Goal: Task Accomplishment & Management: Manage account settings

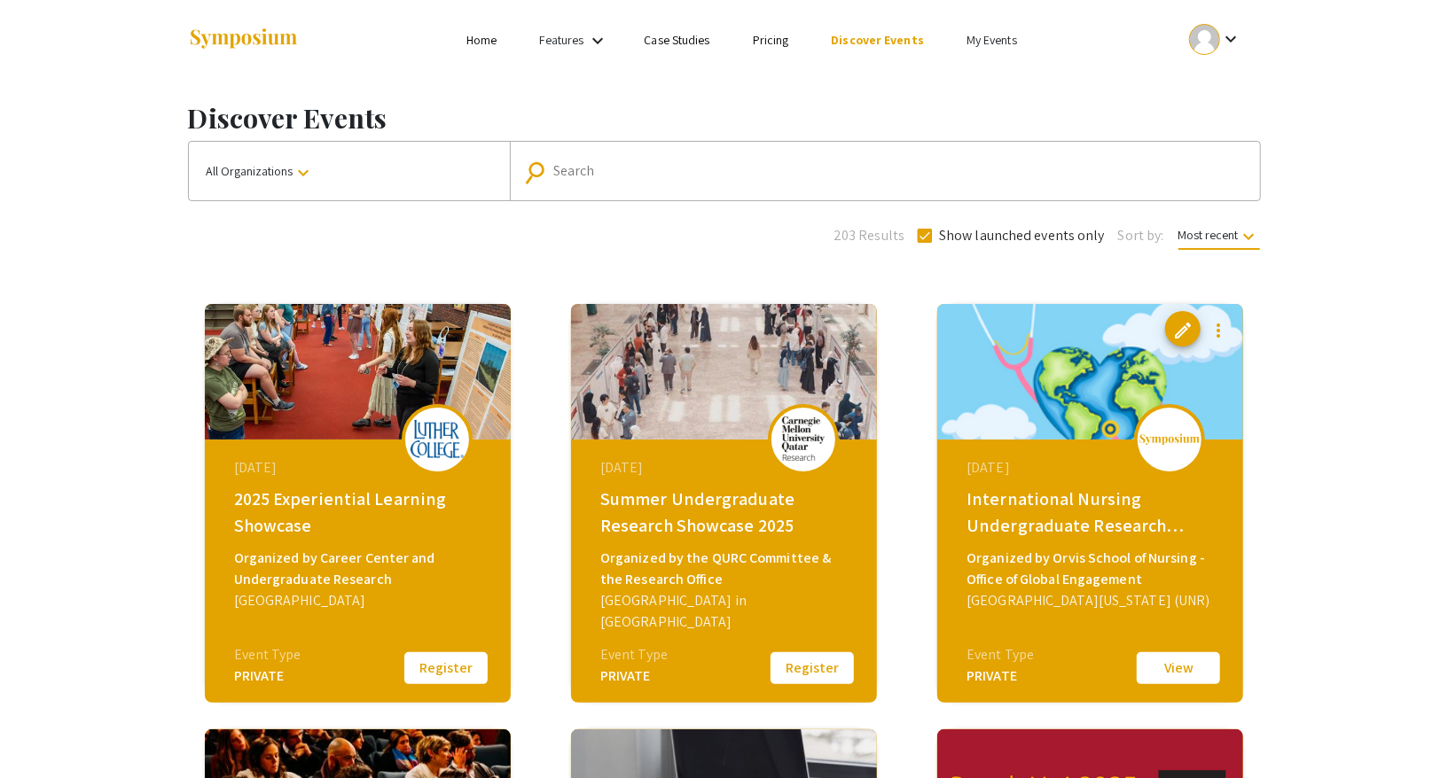
click at [435, 179] on button "All Organizations keyboard_arrow_down" at bounding box center [349, 171] width 321 height 59
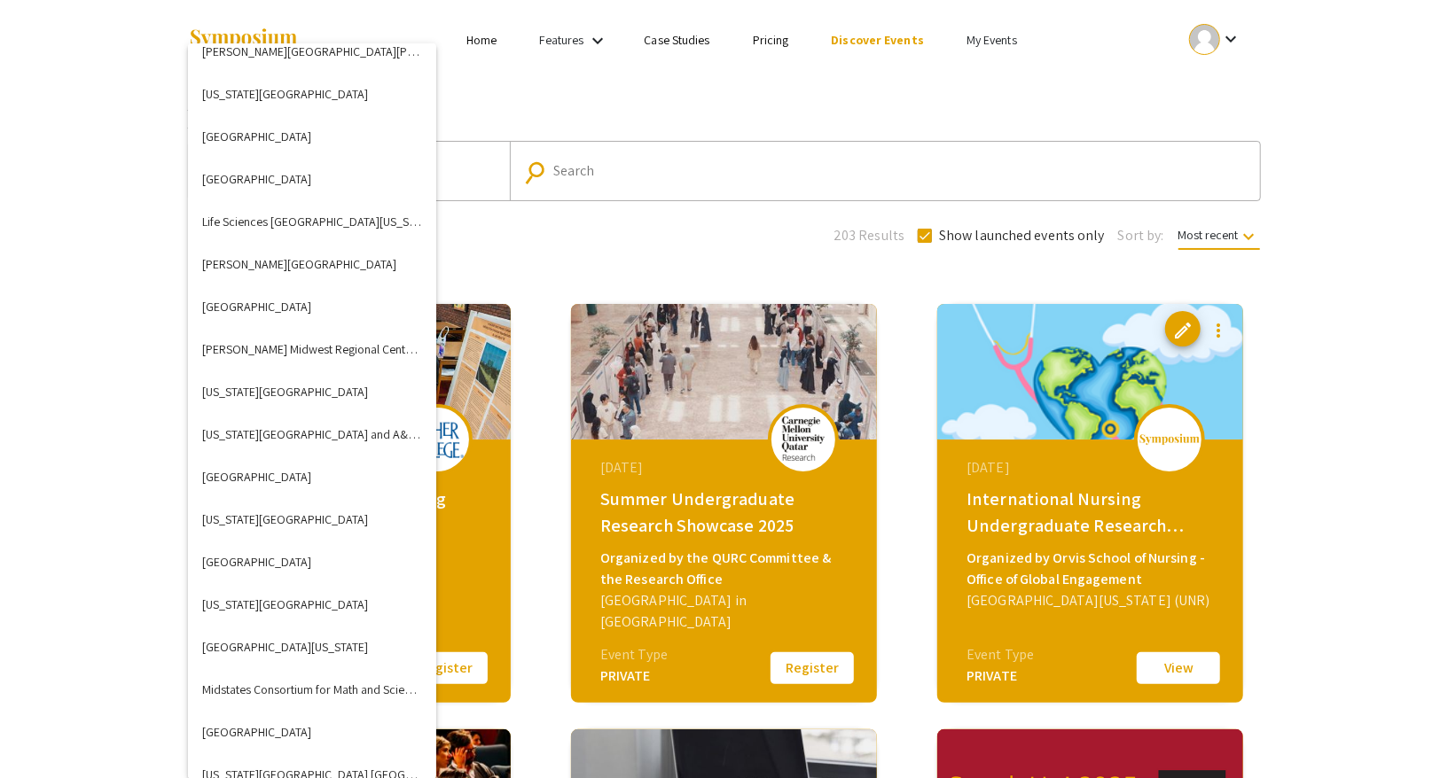
scroll to position [2721, 0]
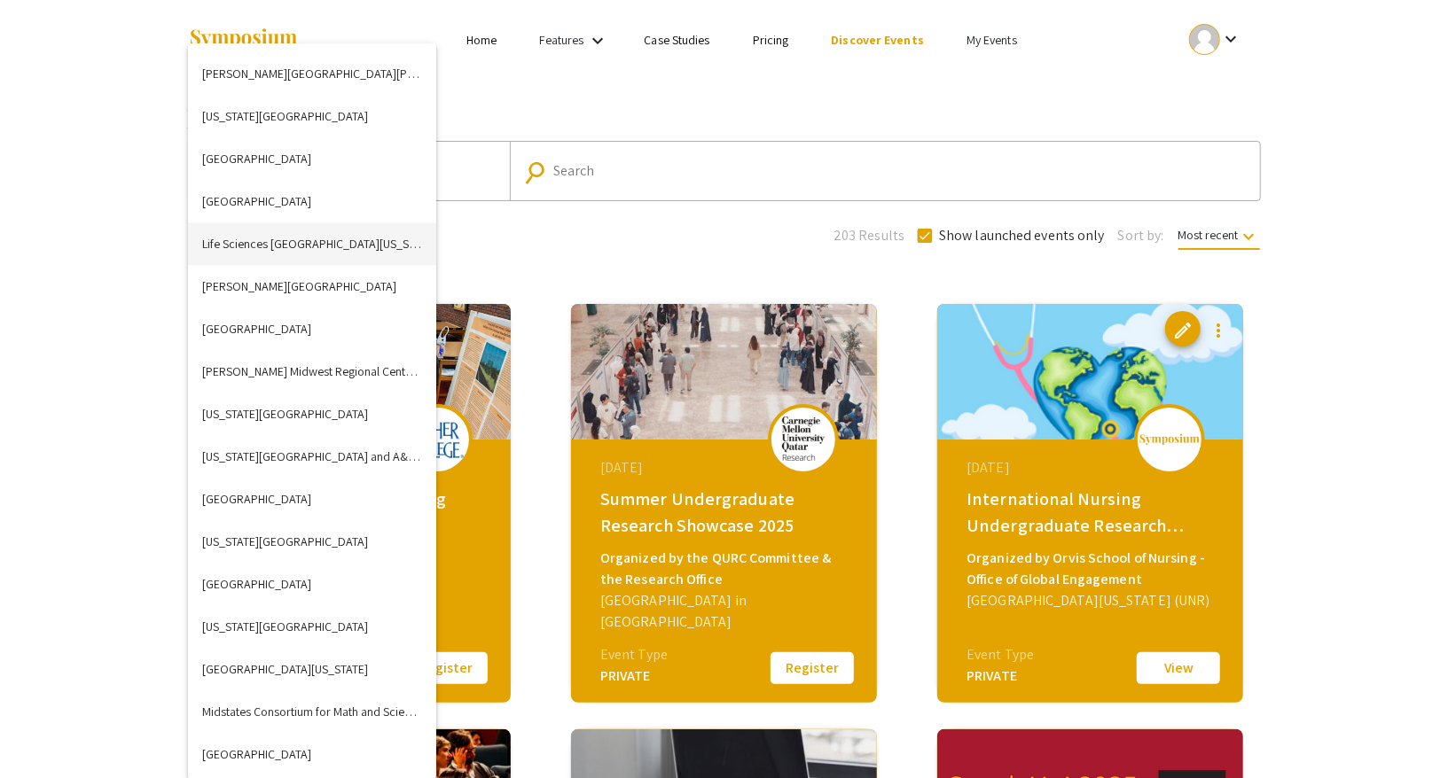
click at [291, 243] on button "Life Sciences [GEOGRAPHIC_DATA][US_STATE] (LSSF)" at bounding box center [312, 244] width 248 height 43
checkbox input "false"
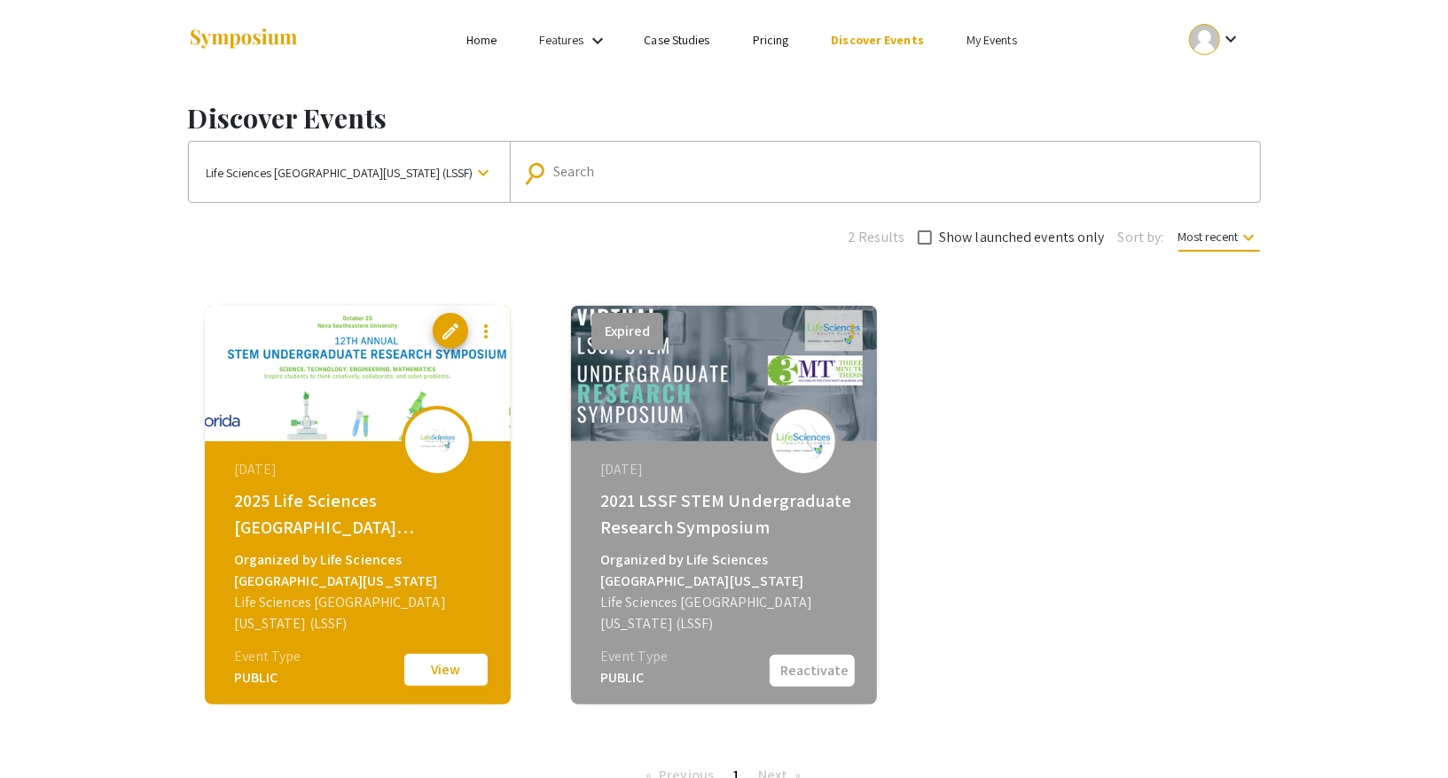
click at [447, 663] on button "View" at bounding box center [446, 670] width 89 height 37
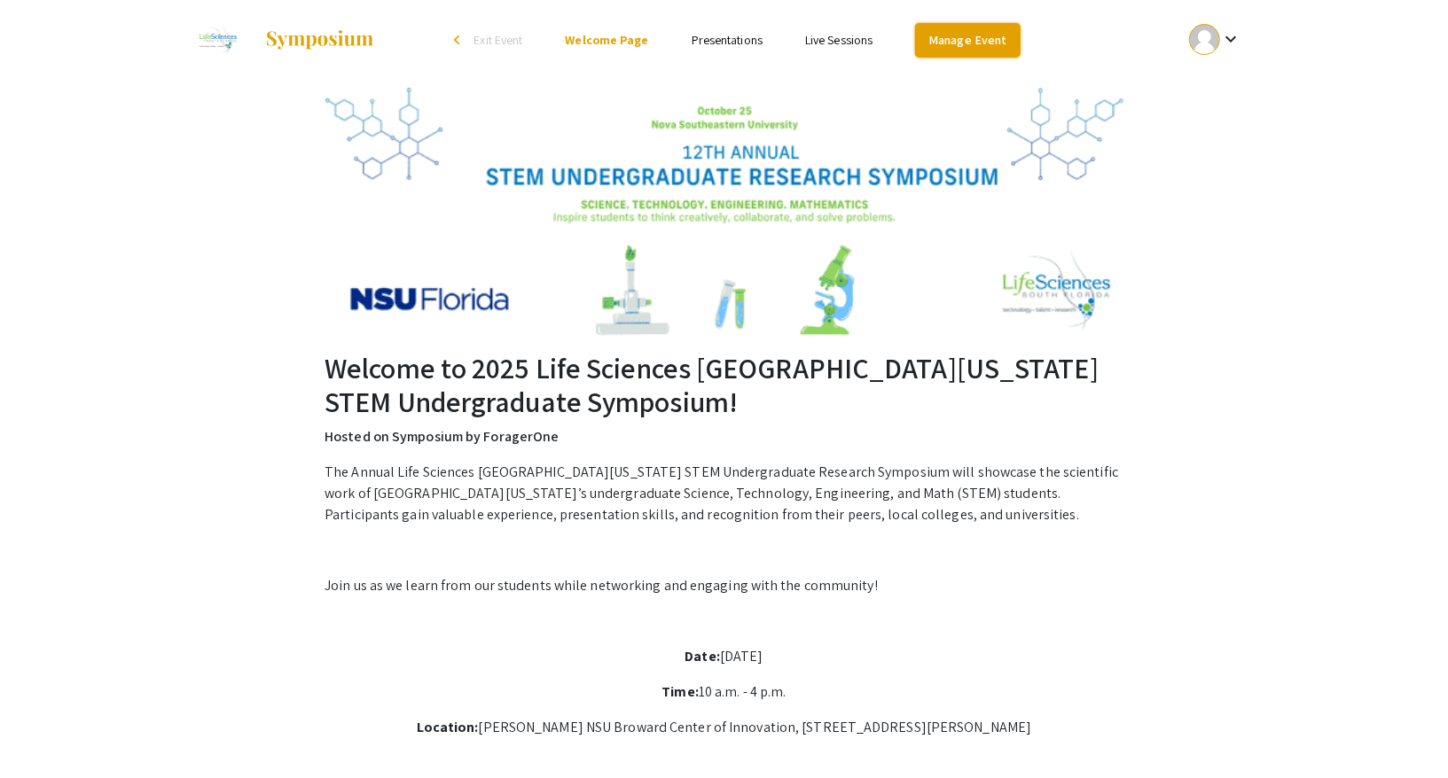
click at [956, 36] on link "Manage Event" at bounding box center [967, 40] width 105 height 35
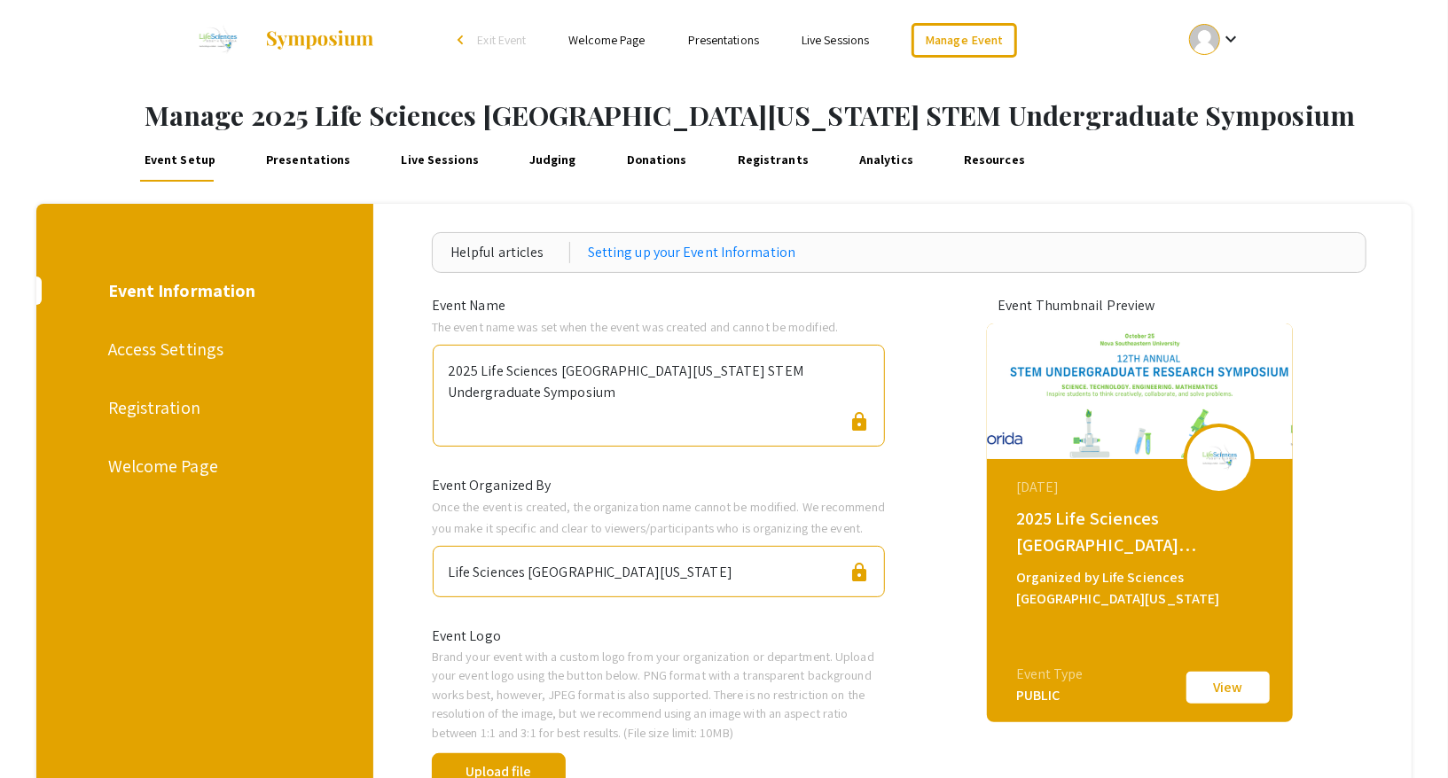
click at [309, 156] on link "Presentations" at bounding box center [307, 160] width 91 height 43
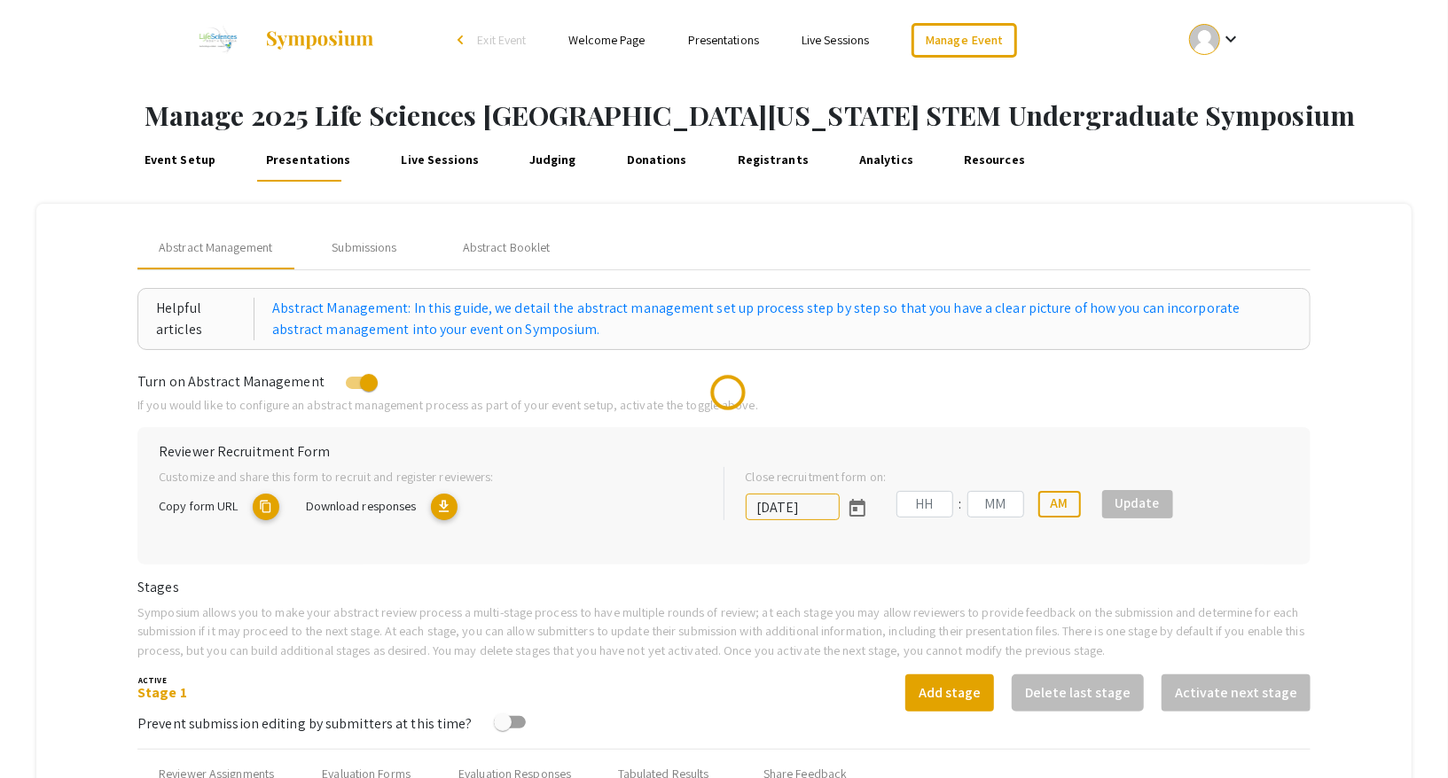
type input "[DATE]"
type input "05"
type input "00"
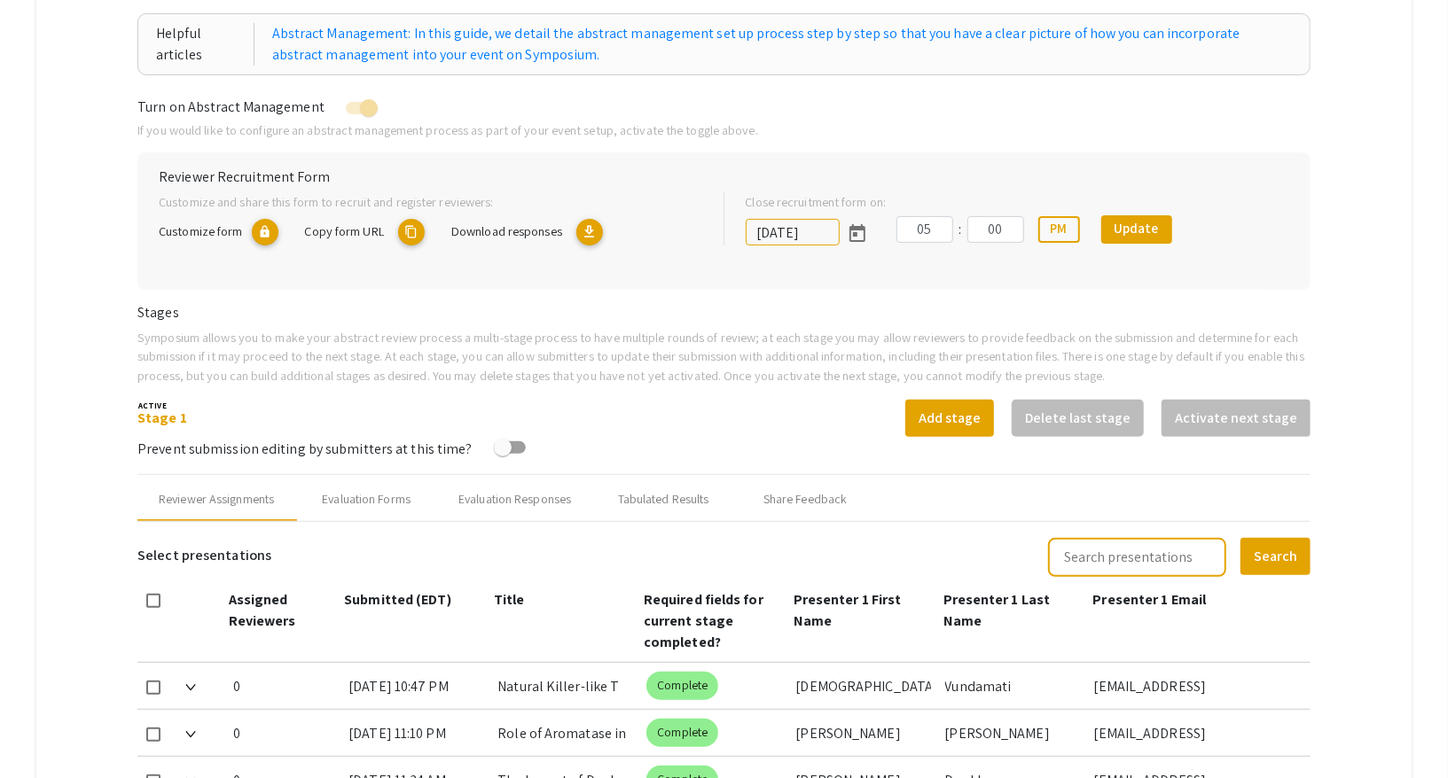
scroll to position [275, 0]
click at [693, 498] on div "Tabulated Results" at bounding box center [663, 499] width 91 height 19
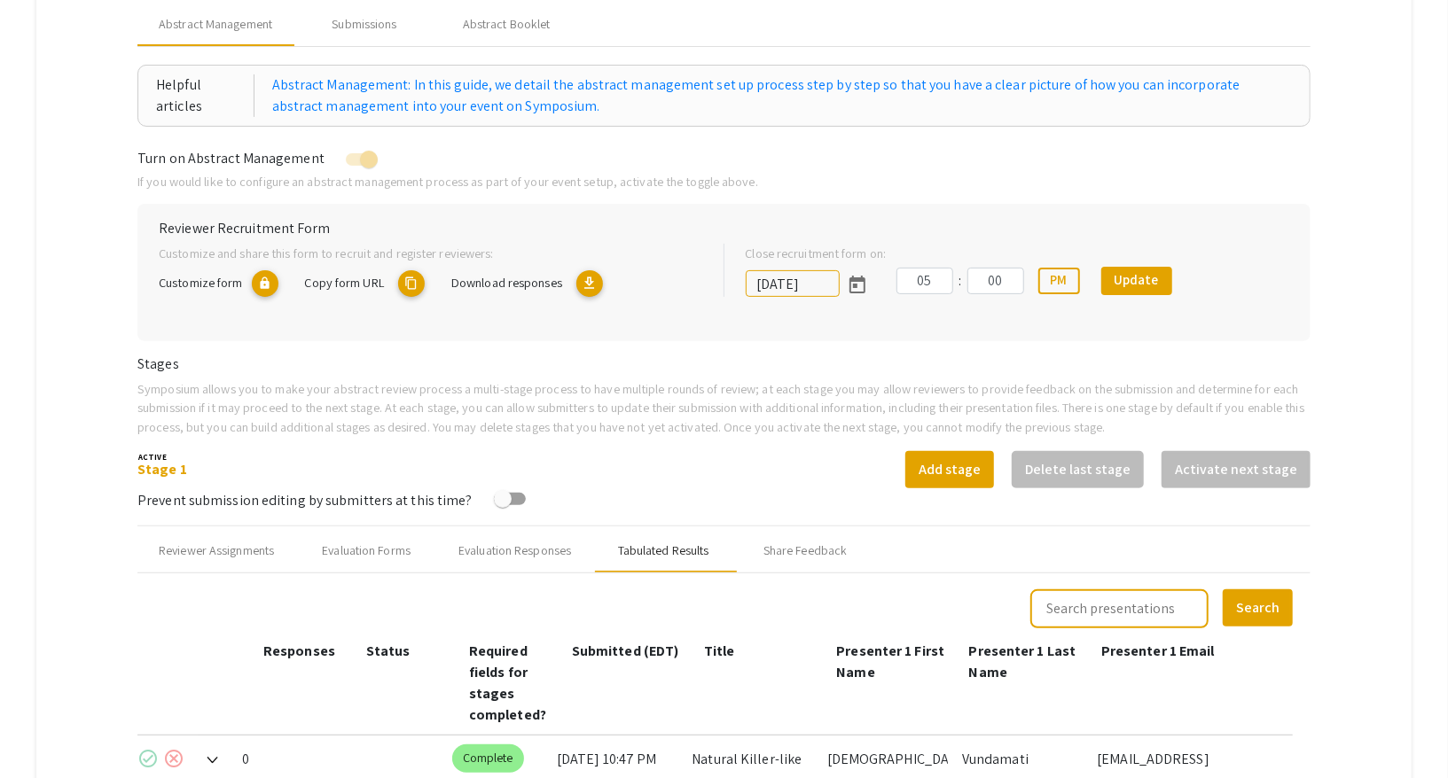
scroll to position [0, 0]
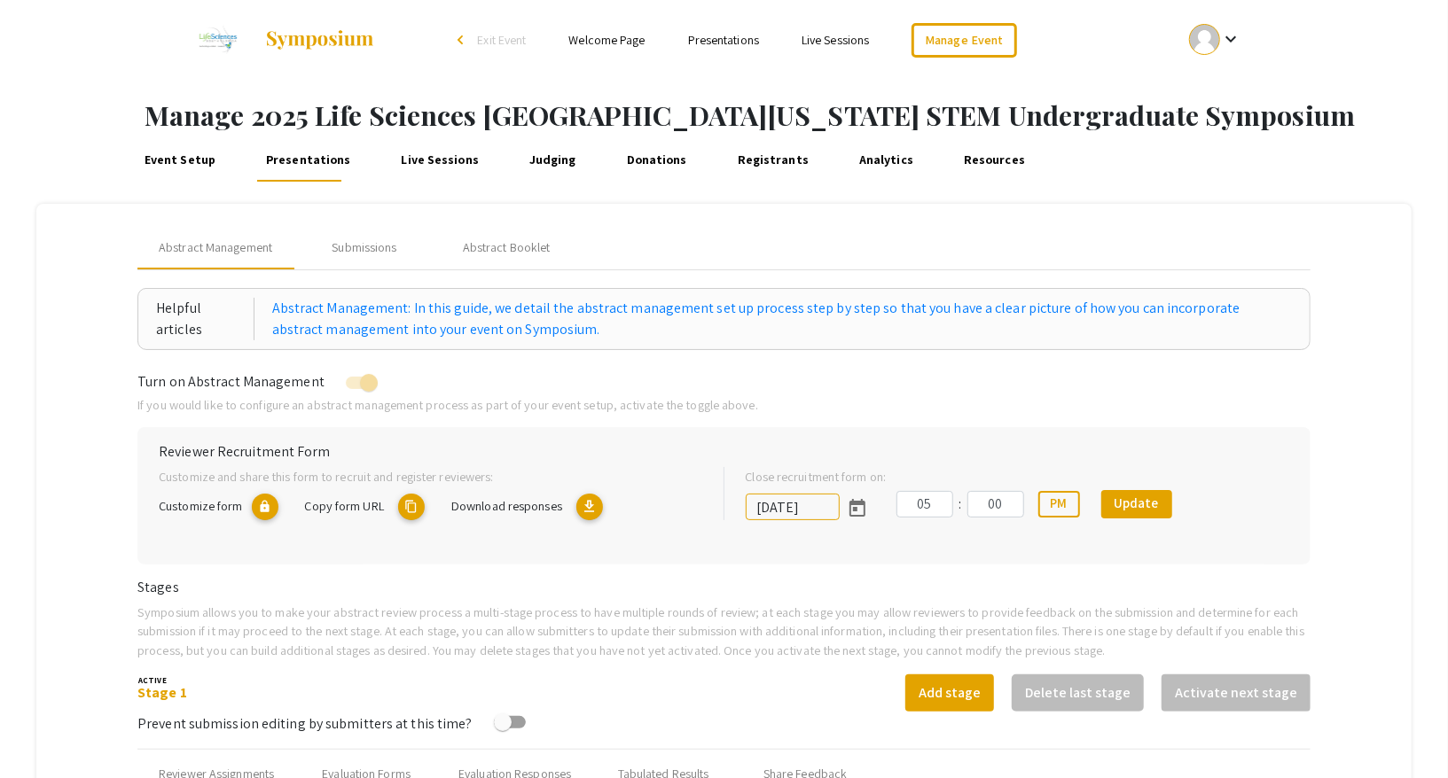
click at [740, 35] on link "Presentations" at bounding box center [723, 40] width 71 height 16
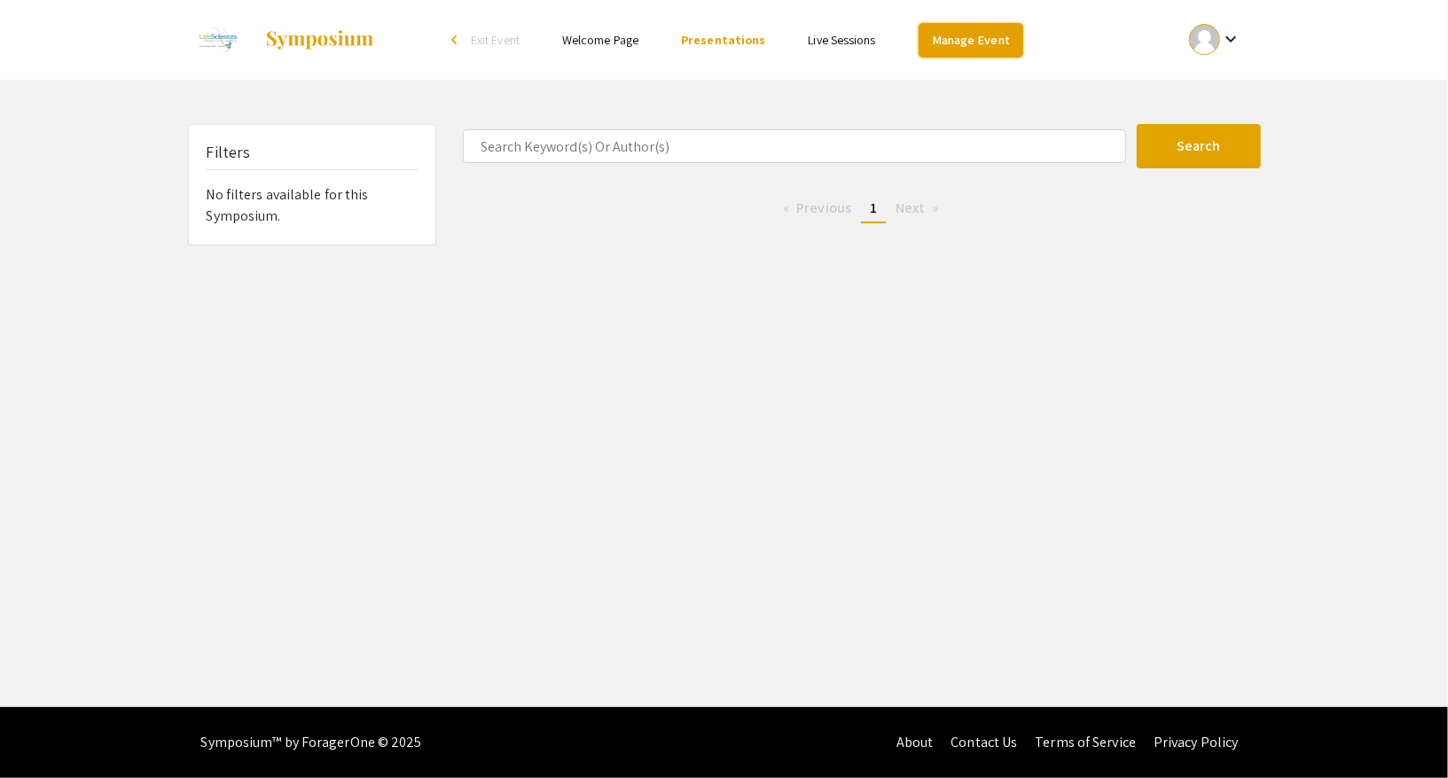
click at [933, 33] on link "Manage Event" at bounding box center [970, 40] width 105 height 35
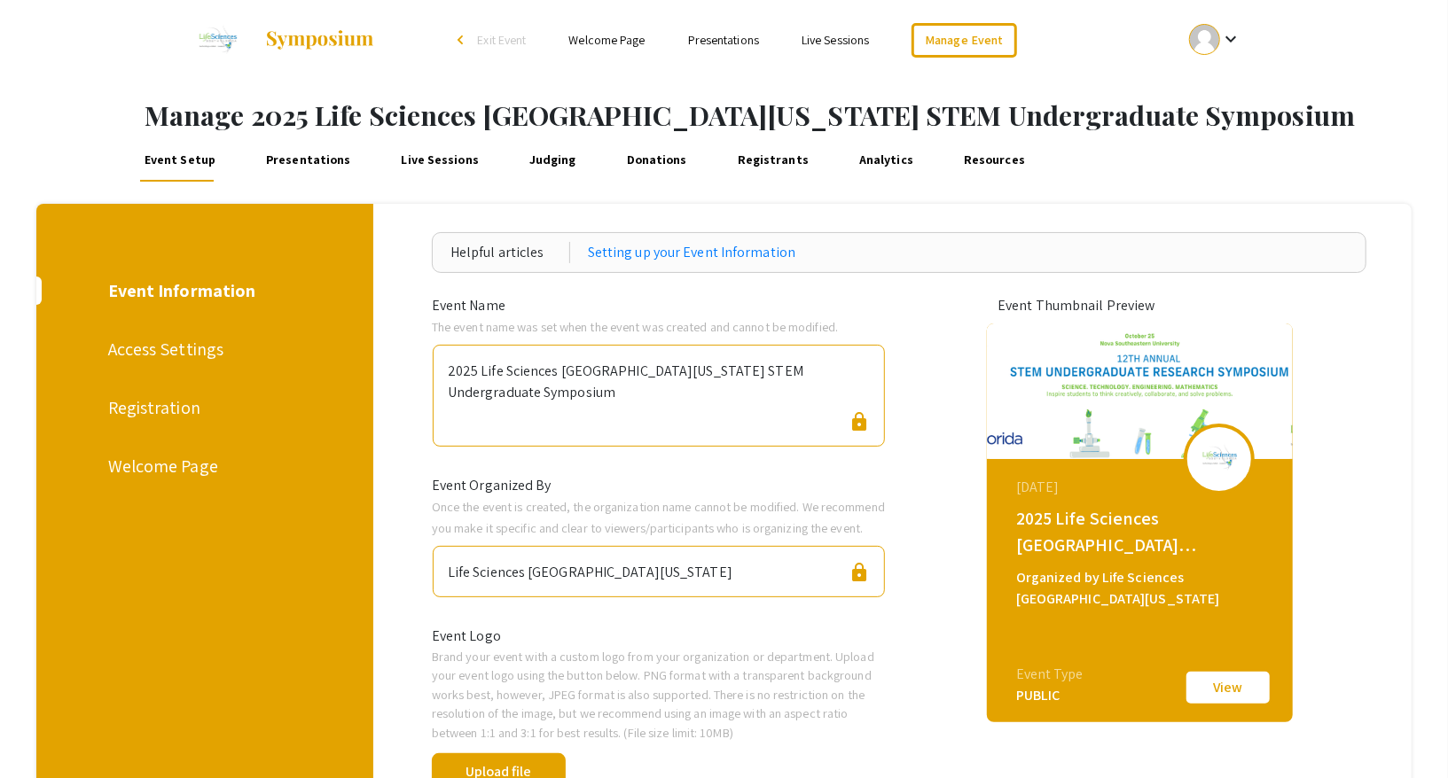
click at [316, 161] on link "Presentations" at bounding box center [307, 160] width 91 height 43
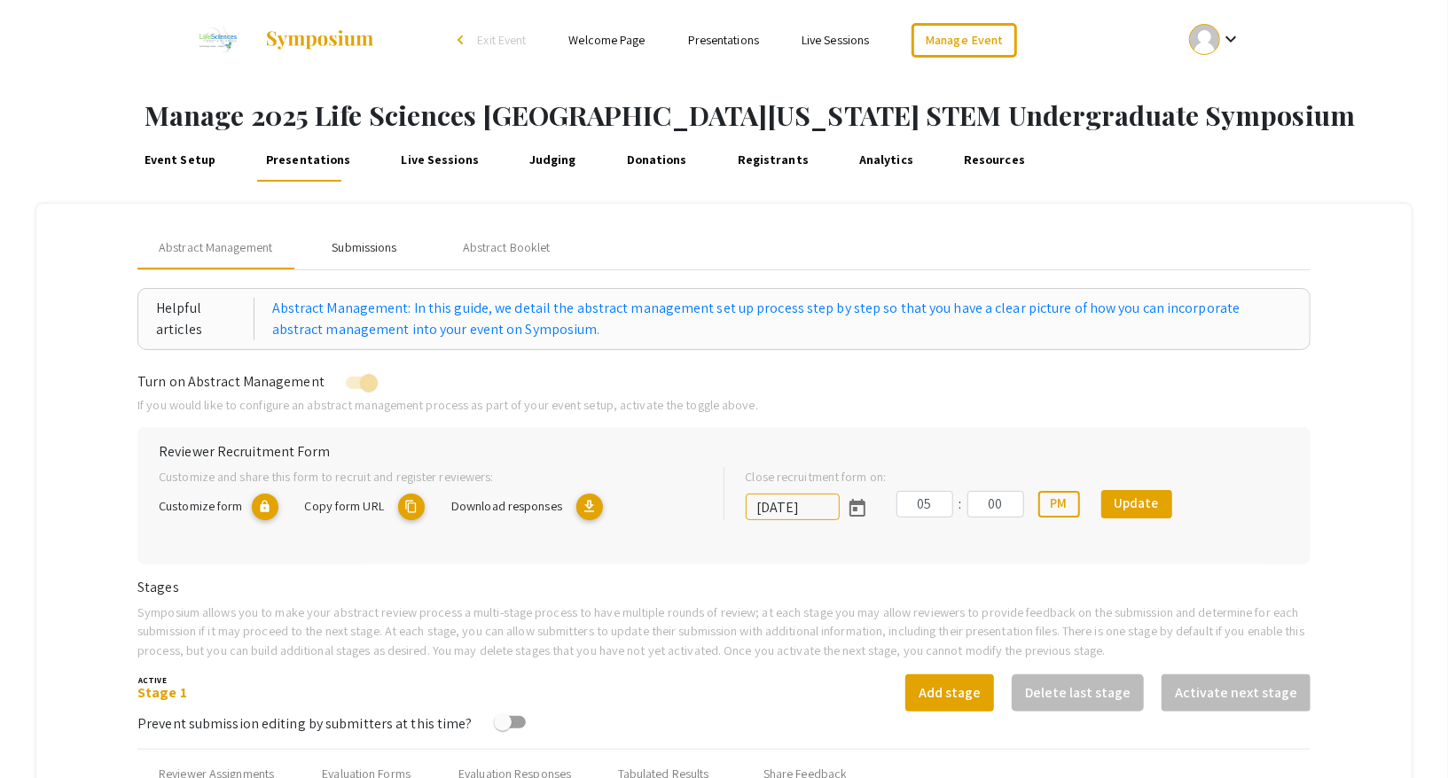
click at [357, 255] on div "Submissions" at bounding box center [364, 247] width 65 height 19
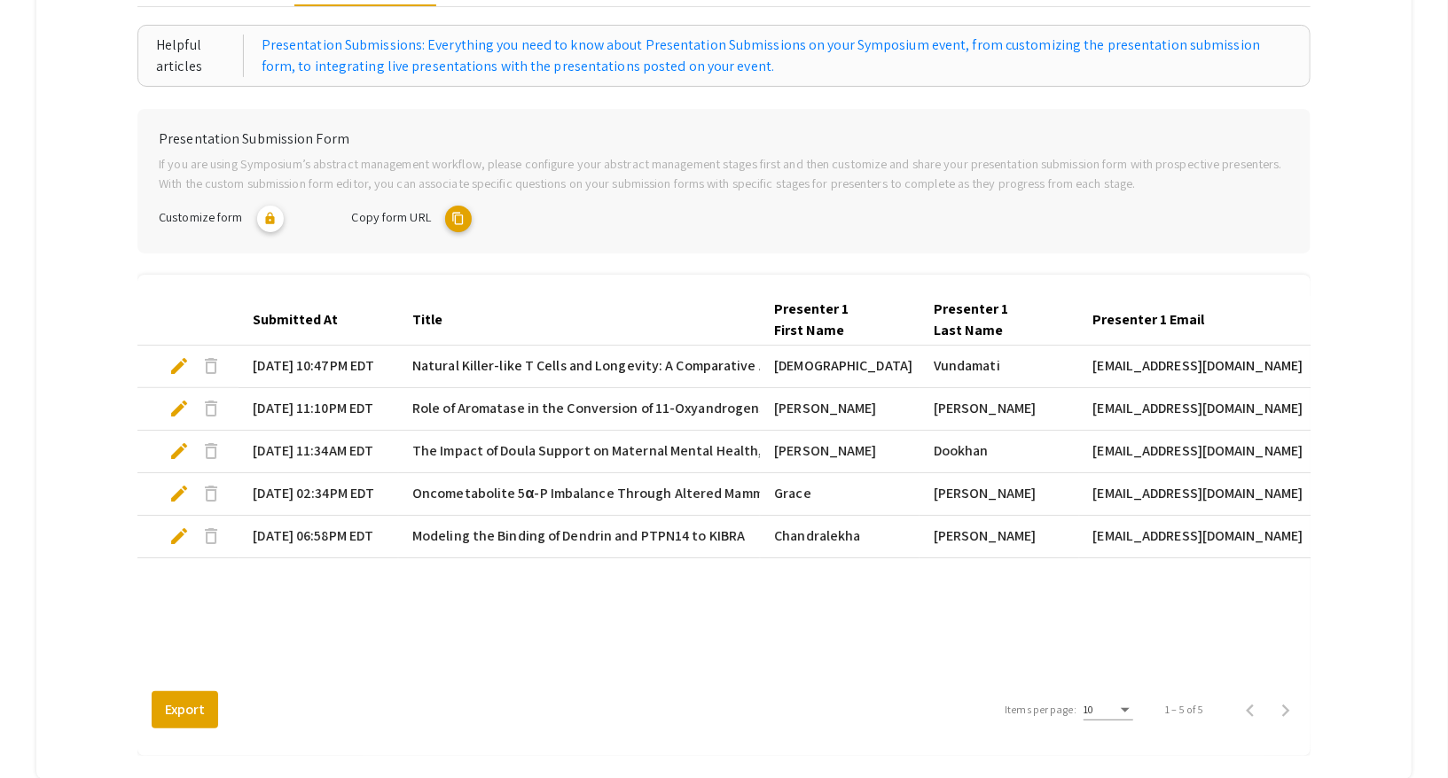
scroll to position [264, 0]
click at [172, 359] on span "edit" at bounding box center [178, 365] width 21 height 21
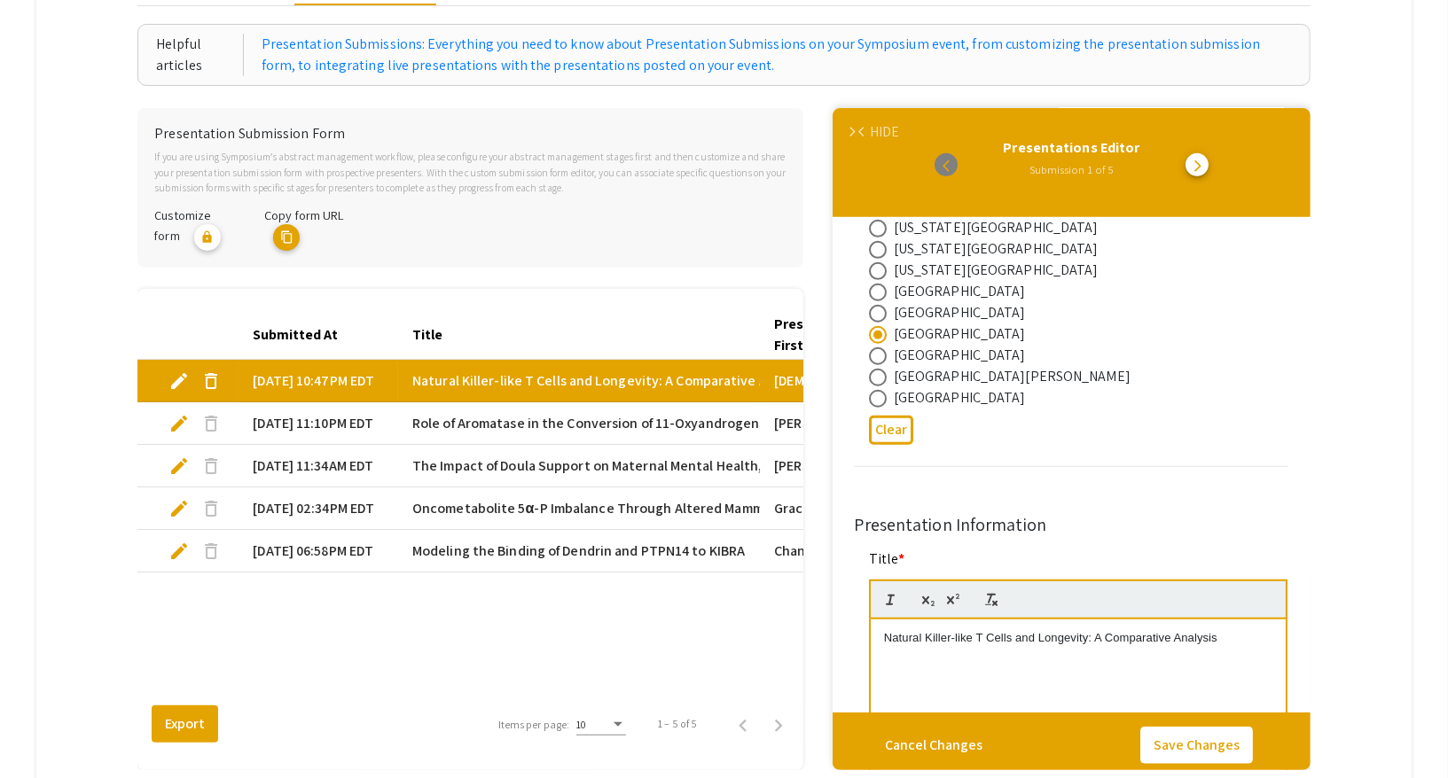
type input "0"
select select "custom"
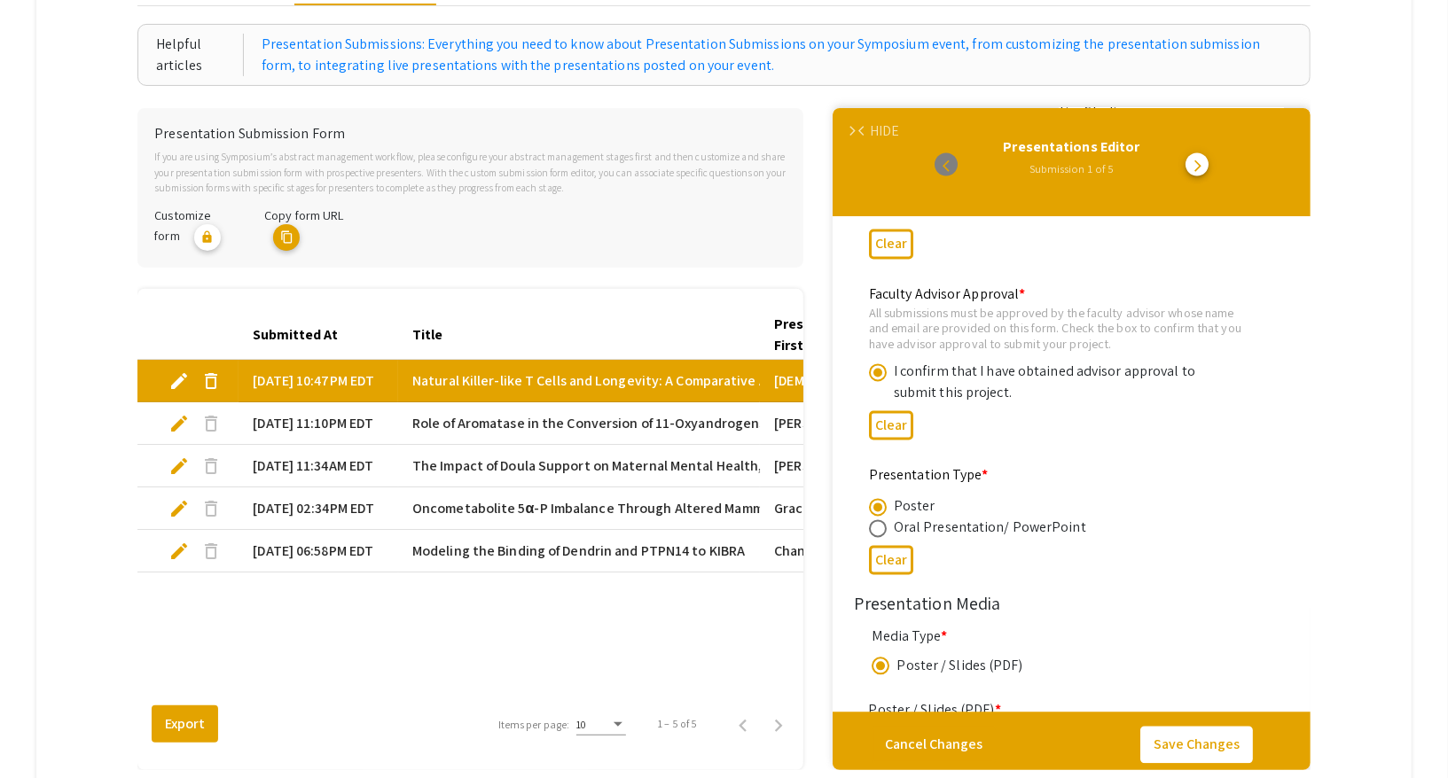
type input "1"
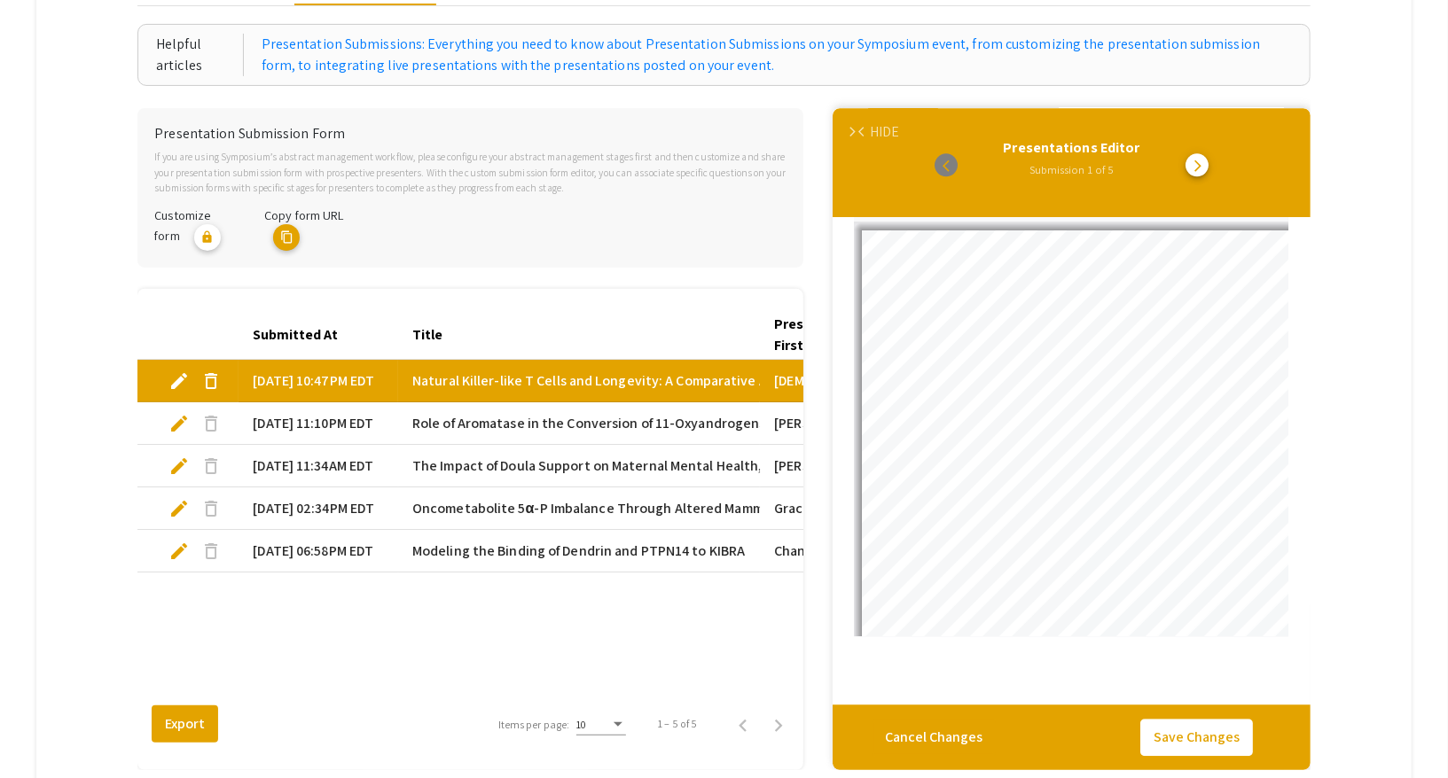
select select "auto"
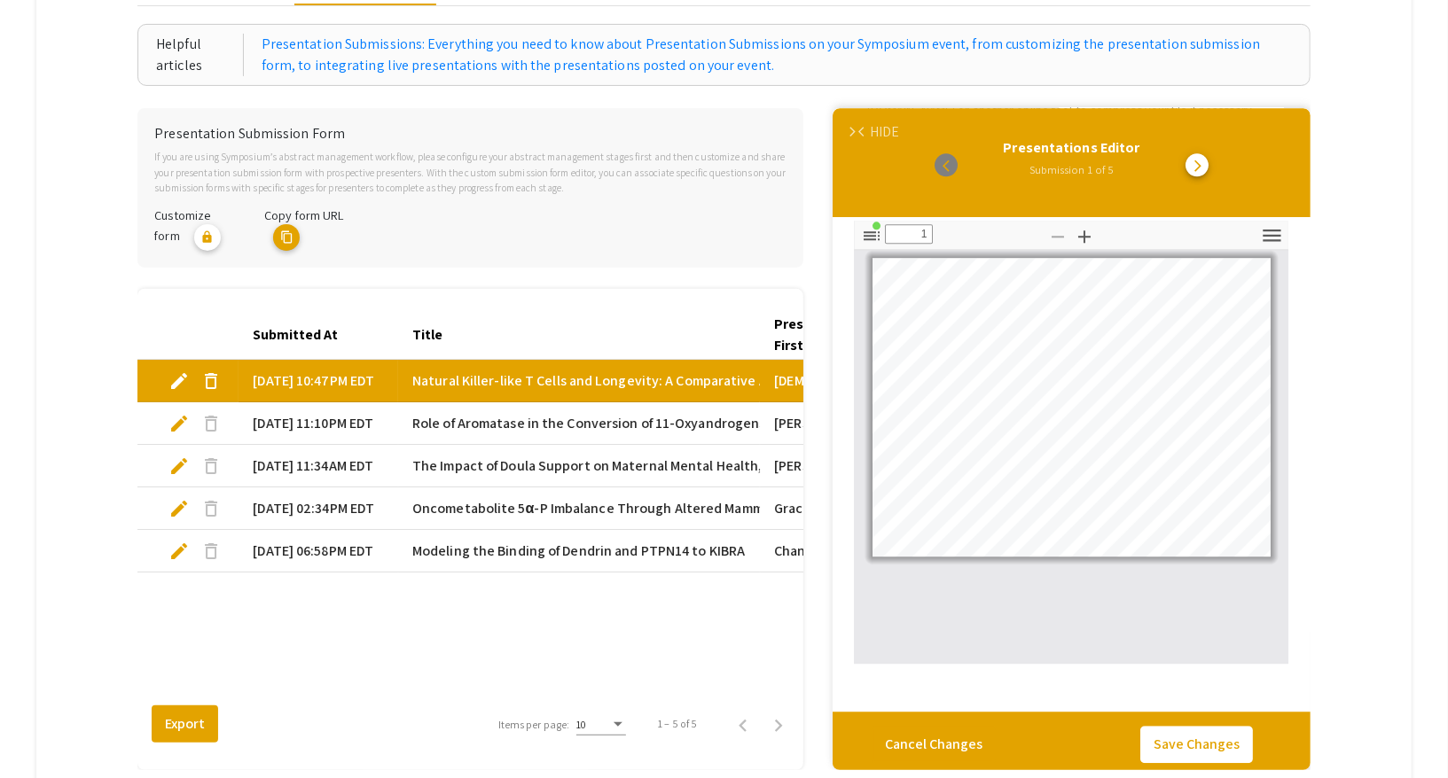
scroll to position [2893, 0]
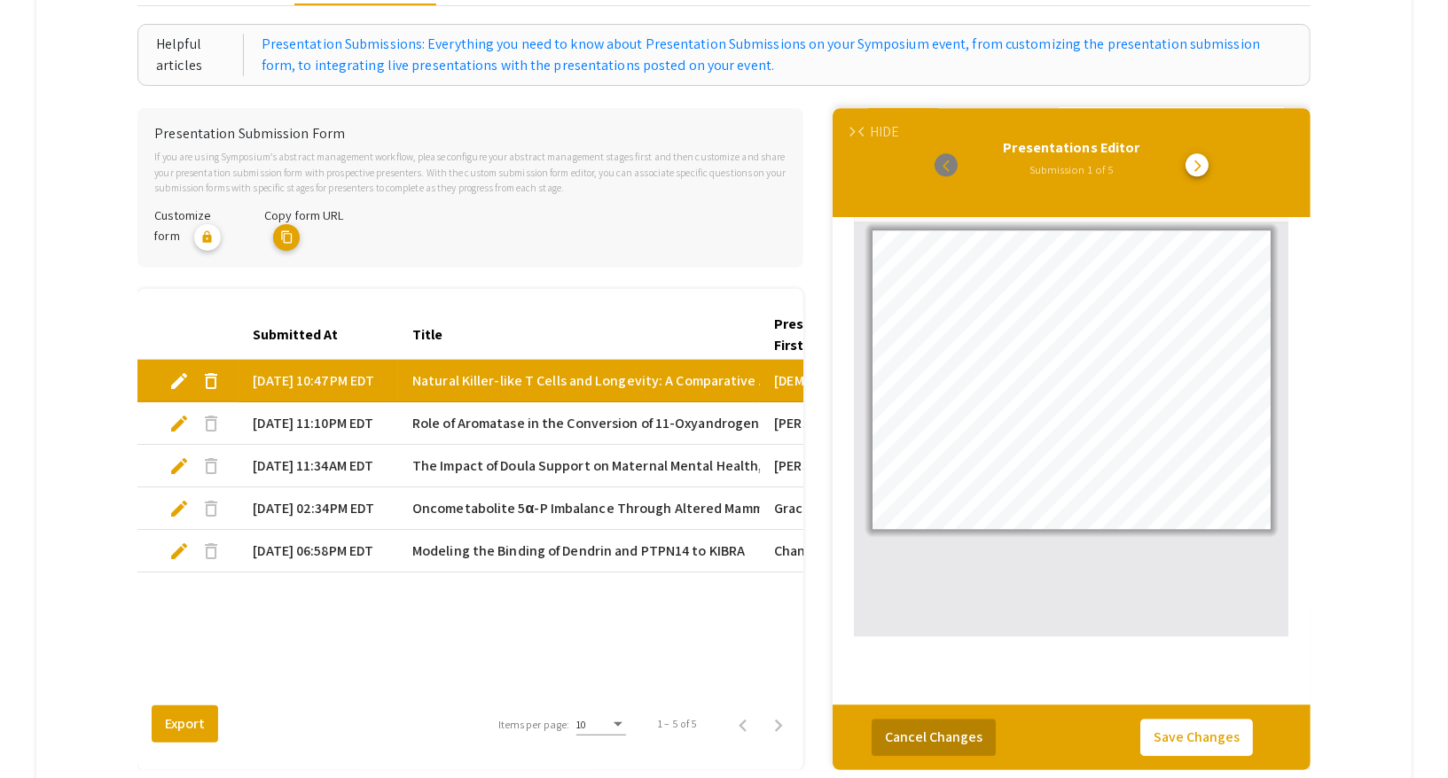
click at [966, 742] on button "Cancel Changes" at bounding box center [933, 737] width 124 height 37
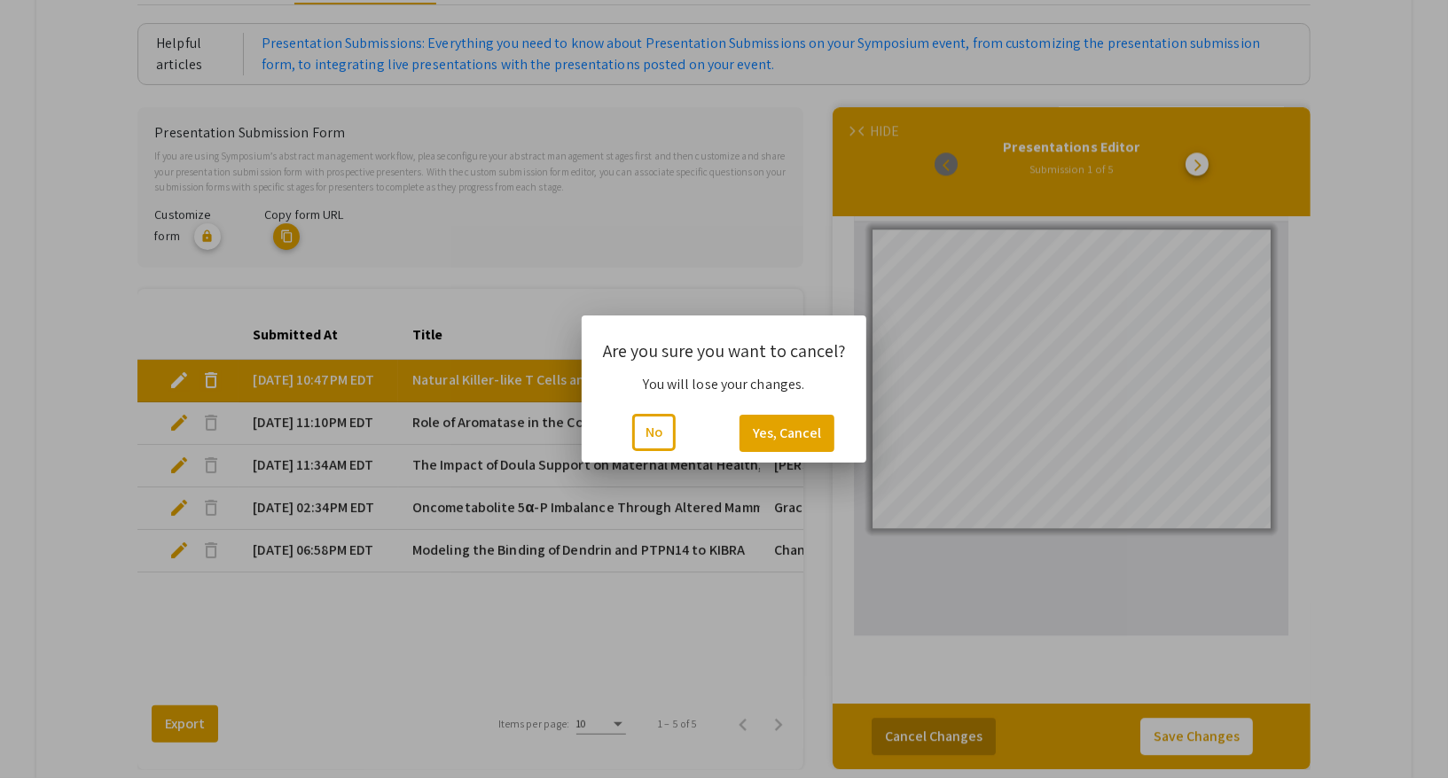
scroll to position [0, 0]
click at [766, 433] on button "Yes, Cancel" at bounding box center [786, 433] width 95 height 37
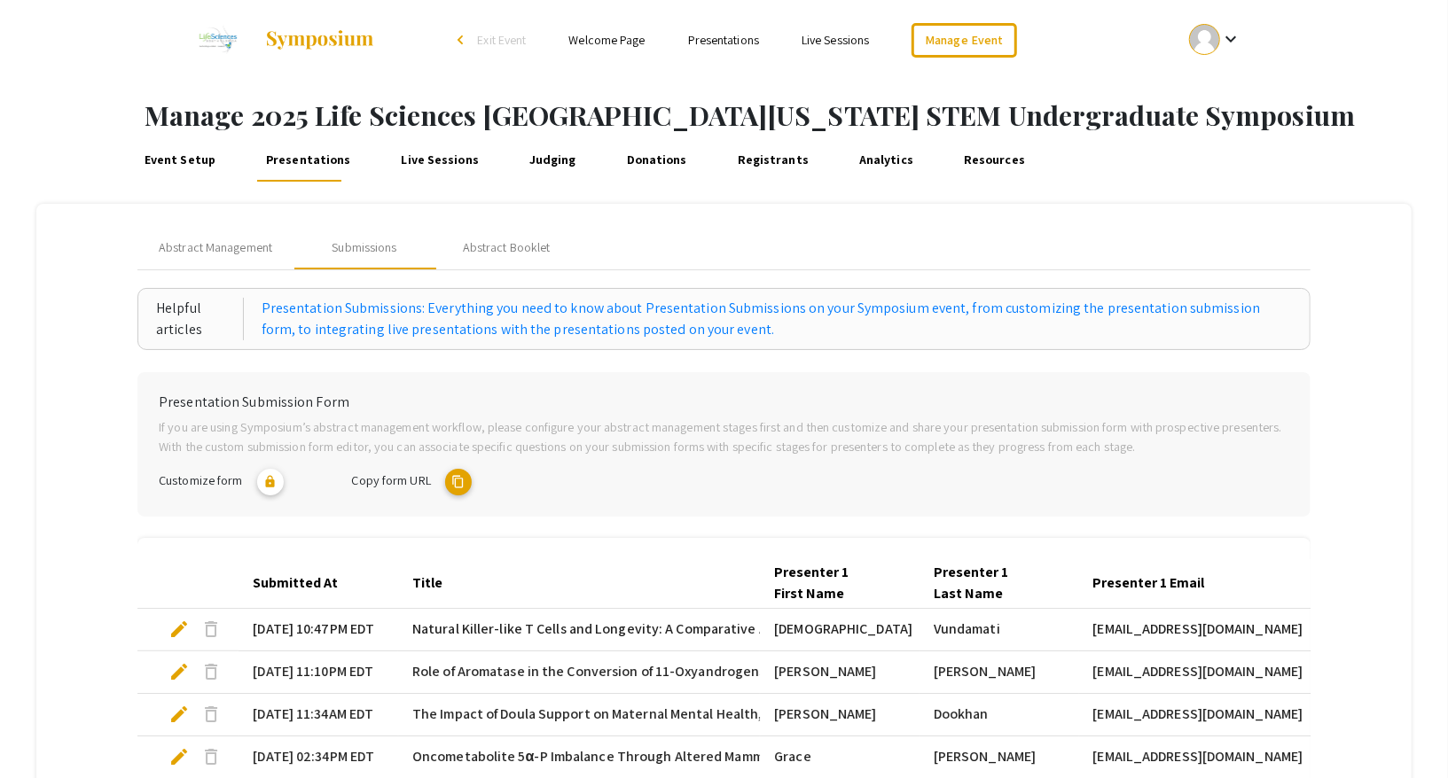
copy h1 "2025 Life Sciences [GEOGRAPHIC_DATA][US_STATE] STEM Undergraduate Symposium"
drag, startPoint x: 251, startPoint y: 121, endPoint x: 1135, endPoint y: 127, distance: 883.8
click at [1135, 127] on h1 "Manage 2025 Life Sciences [GEOGRAPHIC_DATA][US_STATE] STEM Undergraduate Sympos…" at bounding box center [795, 115] width 1303 height 32
click at [154, 160] on link "Event Setup" at bounding box center [180, 160] width 78 height 43
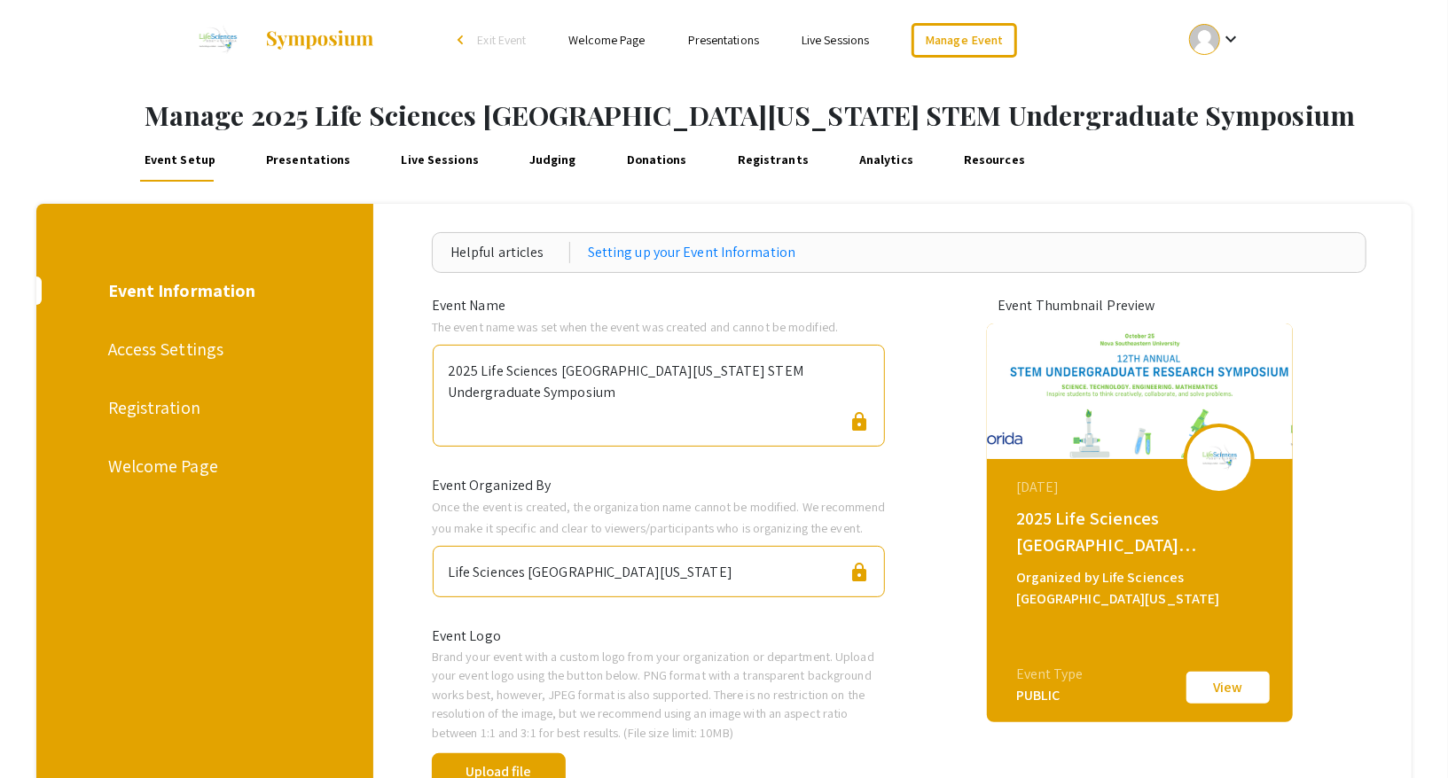
click at [156, 353] on div "Access Settings" at bounding box center [203, 349] width 190 height 27
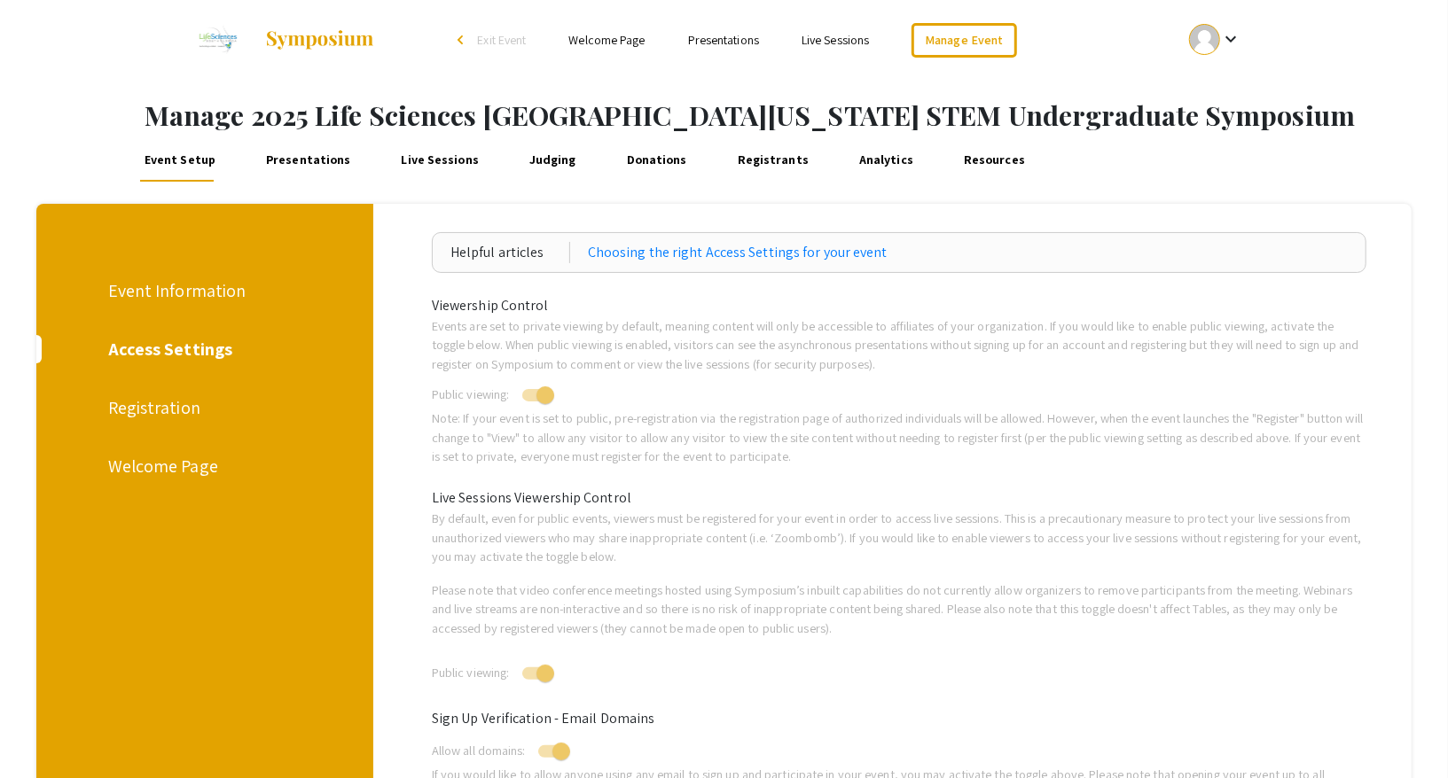
click at [315, 159] on link "Presentations" at bounding box center [307, 160] width 91 height 43
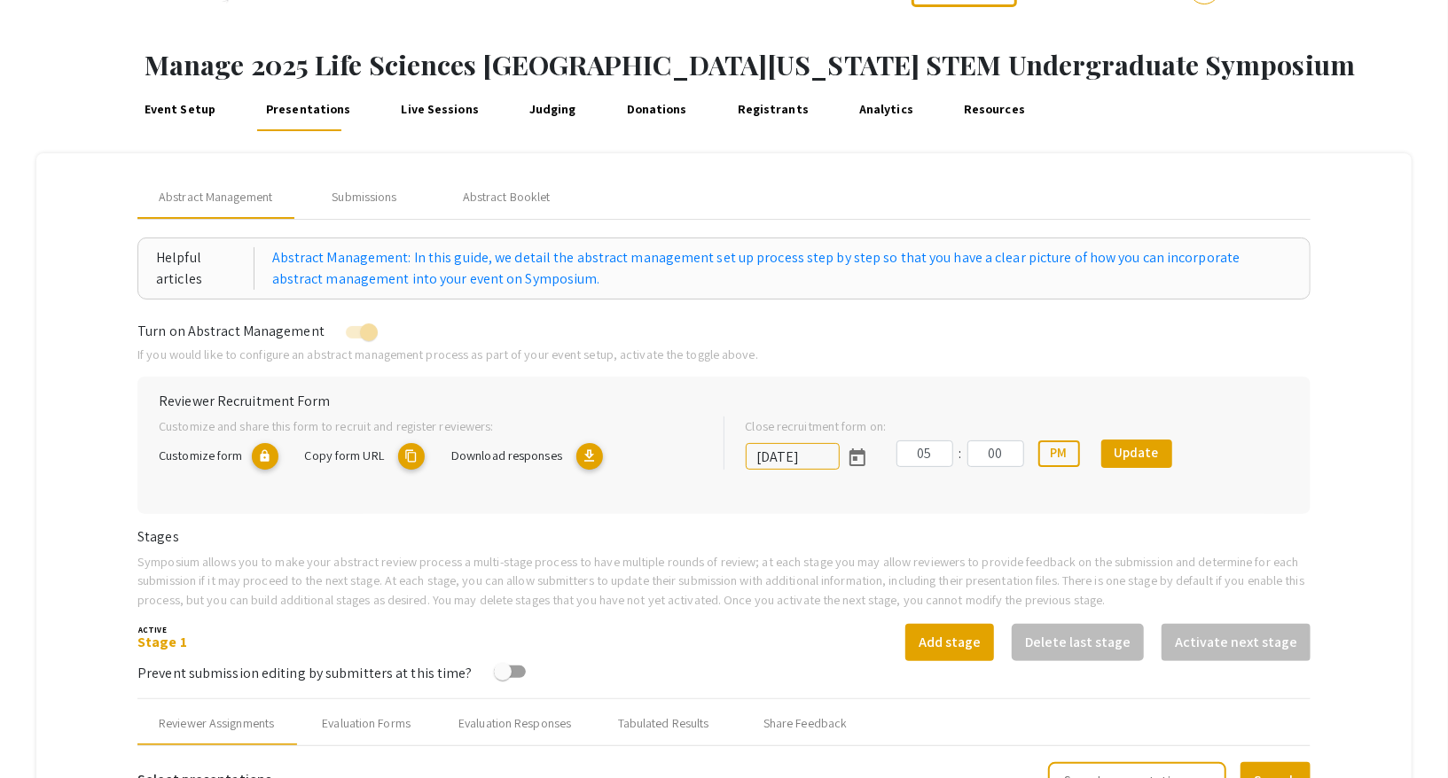
scroll to position [34, 0]
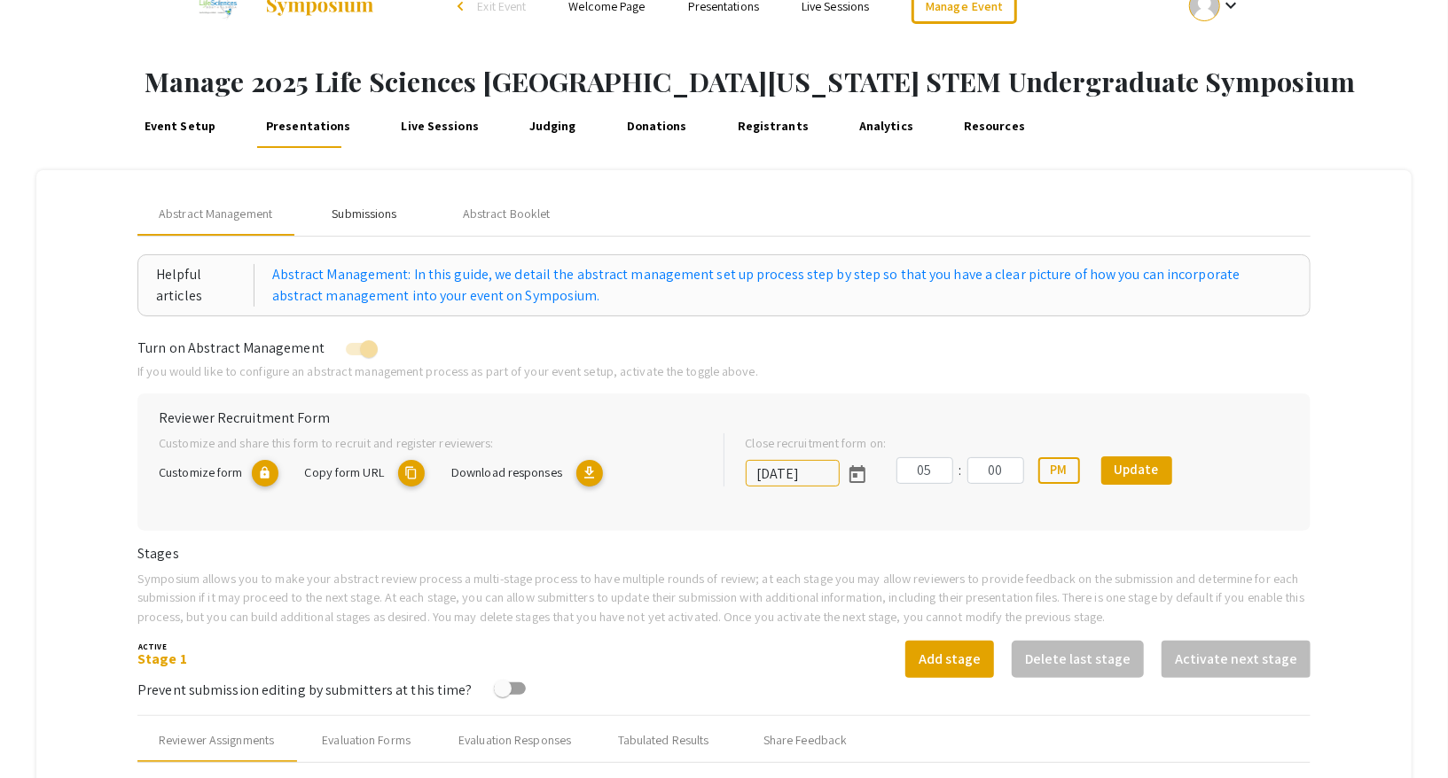
click at [370, 212] on div "Submissions" at bounding box center [364, 214] width 65 height 19
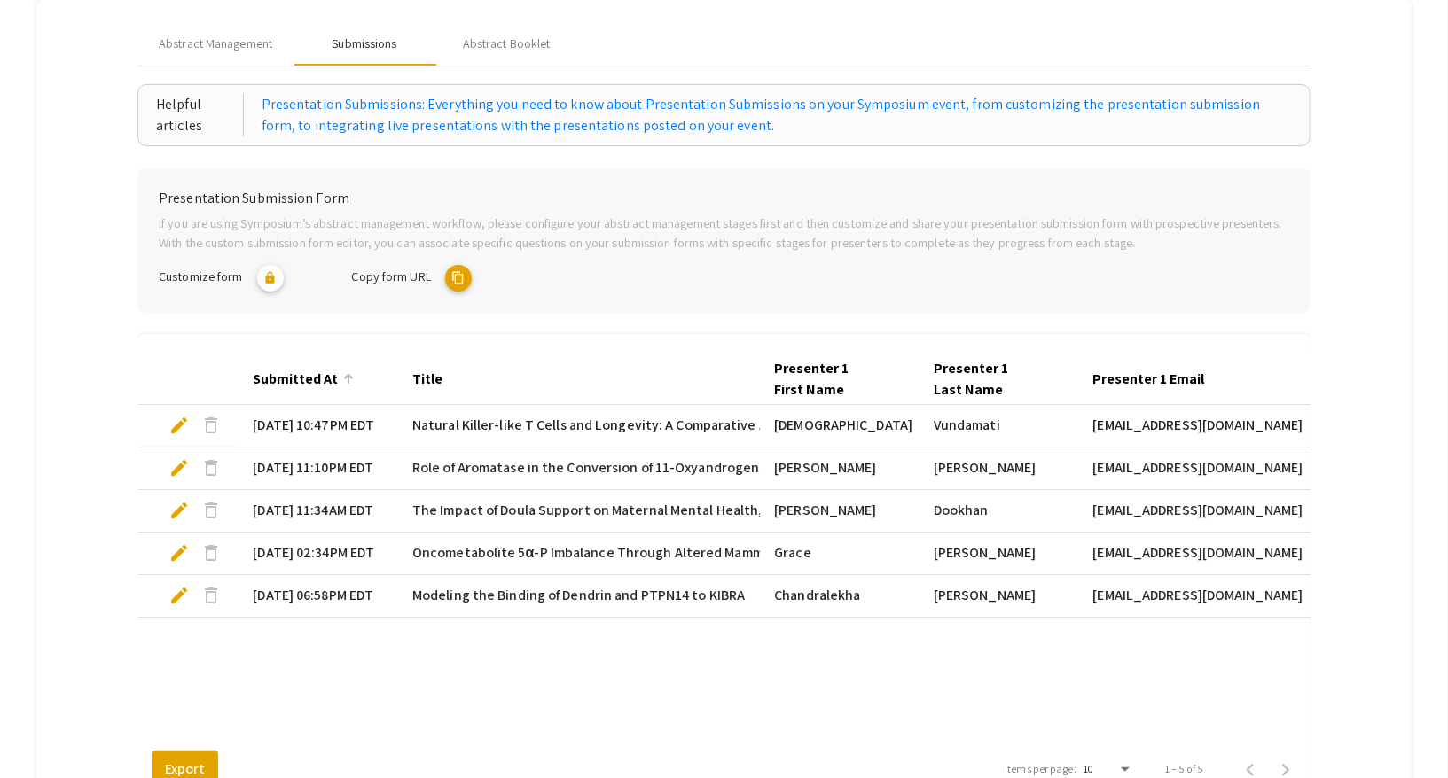
scroll to position [235, 0]
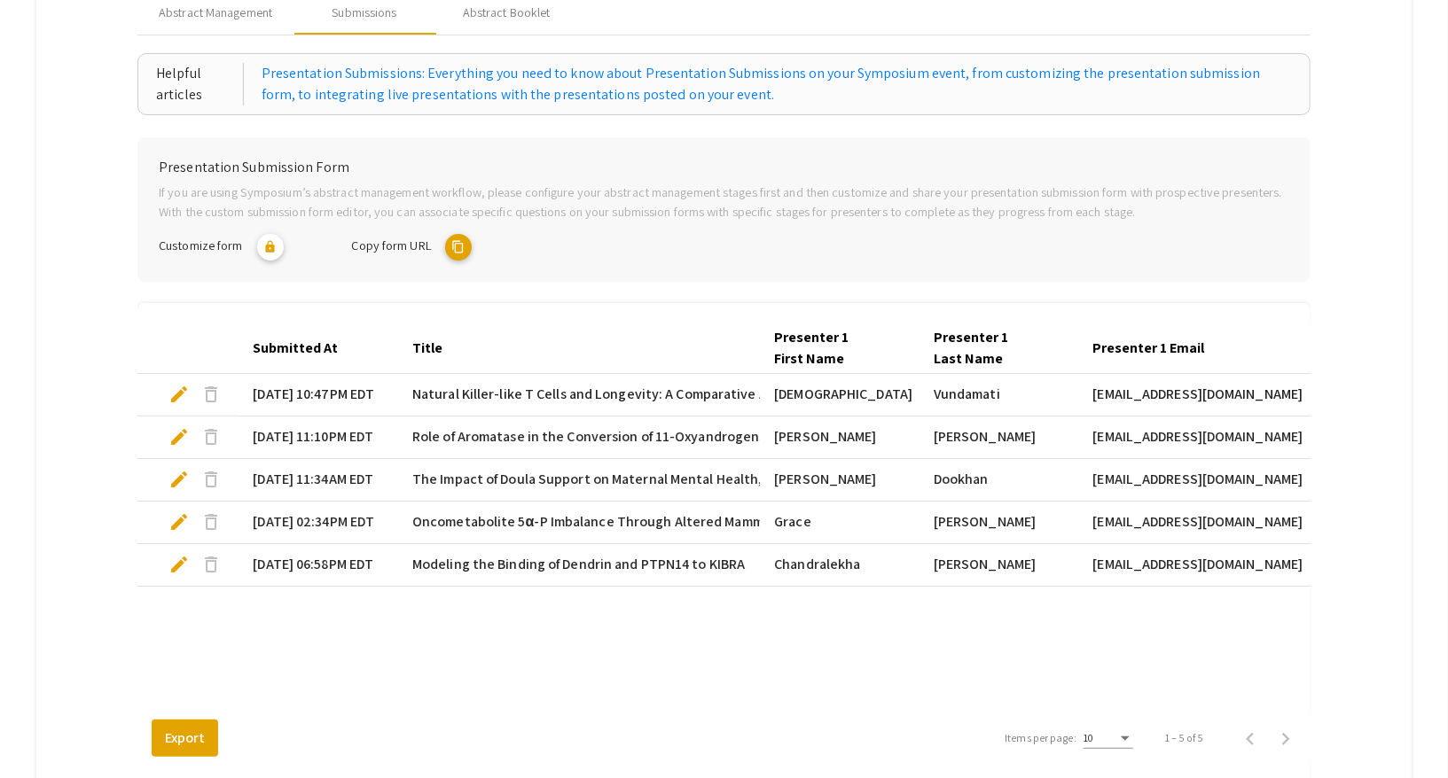
click at [180, 386] on span "edit" at bounding box center [178, 394] width 21 height 21
select select "custom"
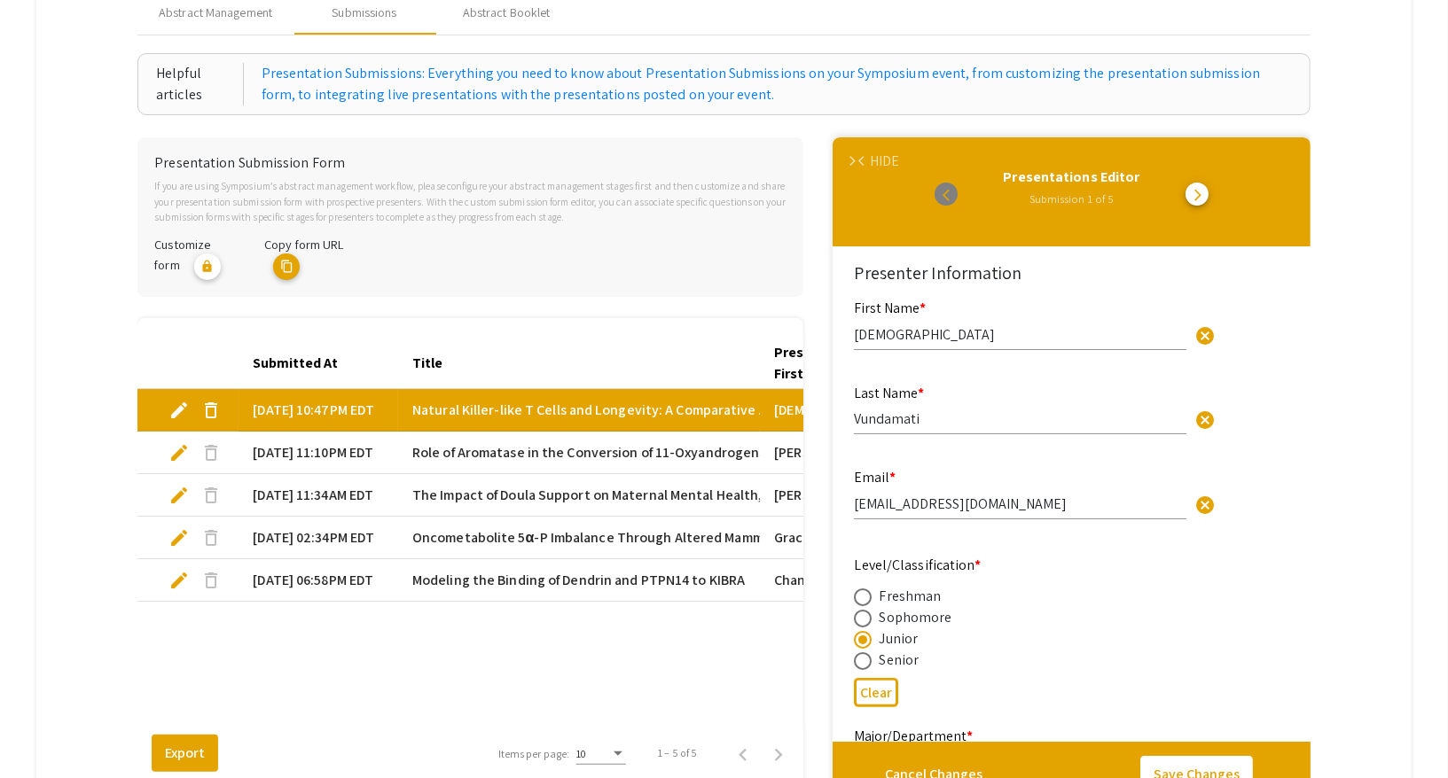
type input "0"
select select "custom"
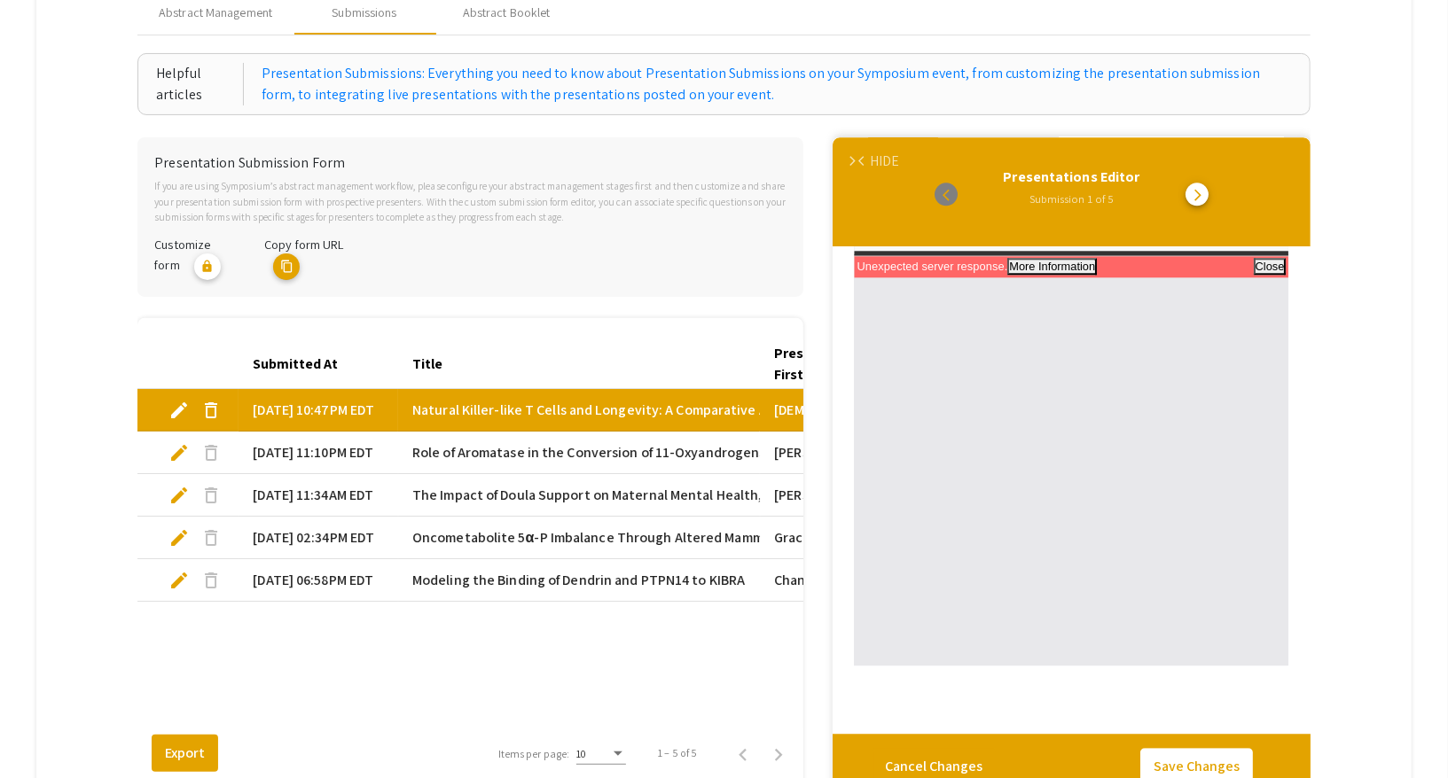
scroll to position [2831, 0]
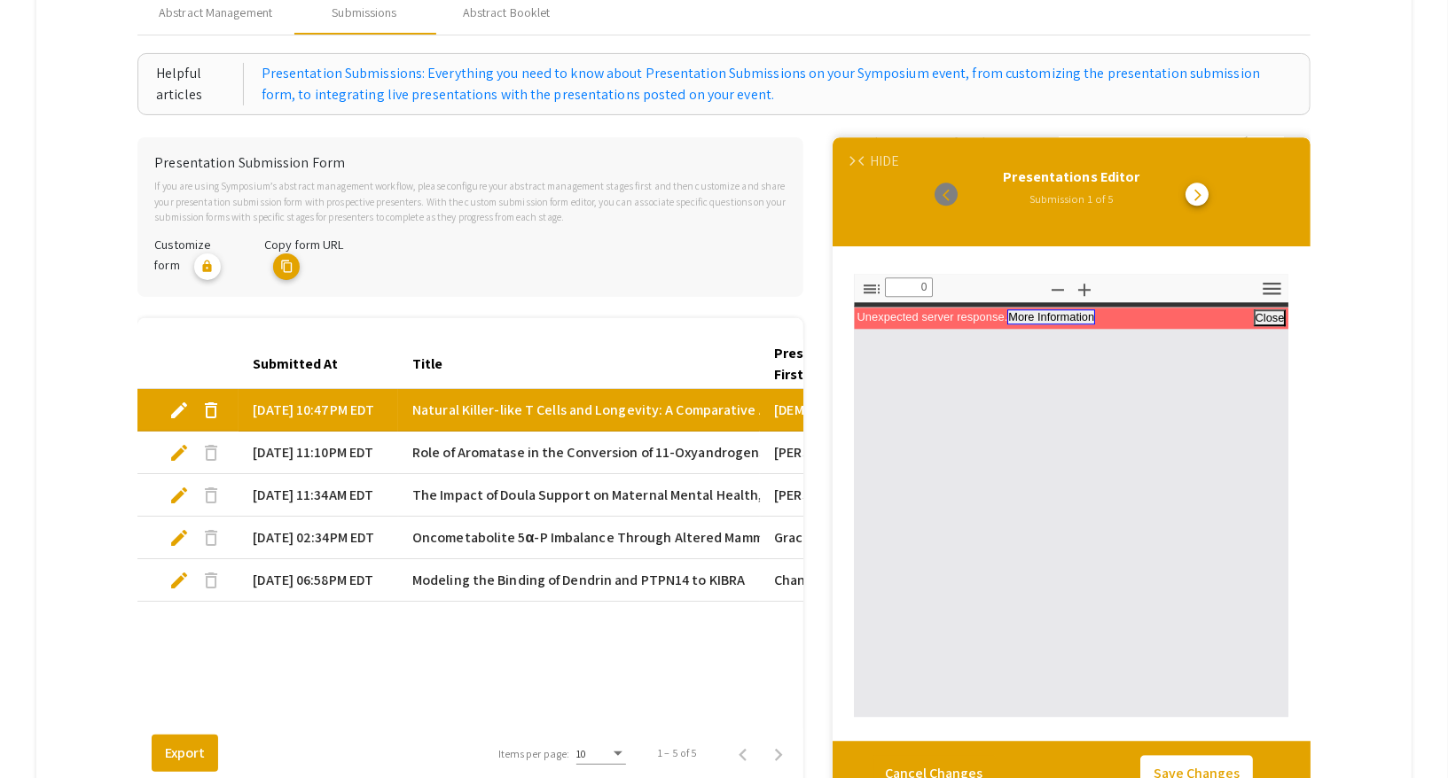
click at [1057, 329] on div "Unexpected server response. More Information Less Information Close PDF.js v2.1…" at bounding box center [1071, 318] width 434 height 22
click at [1041, 324] on button "More Information" at bounding box center [1051, 316] width 88 height 15
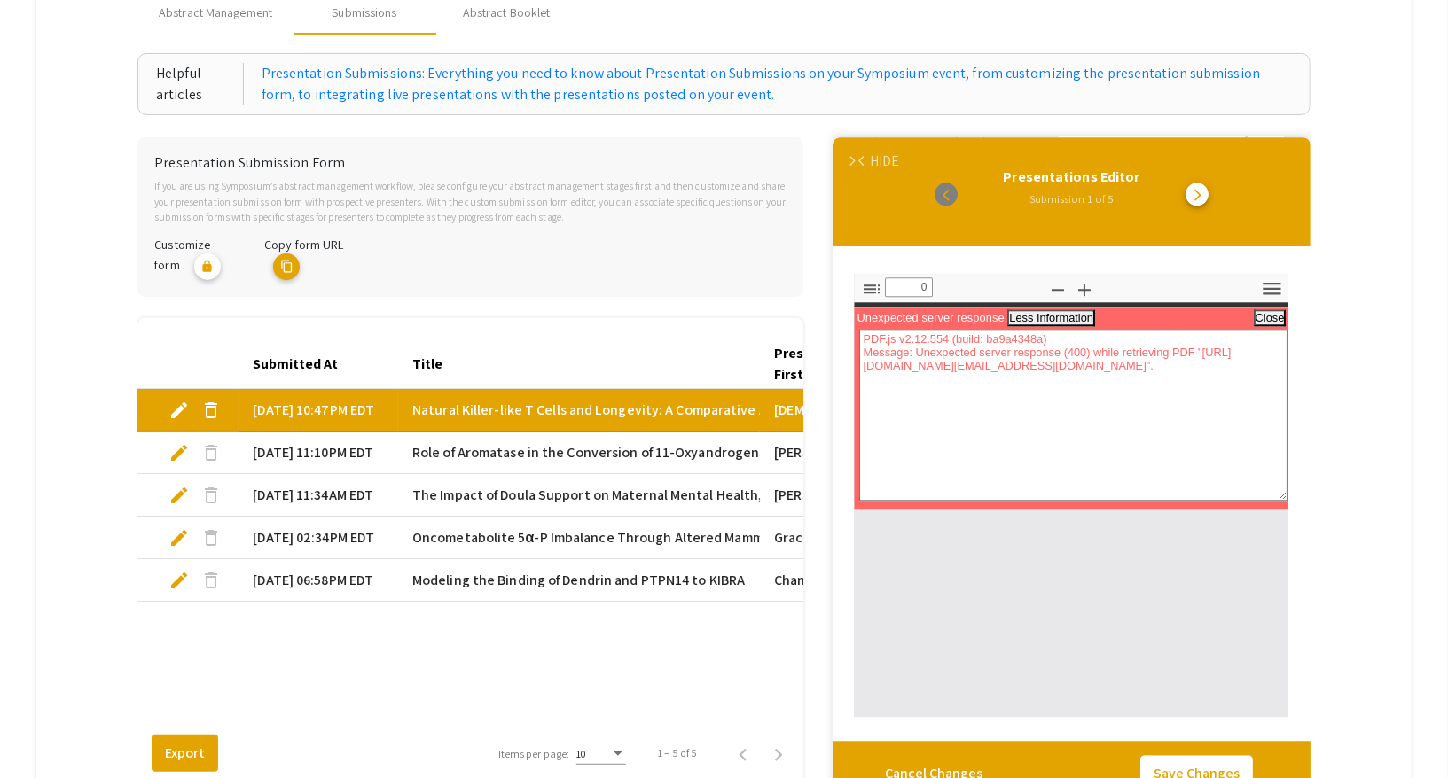
click at [168, 452] on span "edit" at bounding box center [178, 452] width 21 height 21
select select "custom"
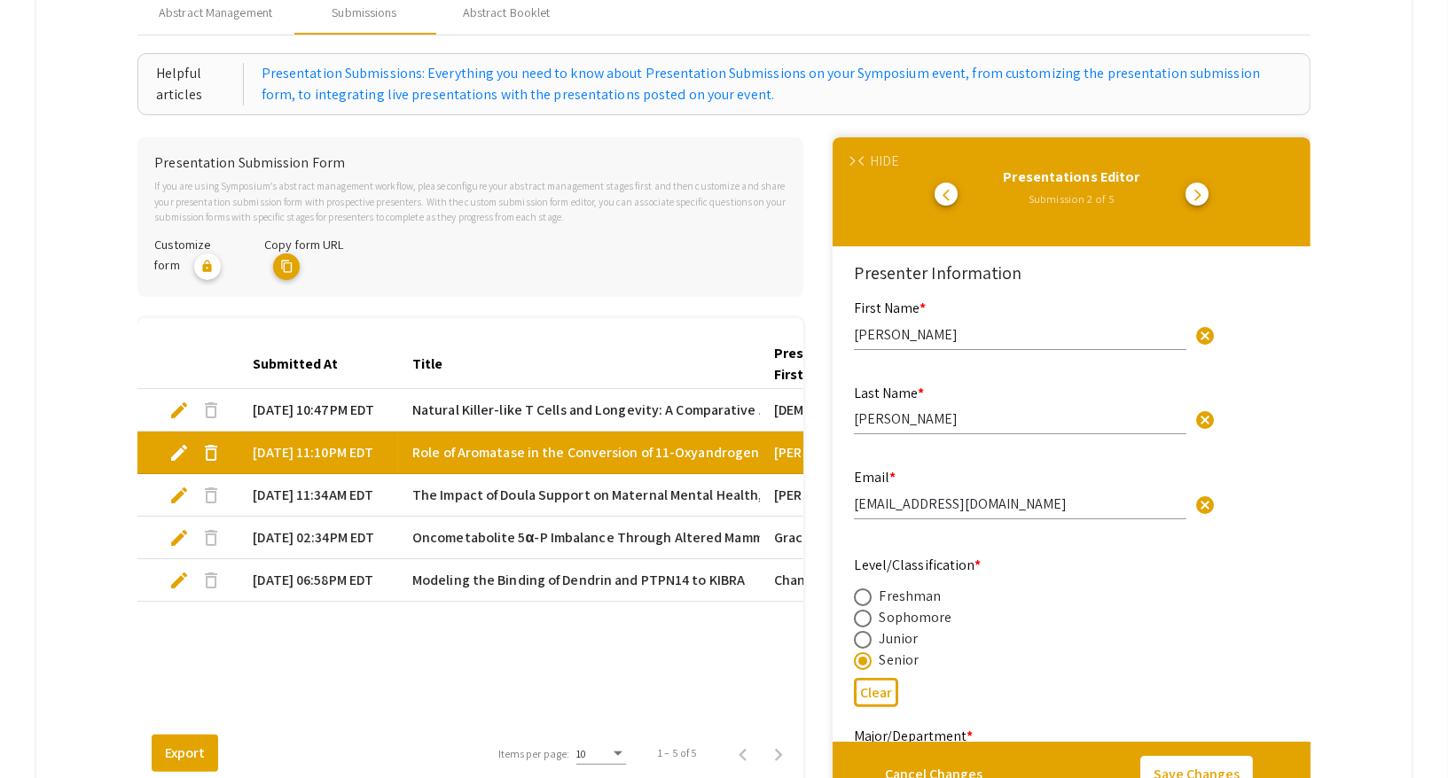
type input "0"
select select "custom"
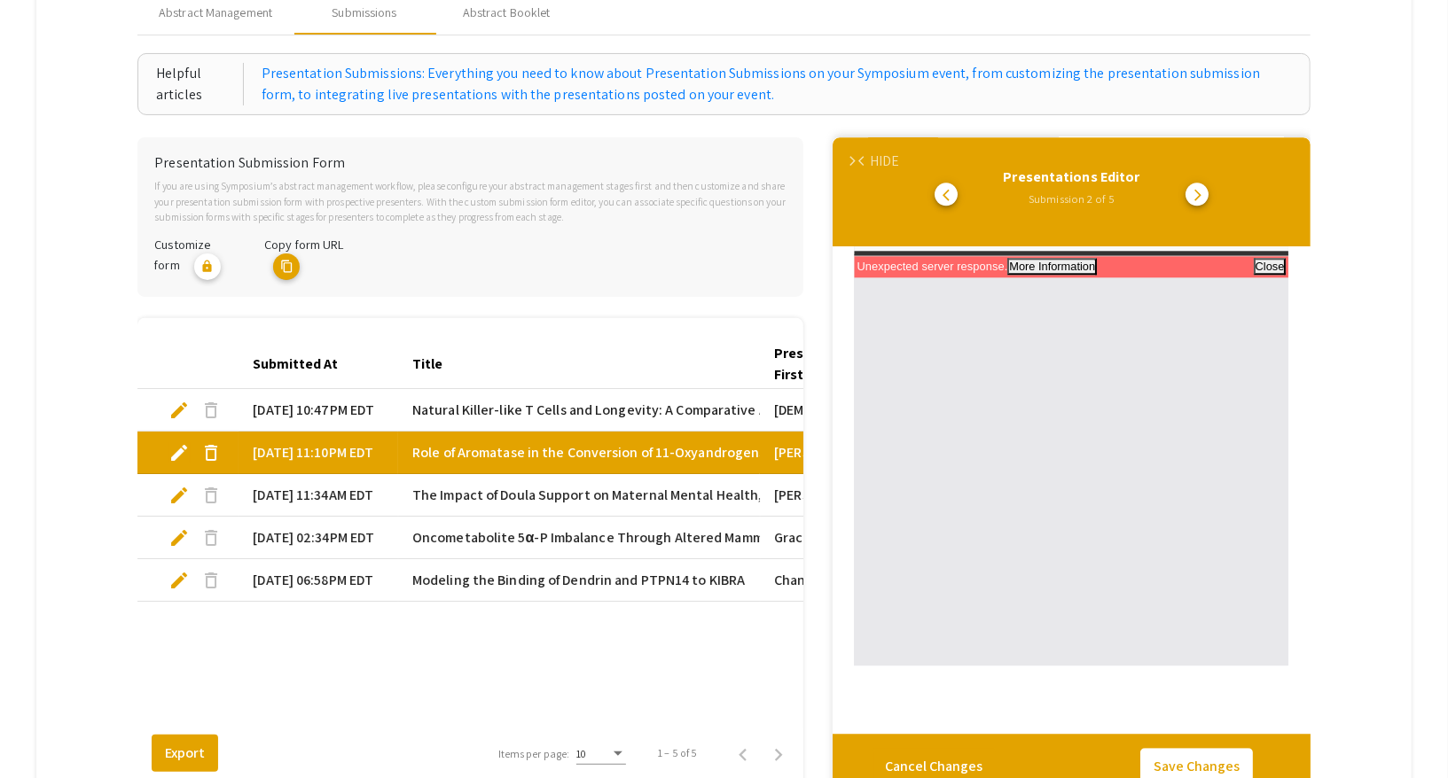
scroll to position [388, 0]
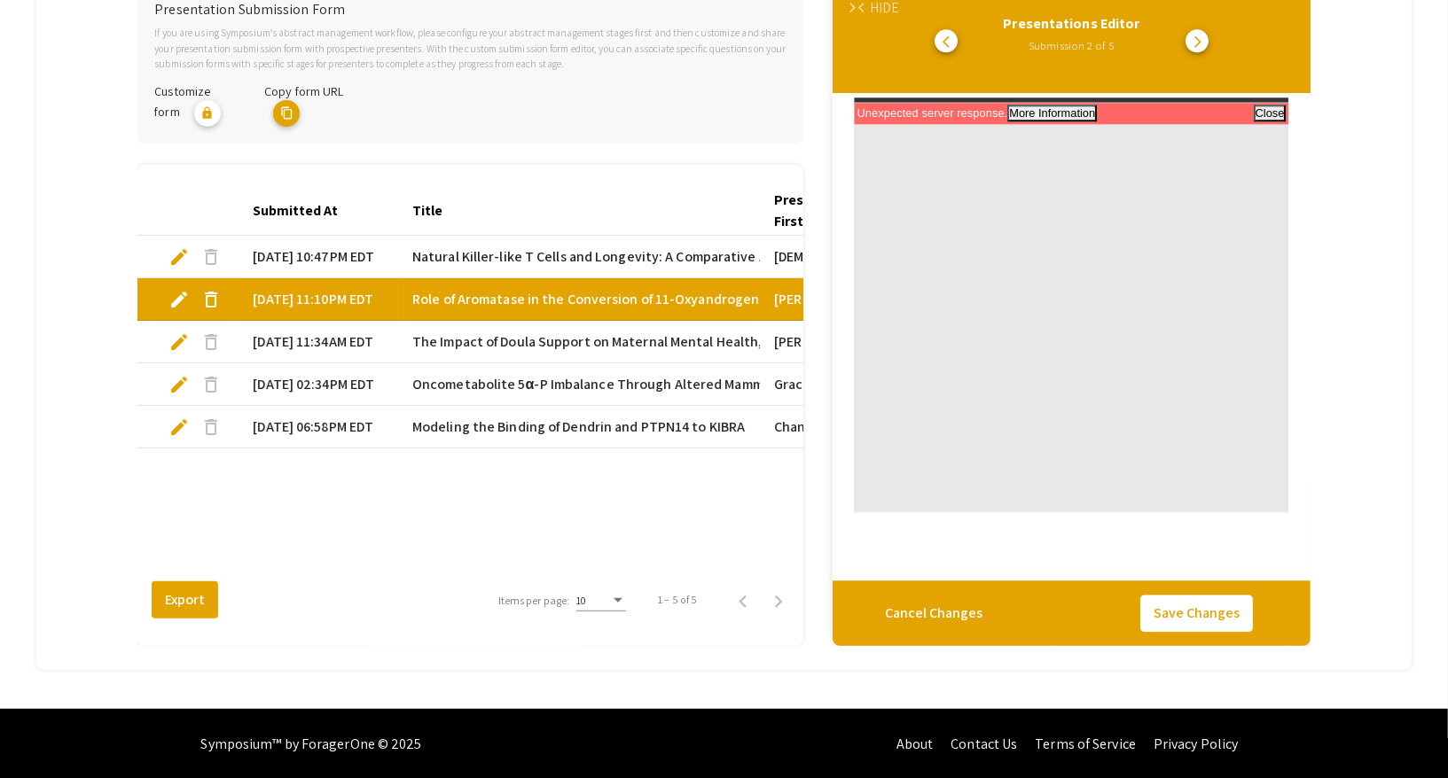
click at [176, 328] on mat-cell "edit delete" at bounding box center [187, 342] width 101 height 43
select select "custom"
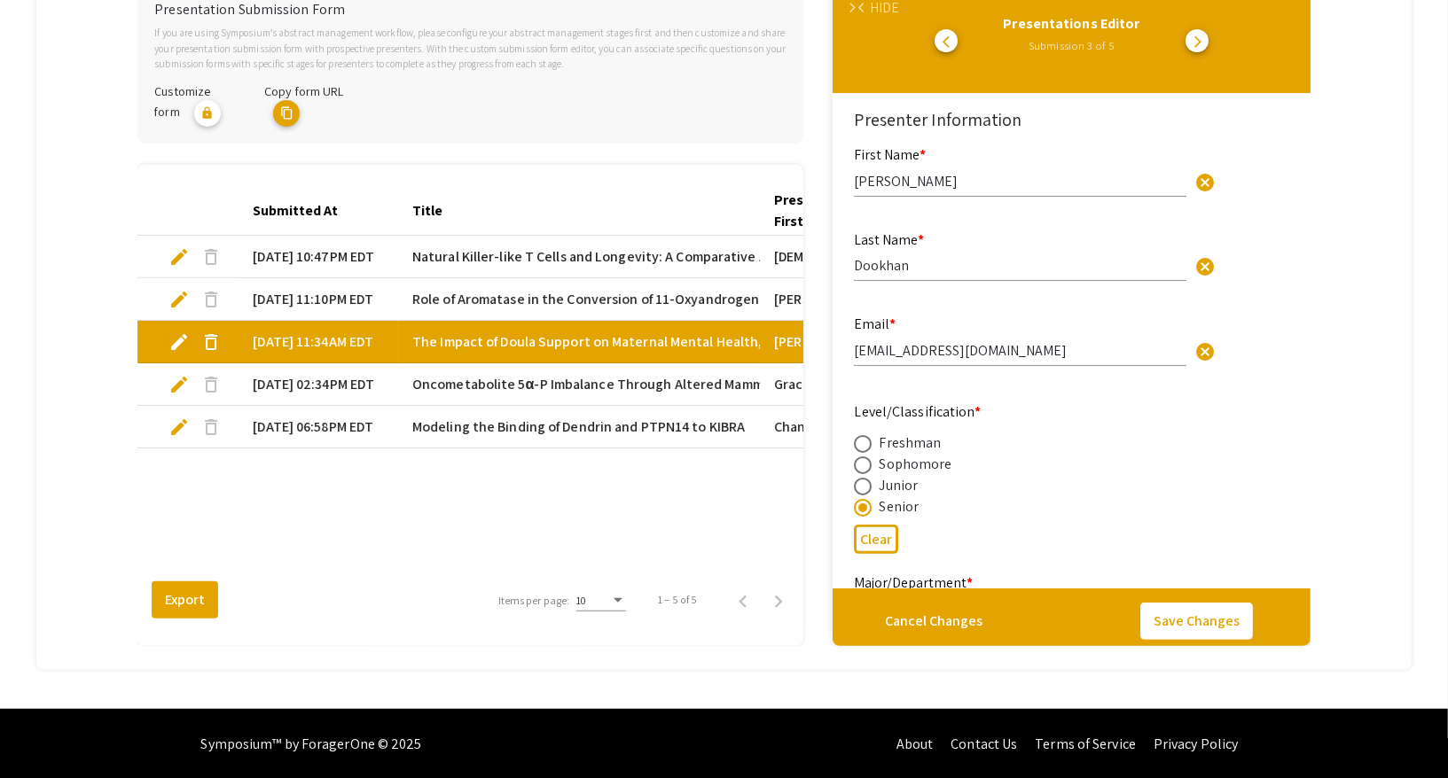
type input "0"
select select "custom"
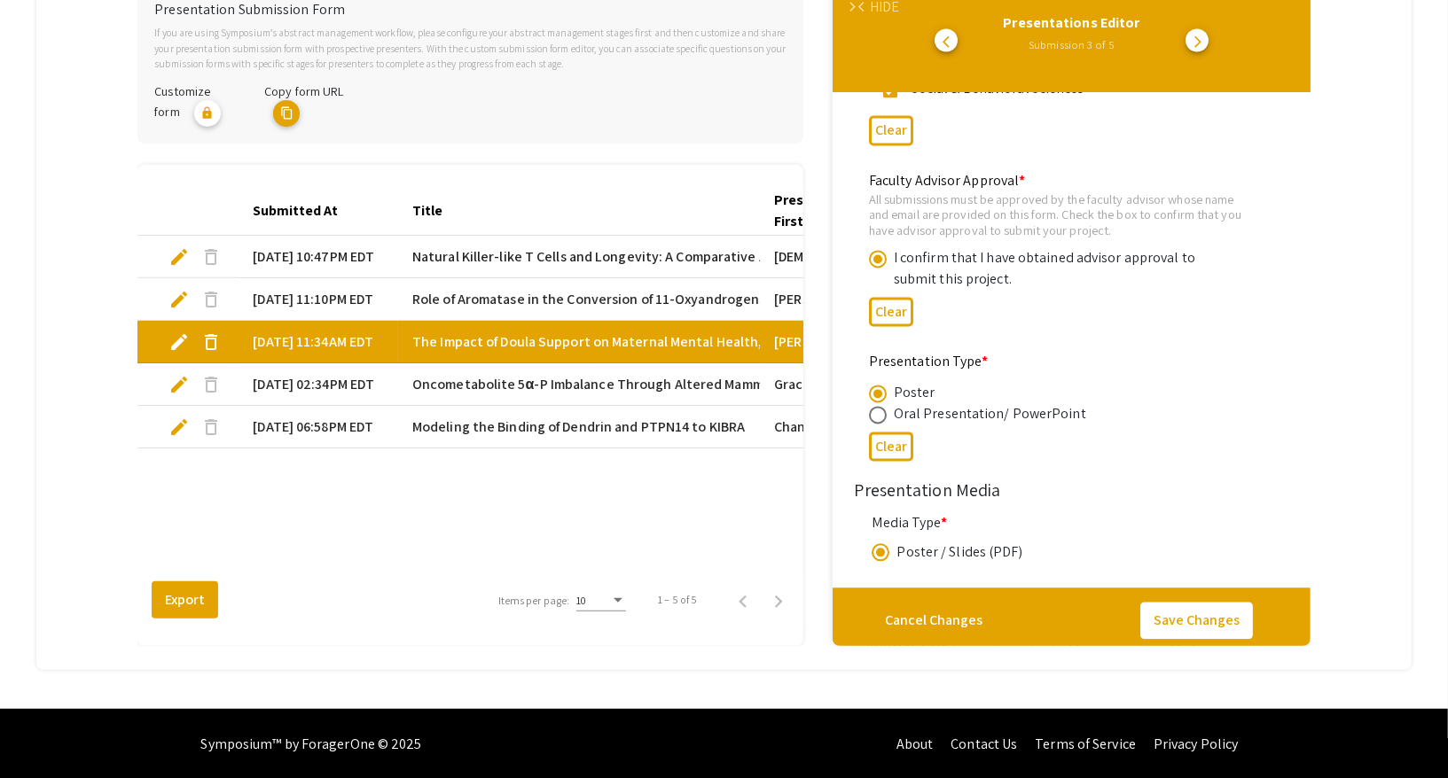
scroll to position [2893, 0]
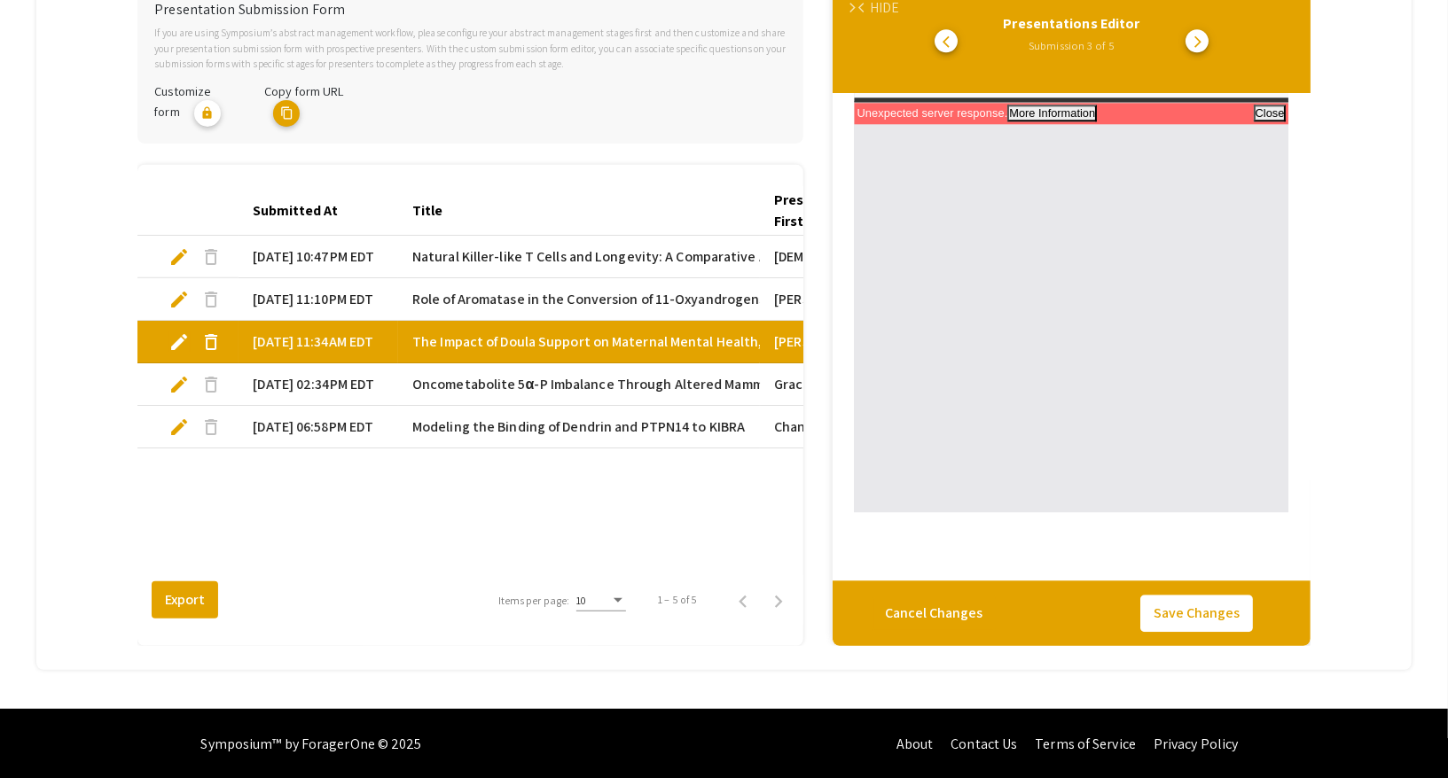
click at [166, 381] on mat-cell "edit delete" at bounding box center [187, 384] width 101 height 43
select select "custom"
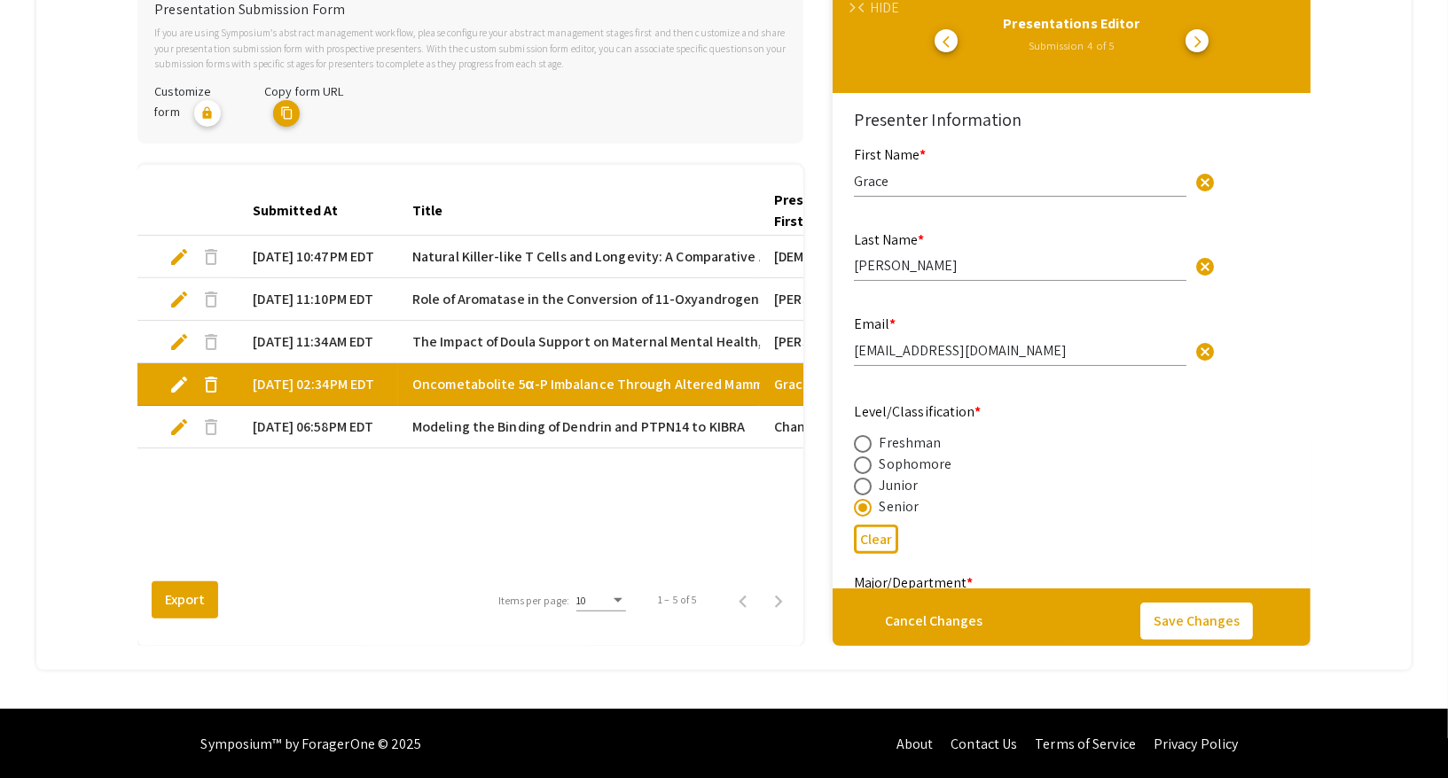
click at [179, 381] on span "edit" at bounding box center [178, 384] width 21 height 21
select select "custom"
type input "0"
select select "custom"
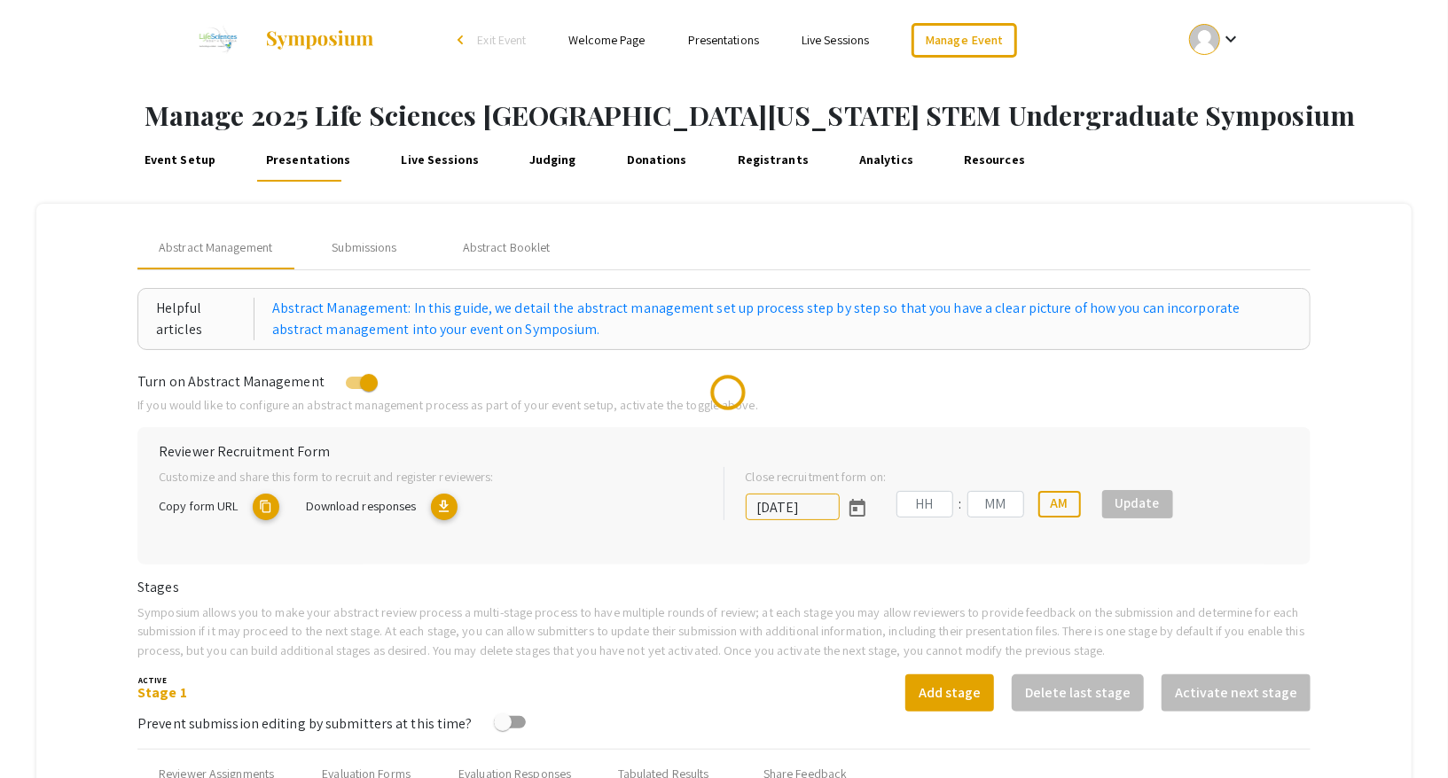
type input "[DATE]"
type input "05"
type input "00"
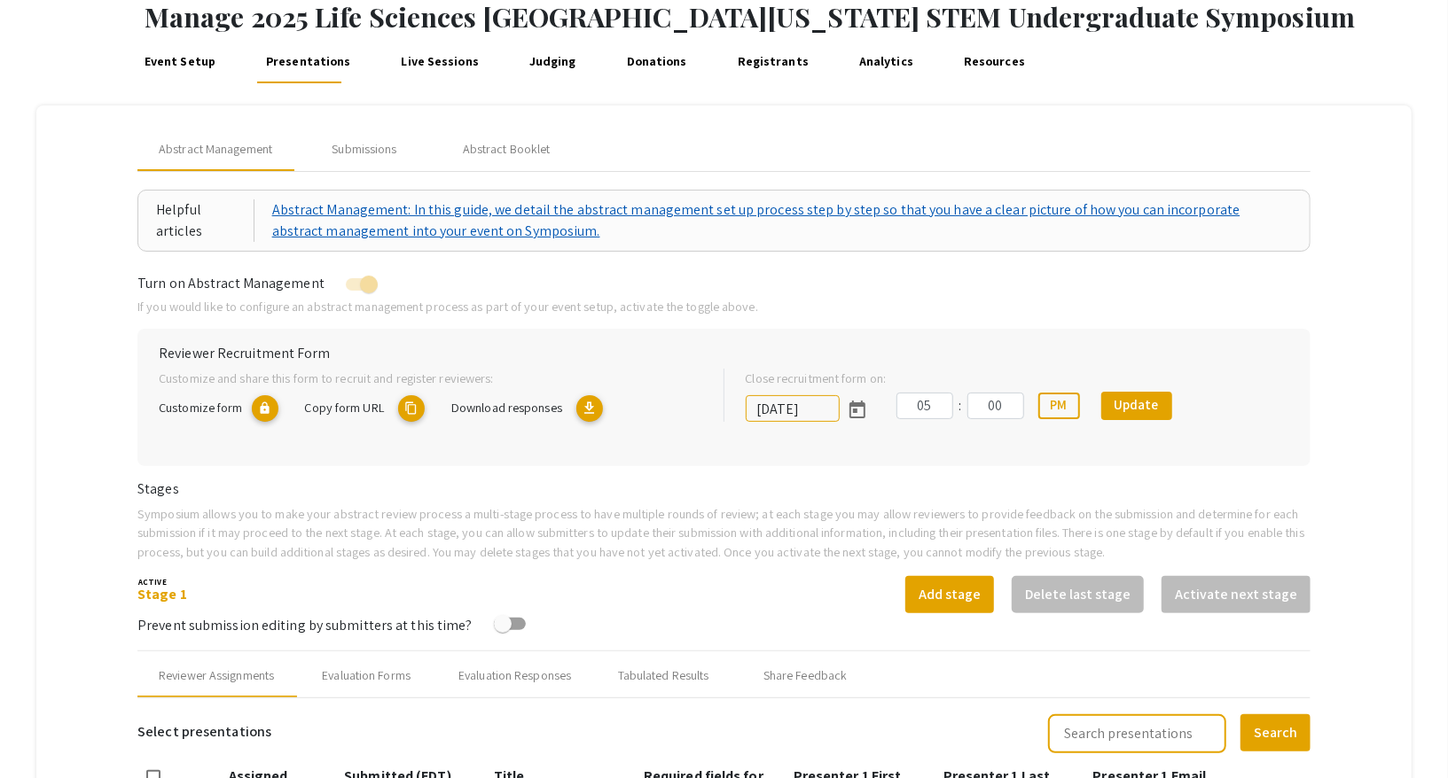
scroll to position [75, 0]
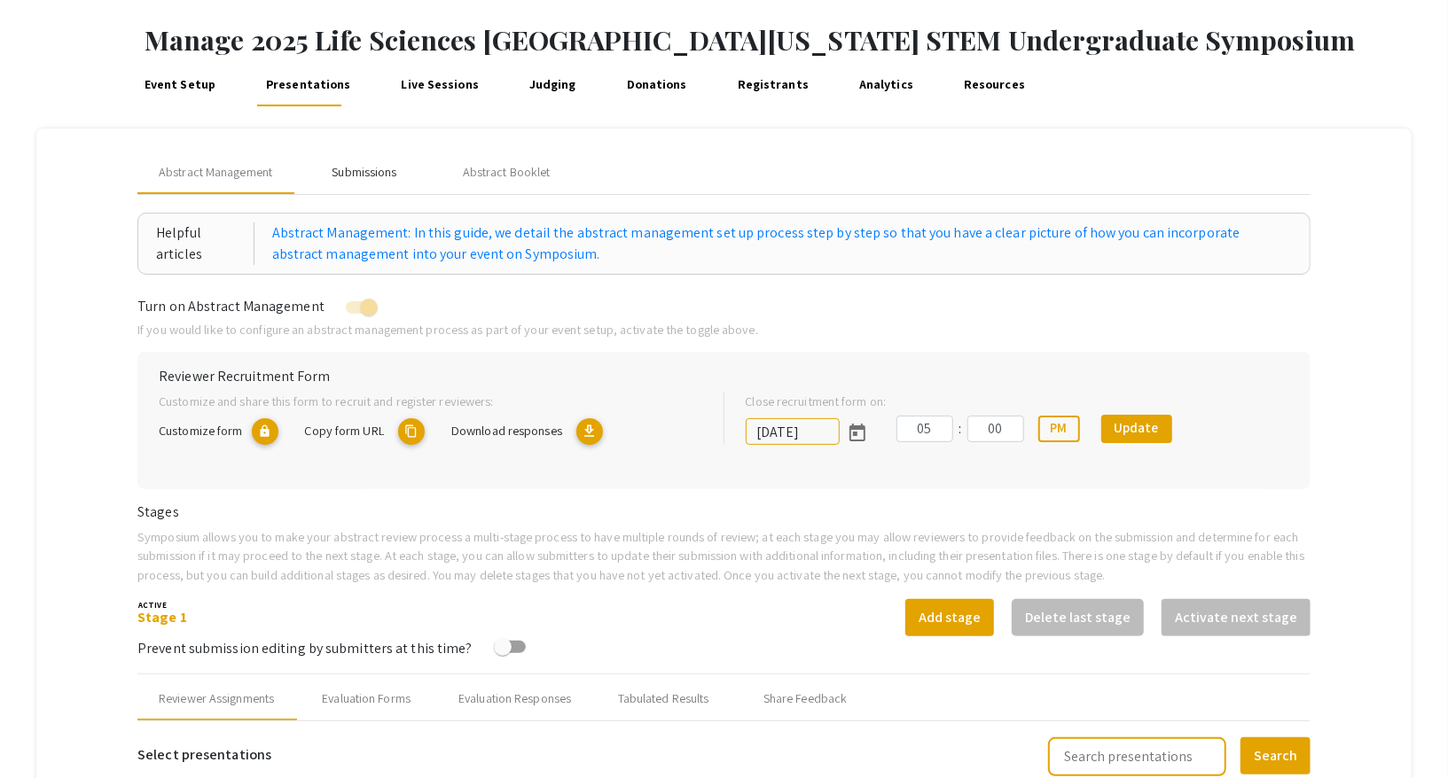
click at [349, 185] on div "Submissions" at bounding box center [364, 173] width 142 height 43
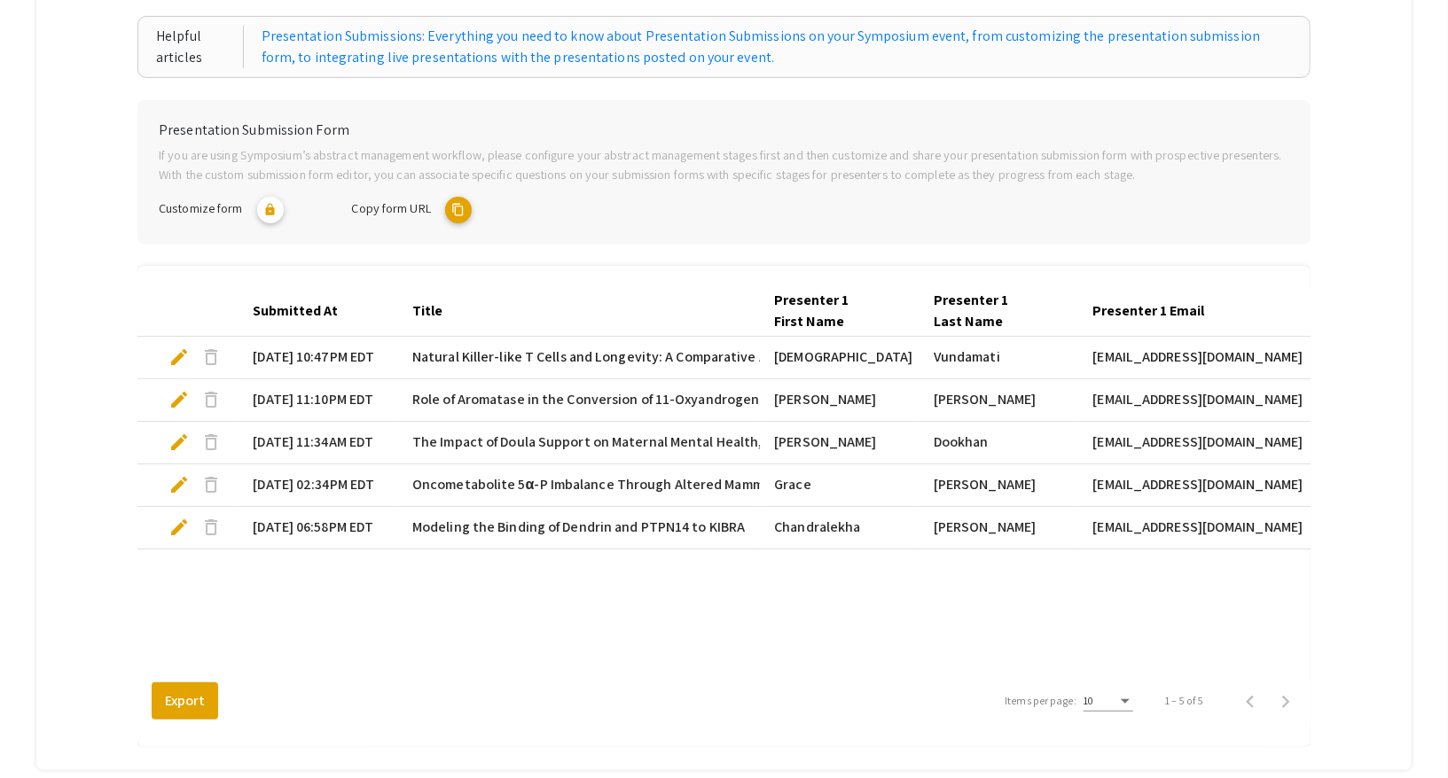
scroll to position [372, 0]
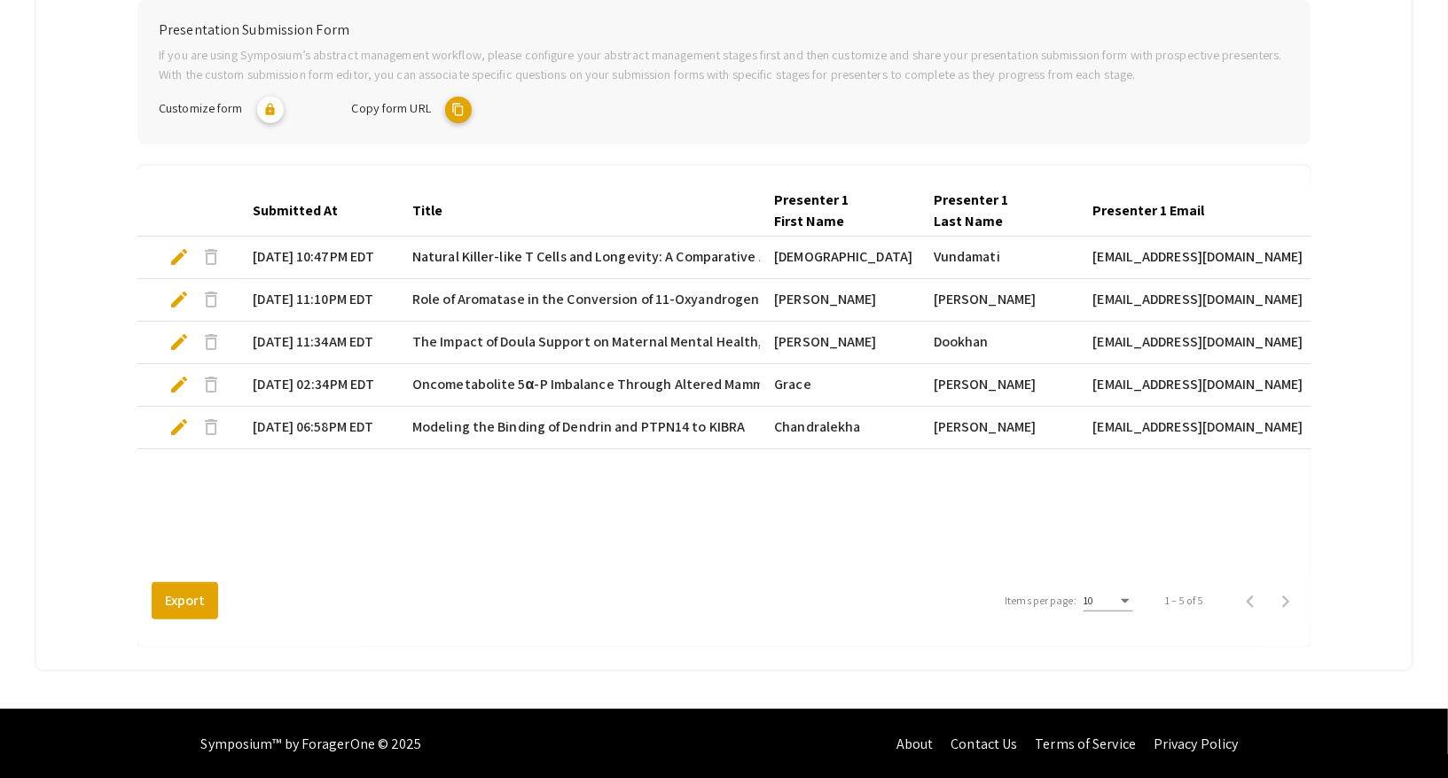
click at [176, 424] on span "edit" at bounding box center [178, 427] width 21 height 21
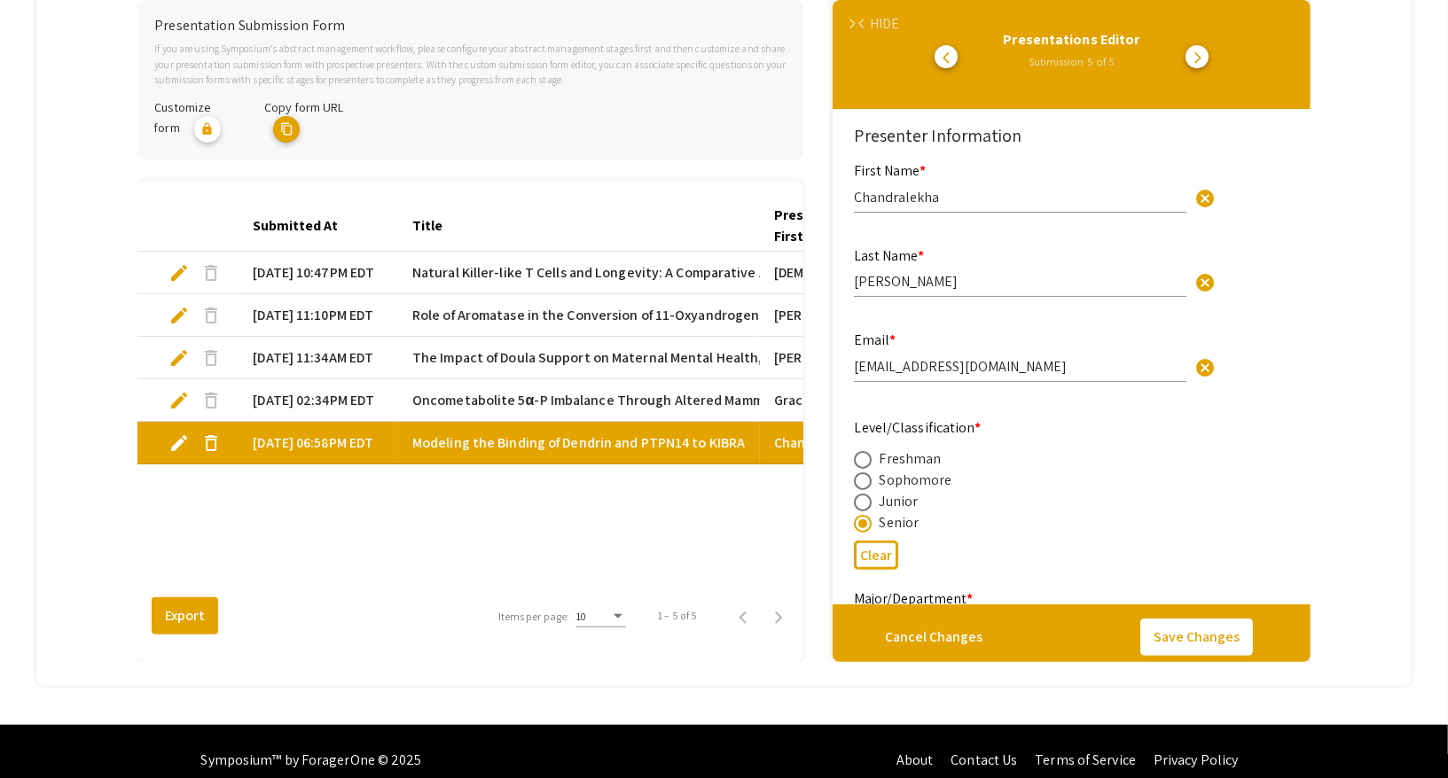
select select "custom"
type input "0"
select select "custom"
type input "1"
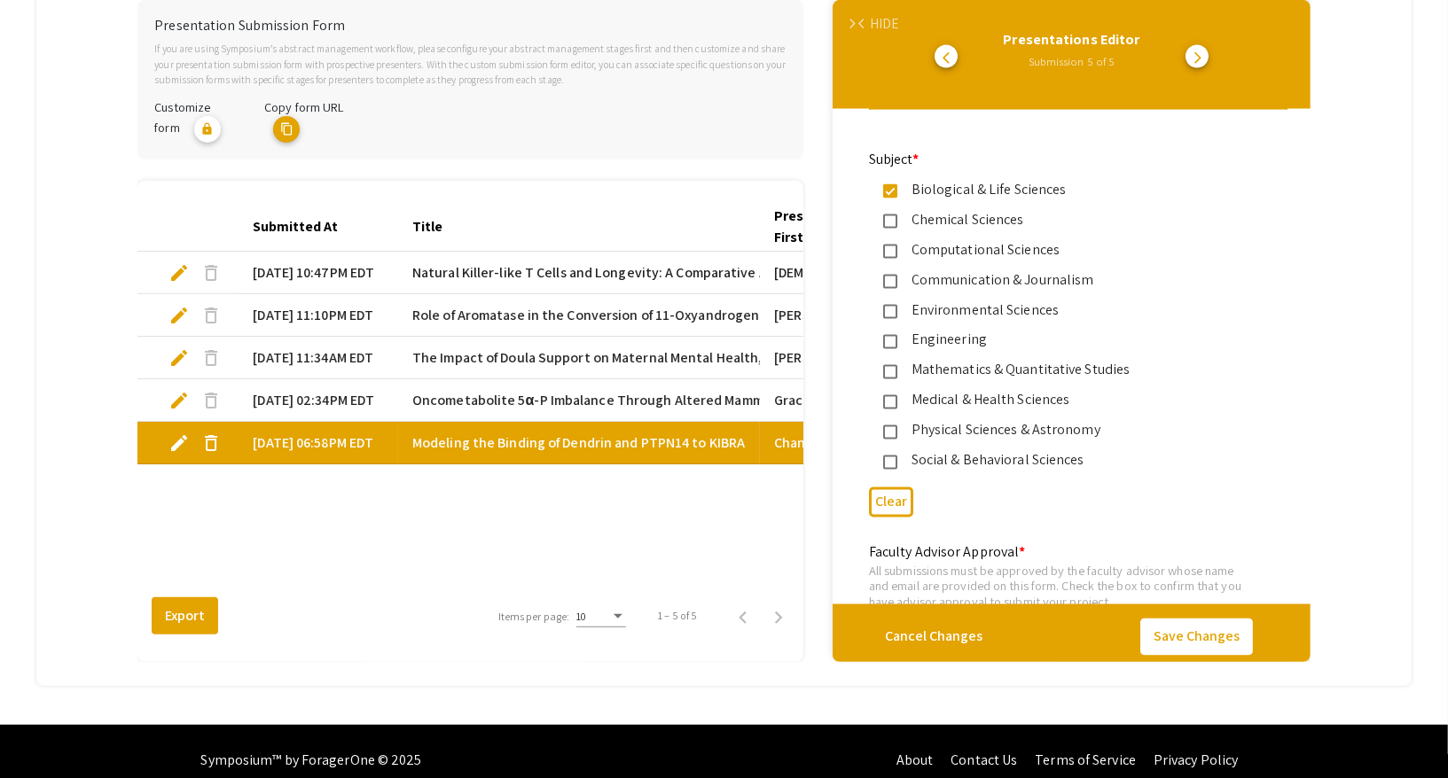
select select "auto"
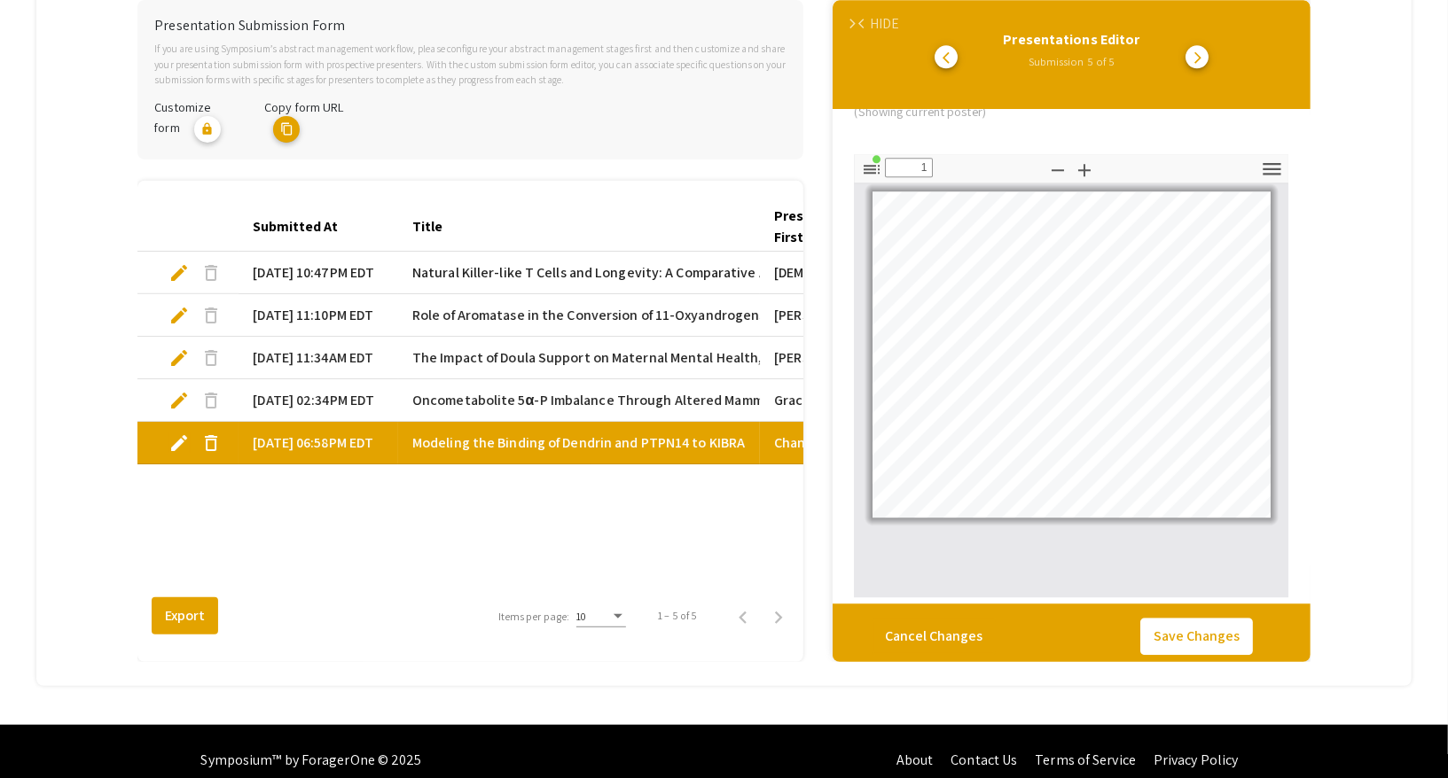
scroll to position [2831, 0]
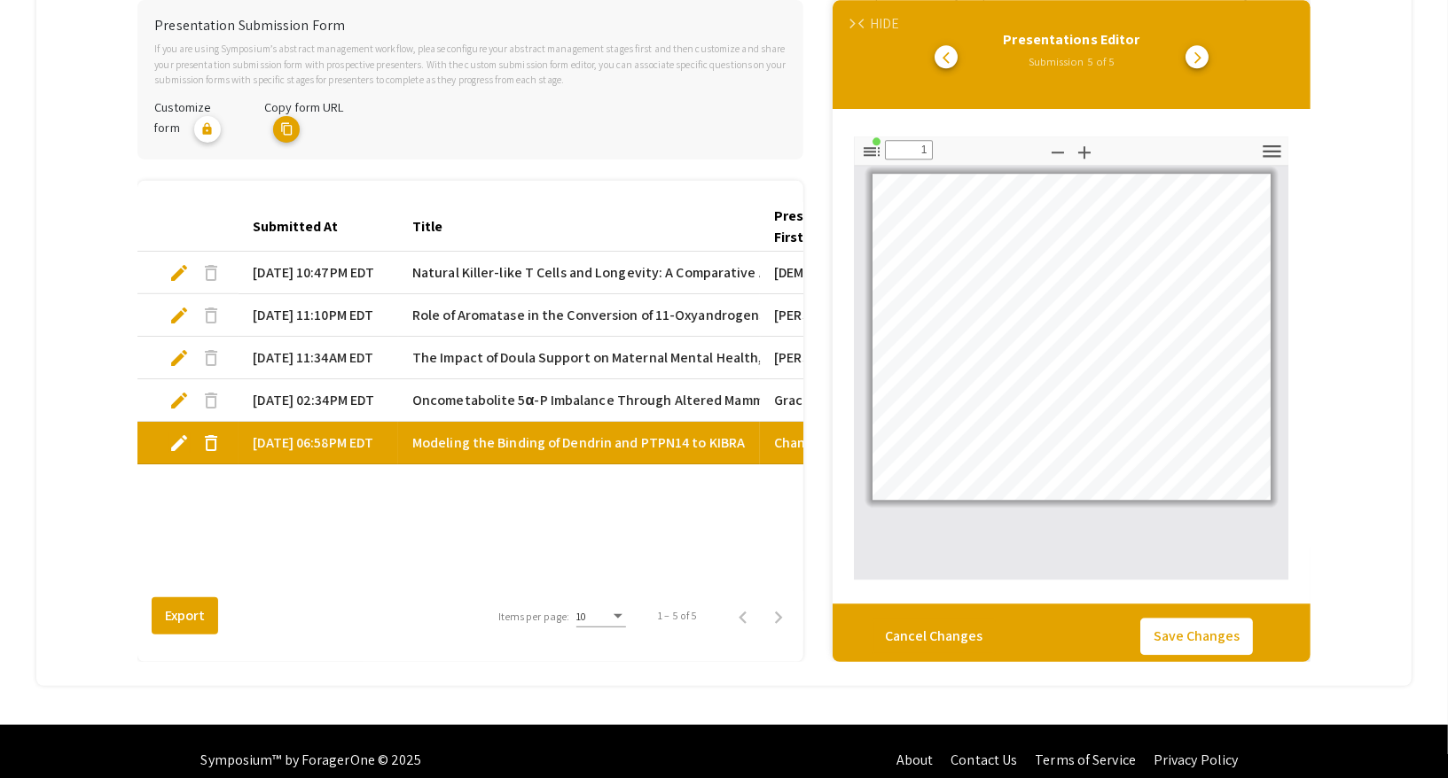
click at [180, 397] on span "edit" at bounding box center [178, 400] width 21 height 21
select select "custom"
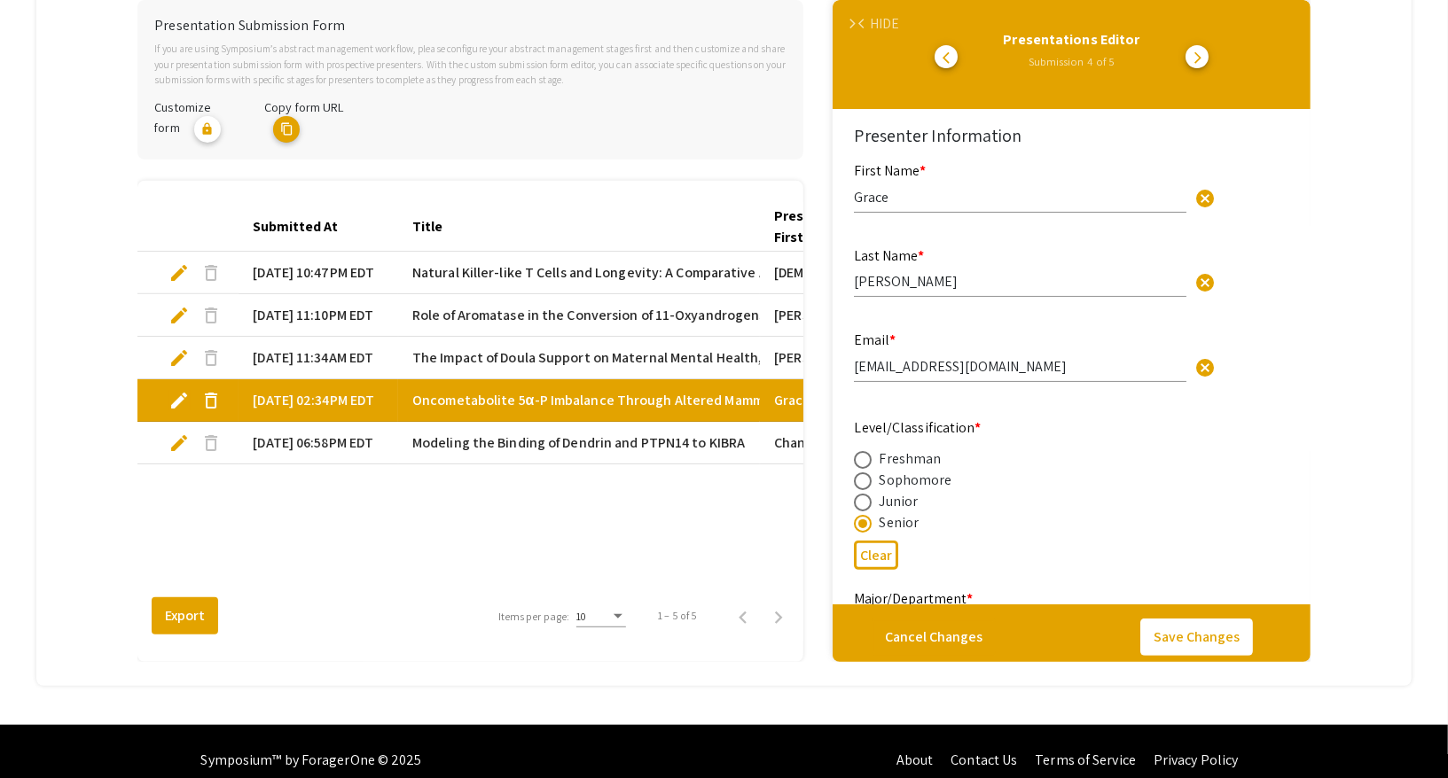
type input "0"
select select "custom"
type input "1"
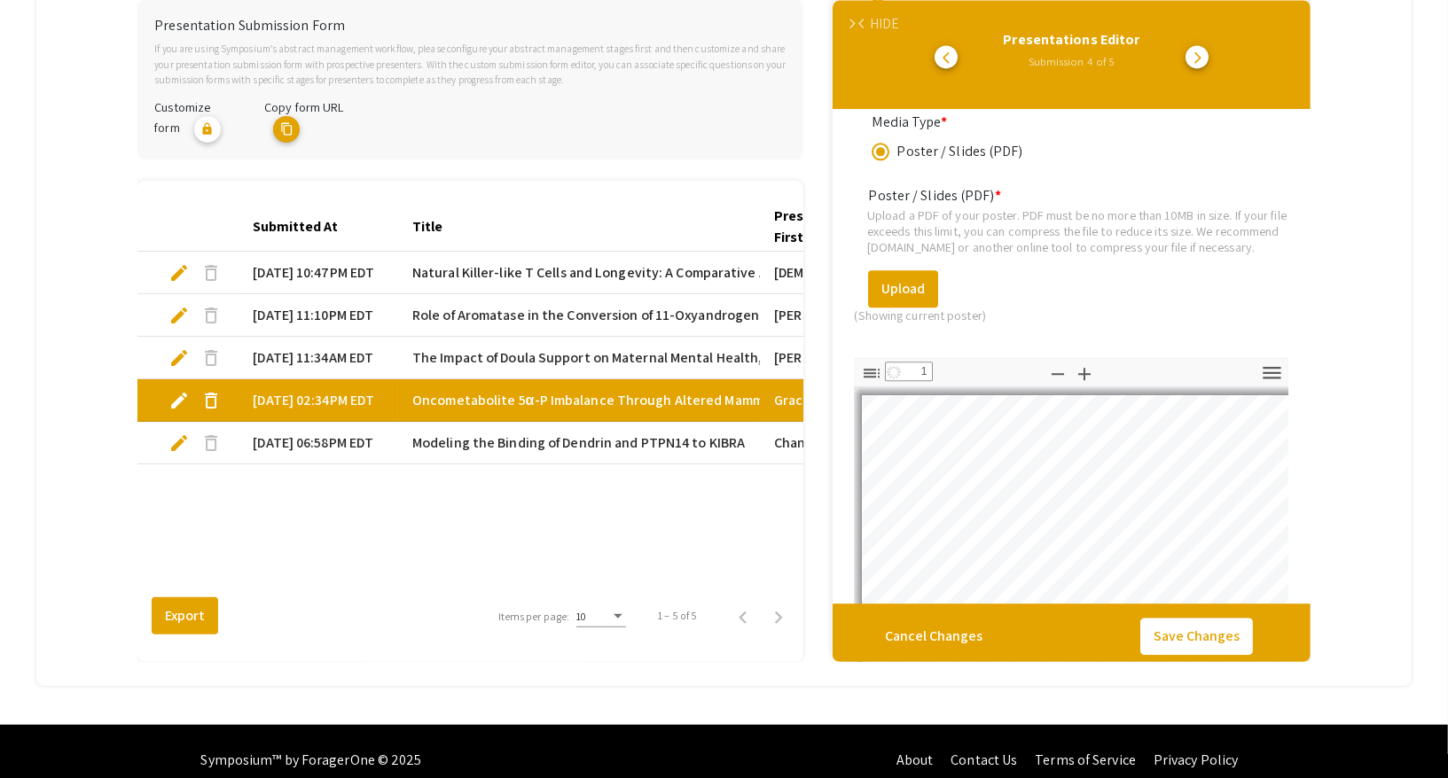
select select "auto"
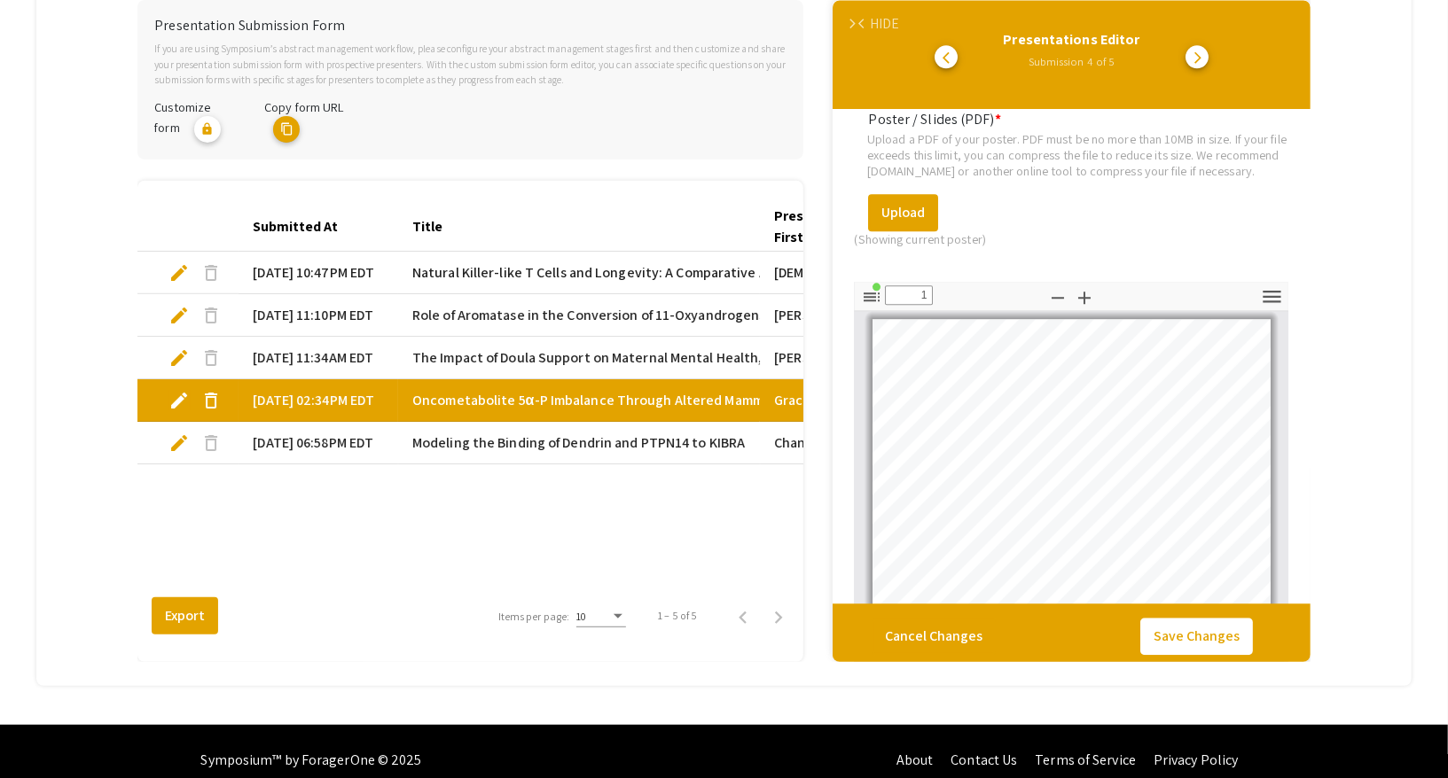
scroll to position [2893, 0]
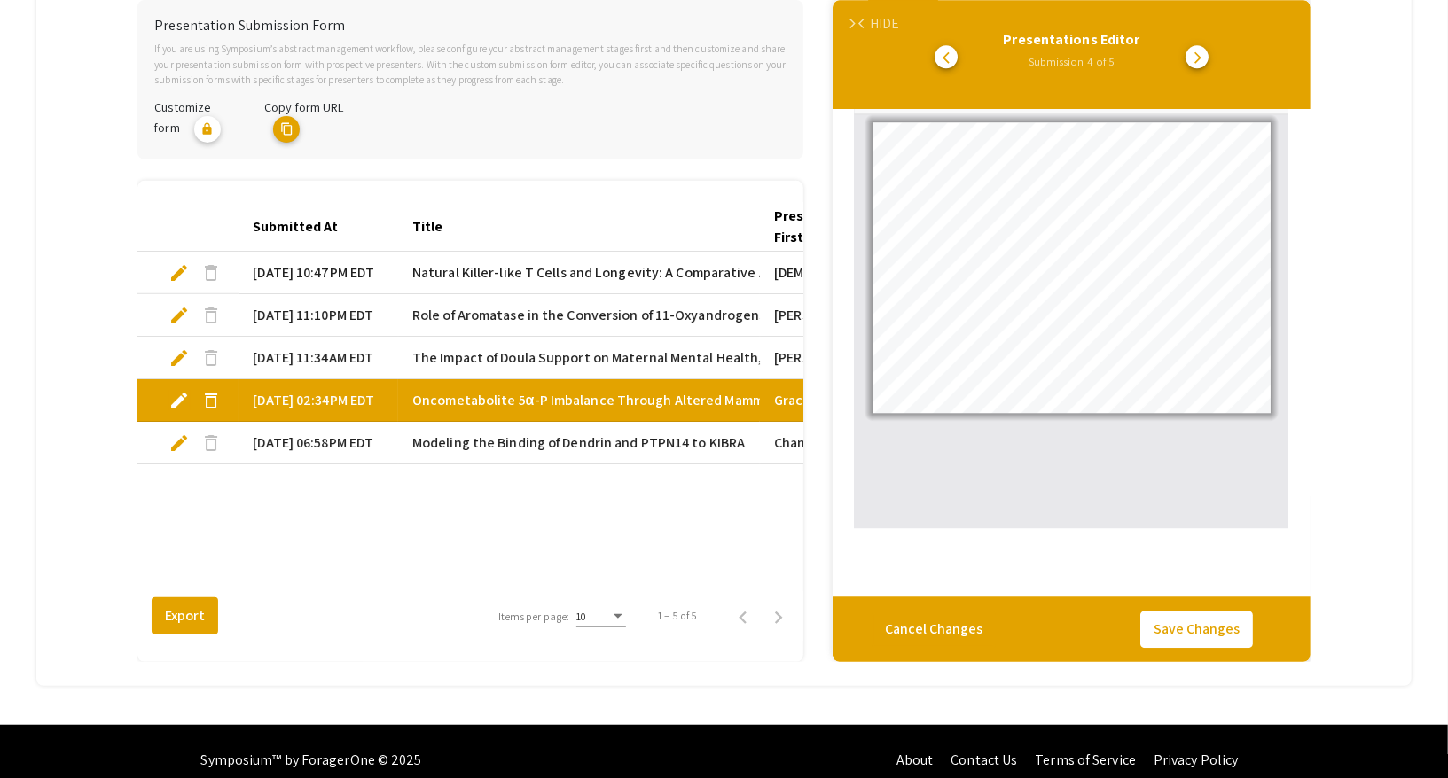
click at [187, 349] on span "edit" at bounding box center [178, 357] width 21 height 21
select select "custom"
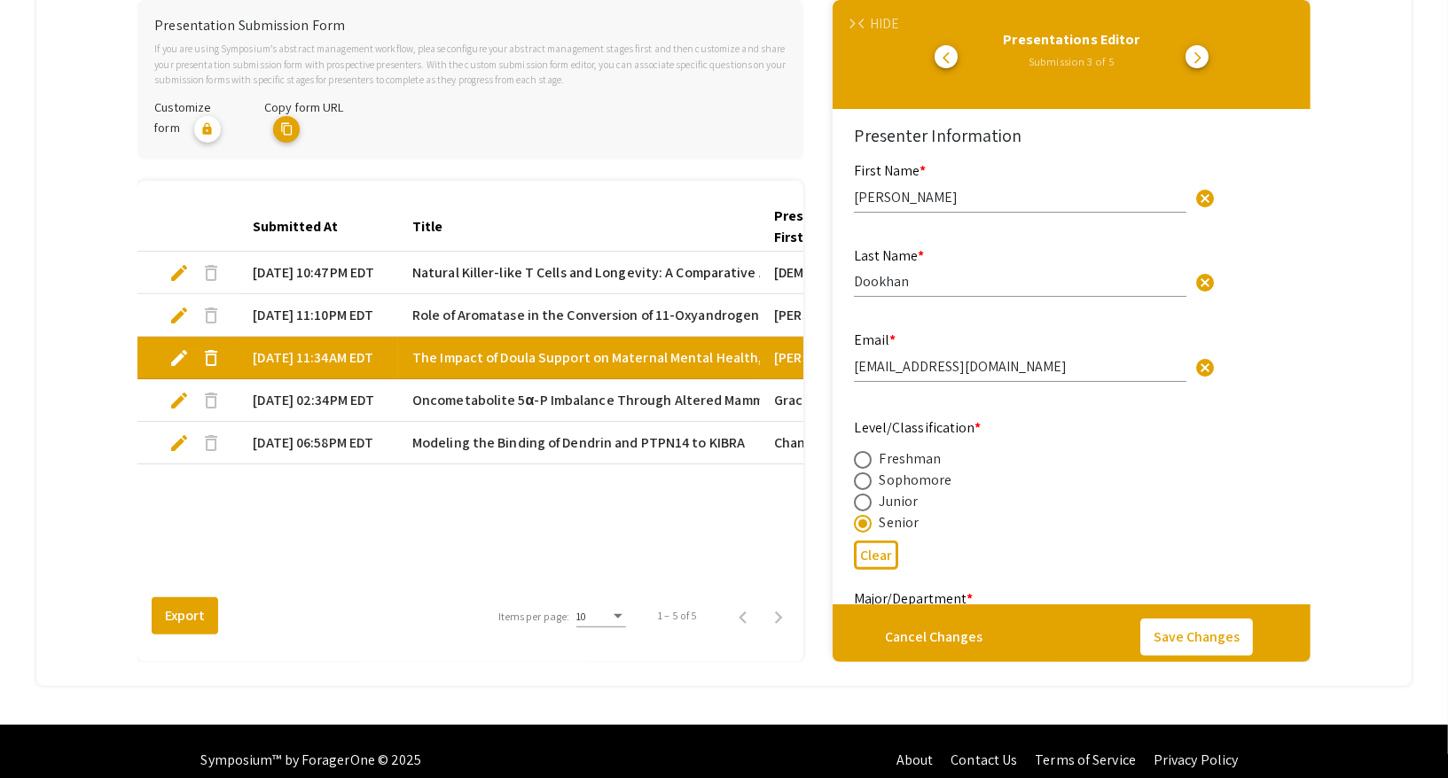
type input "0"
select select "custom"
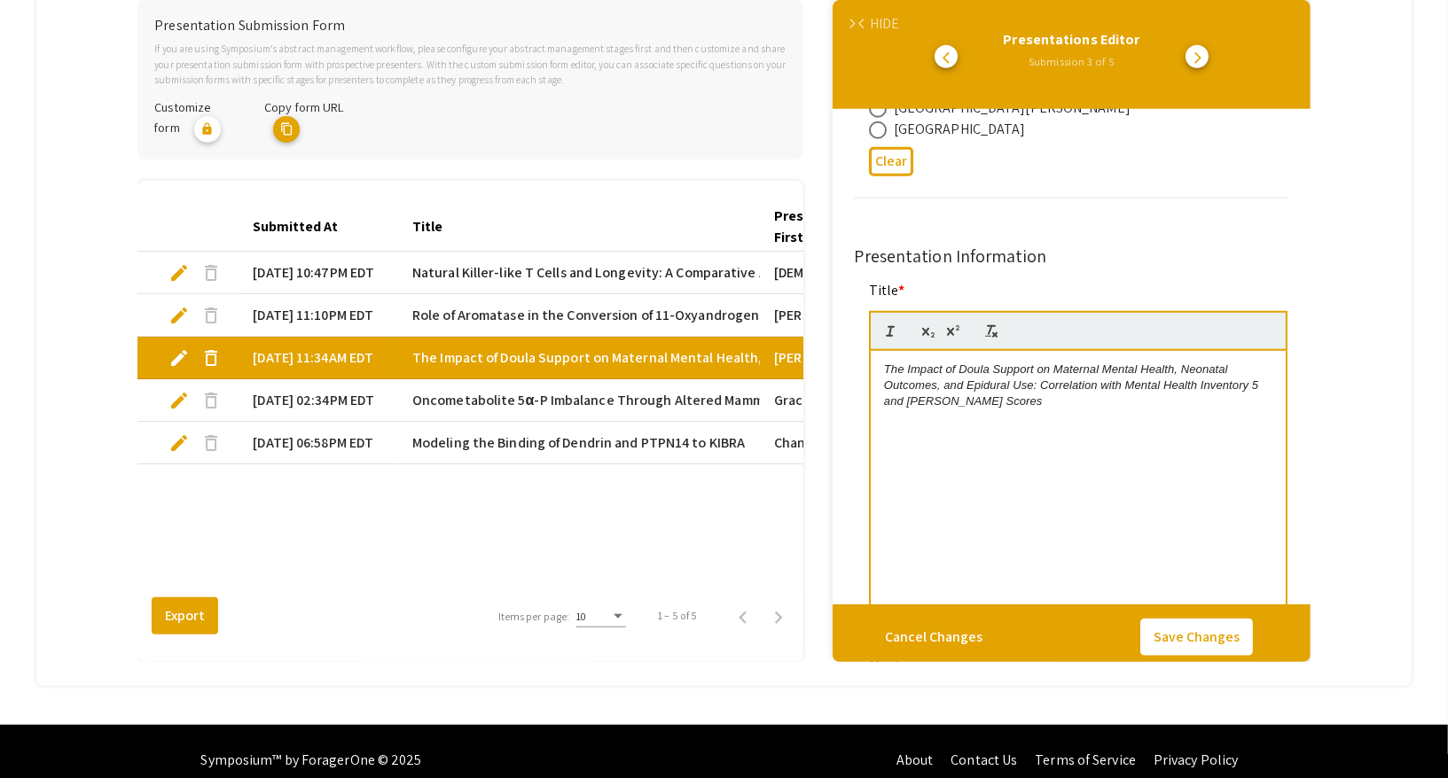
type input "1"
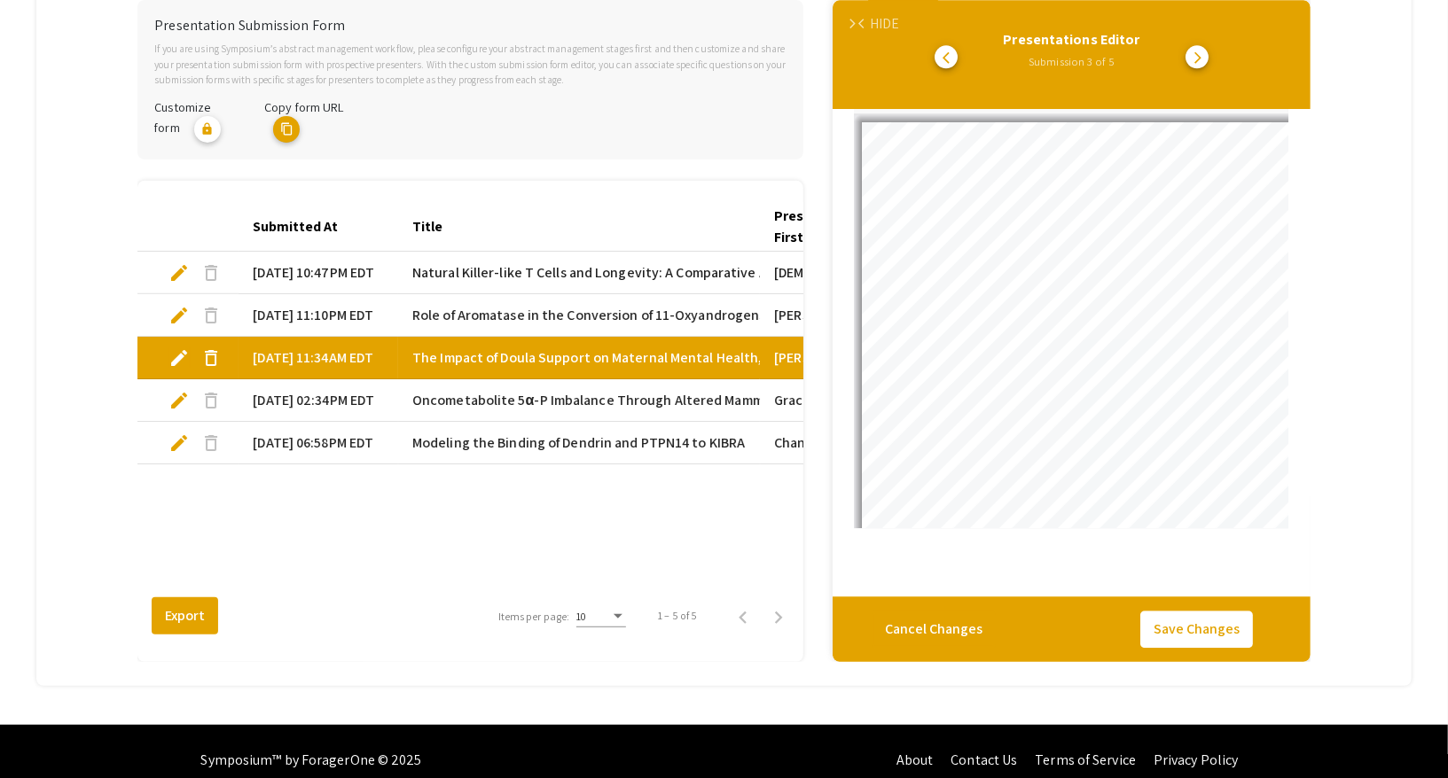
select select "auto"
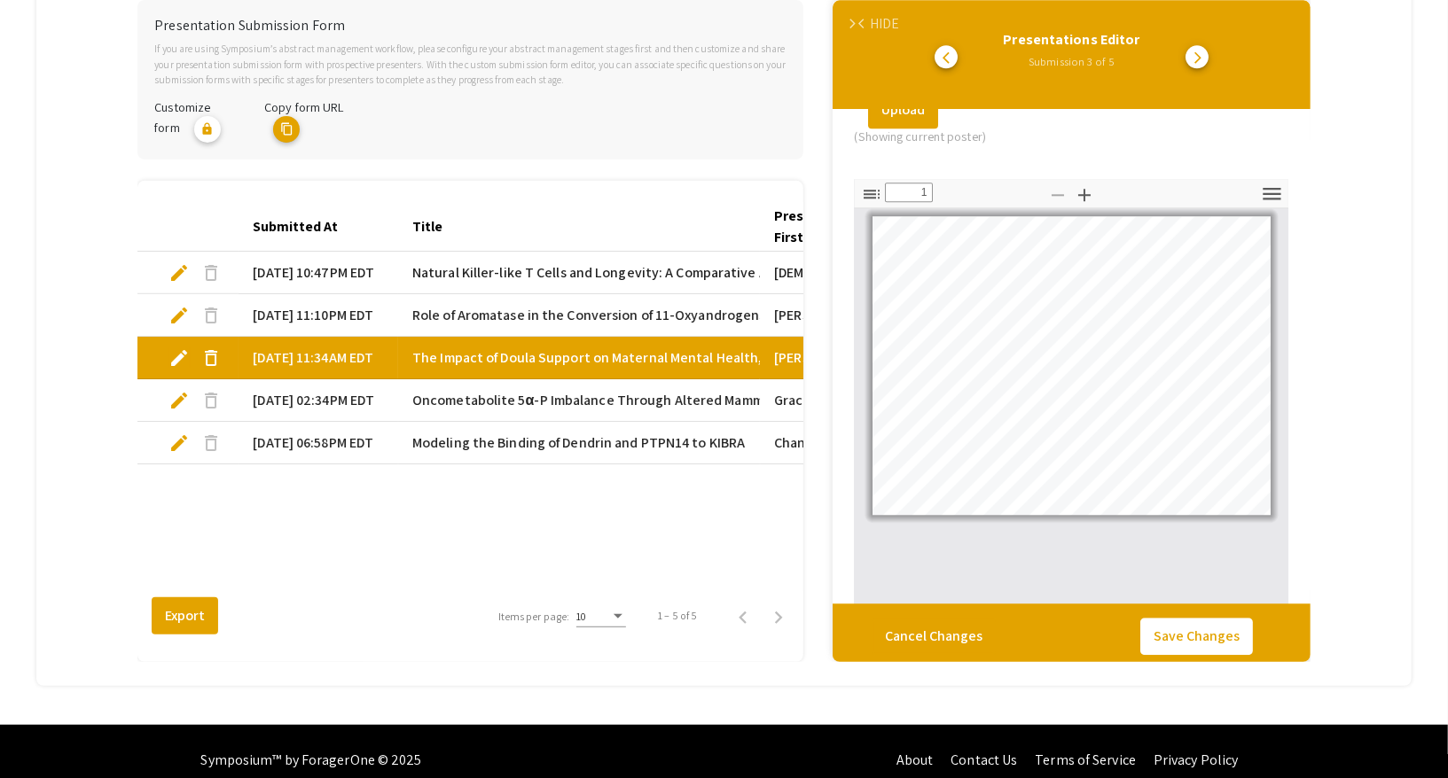
scroll to position [2777, 0]
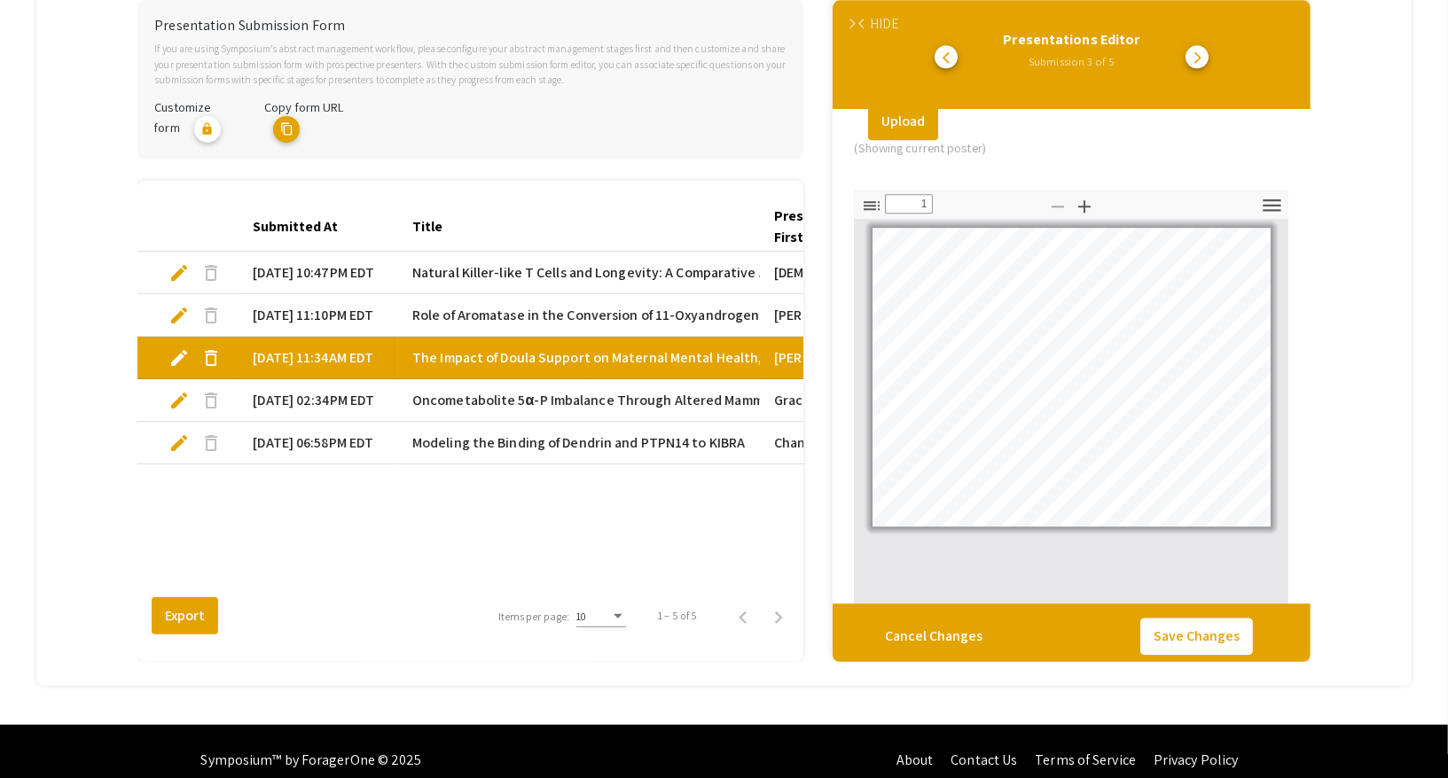
click at [183, 321] on span "edit" at bounding box center [178, 315] width 21 height 21
select select "custom"
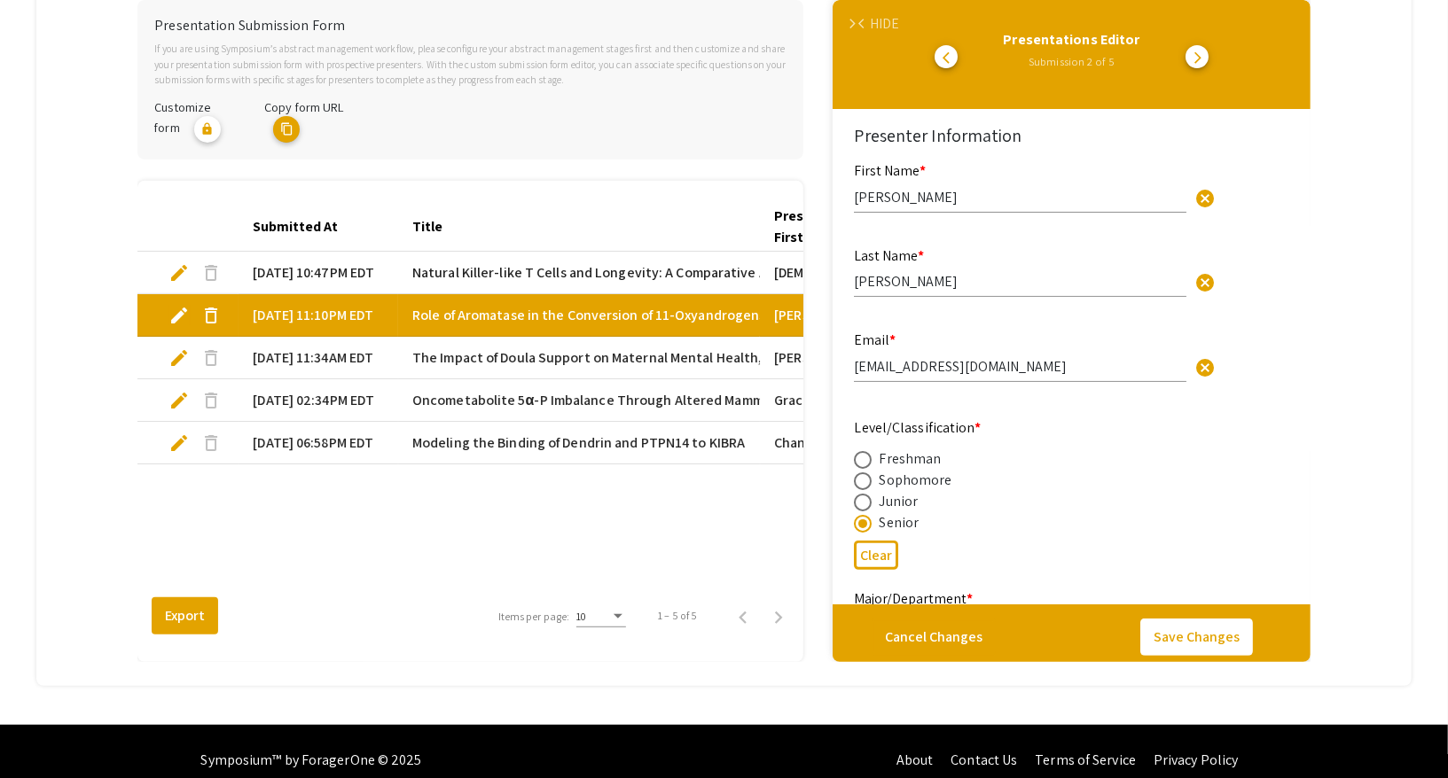
type input "0"
select select "custom"
type input "1"
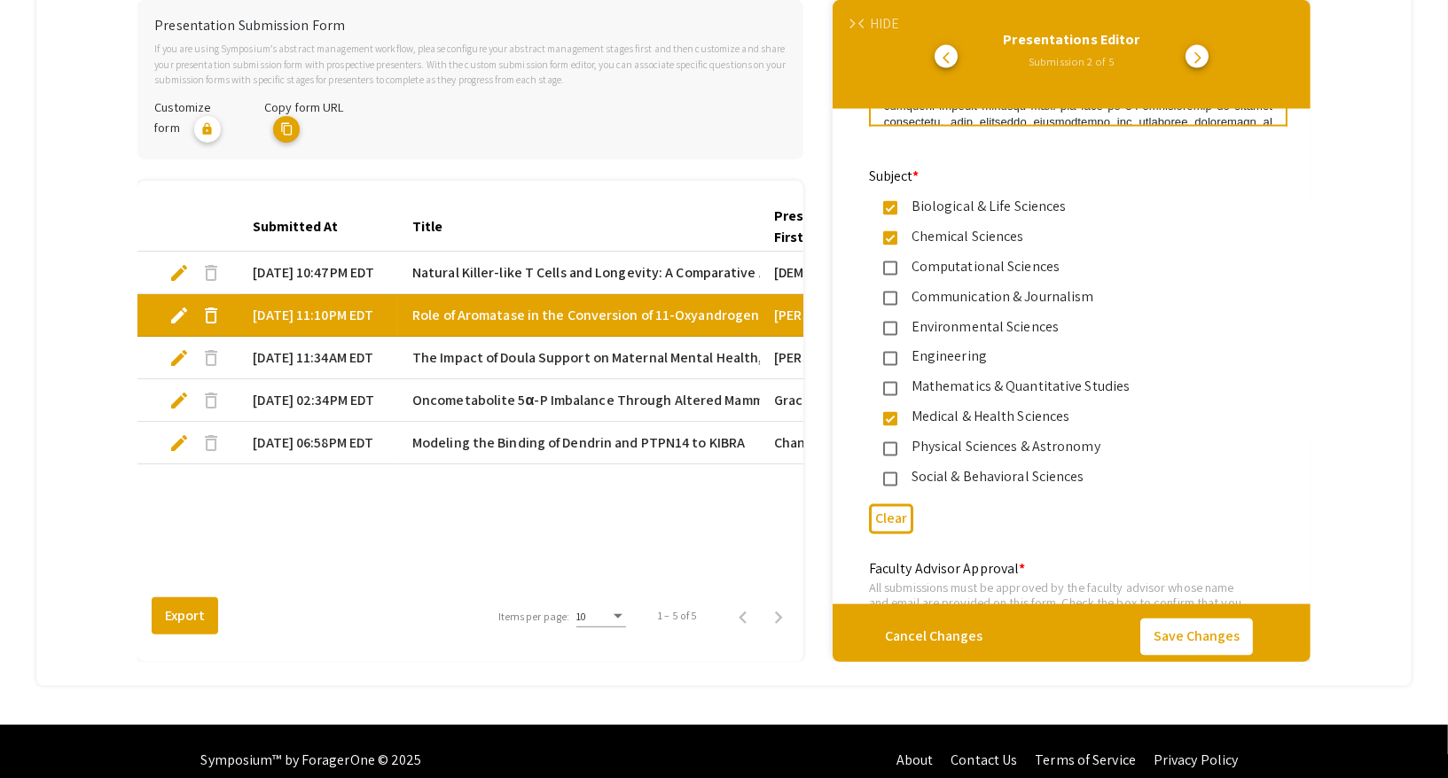
scroll to position [2893, 0]
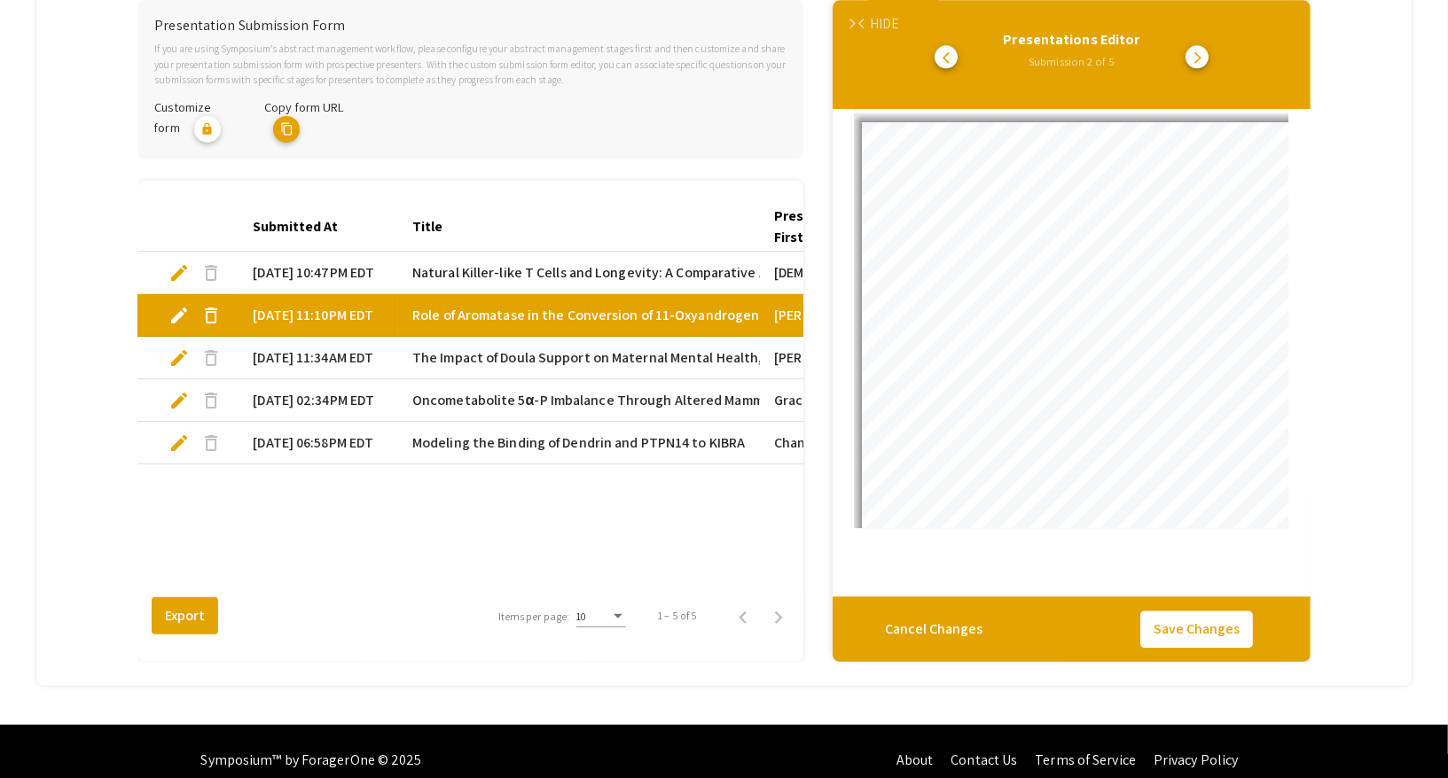
select select "auto"
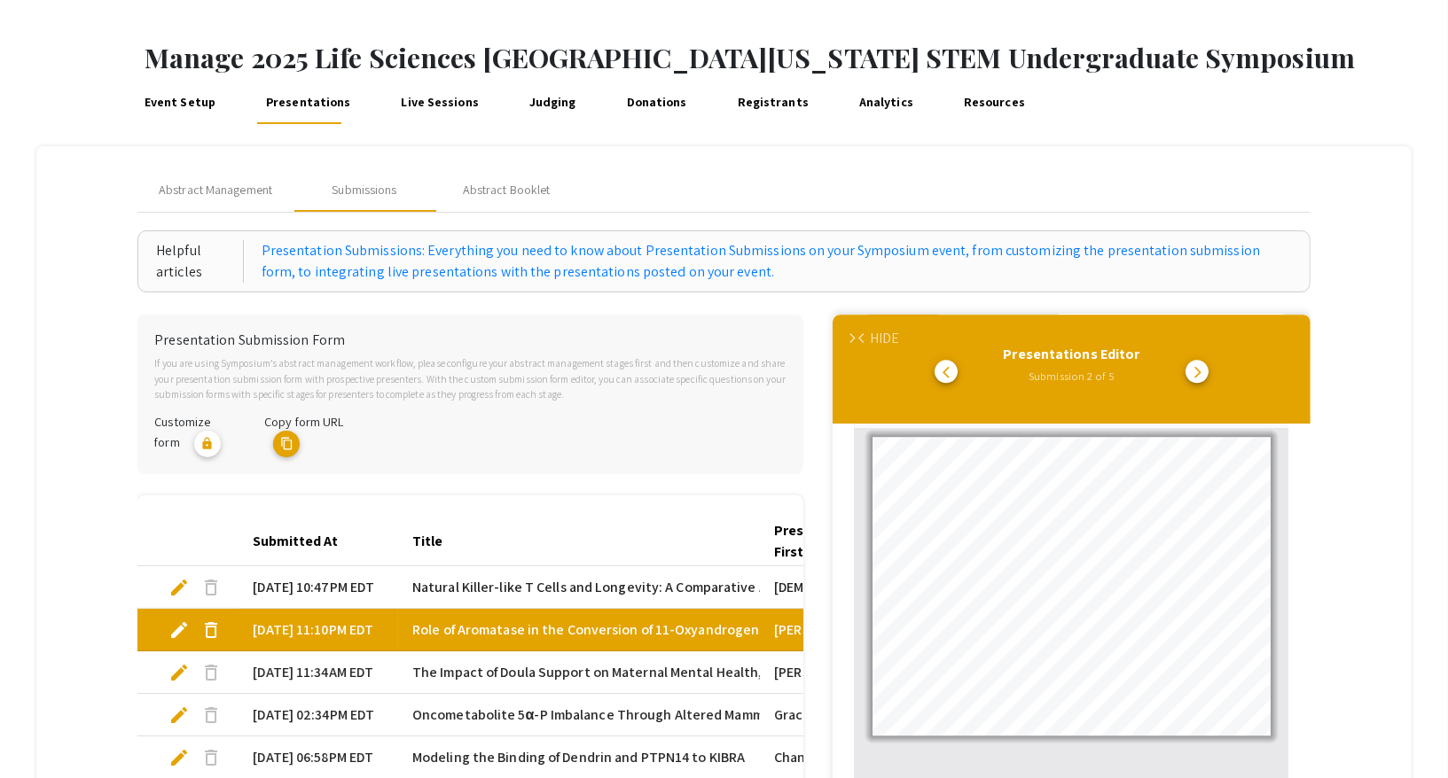
scroll to position [0, 0]
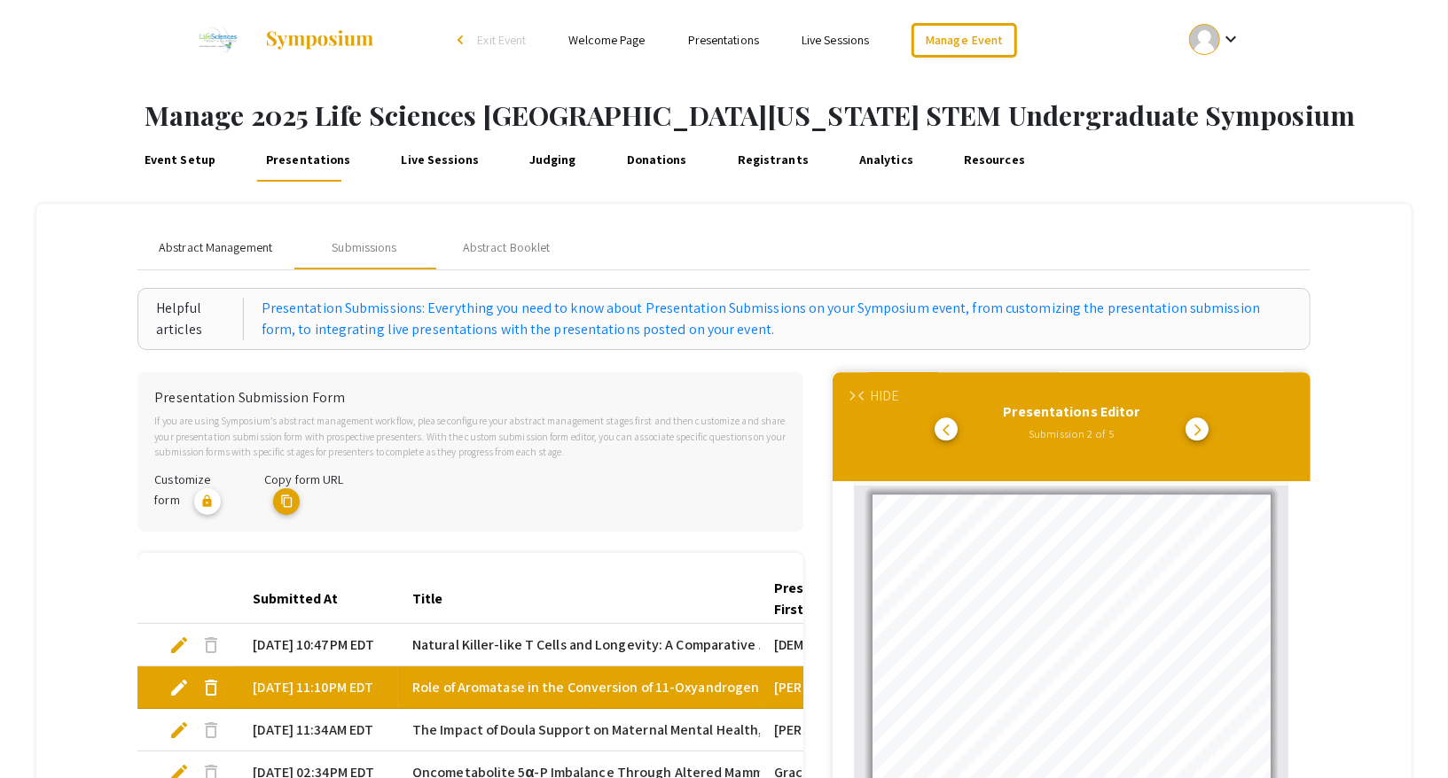
click at [231, 231] on div "Abstract Management" at bounding box center [215, 248] width 156 height 43
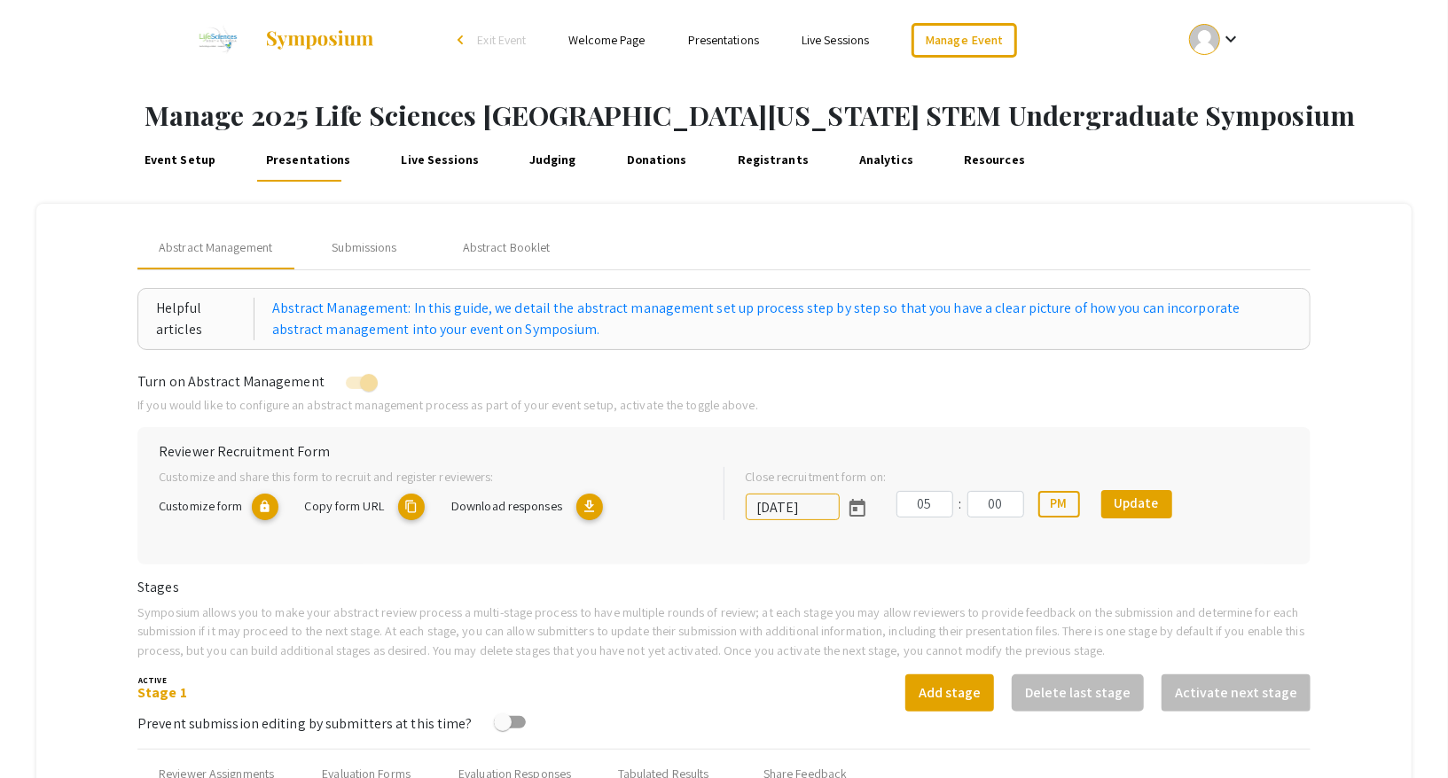
click at [422, 501] on mat-icon "content_copy" at bounding box center [411, 507] width 27 height 27
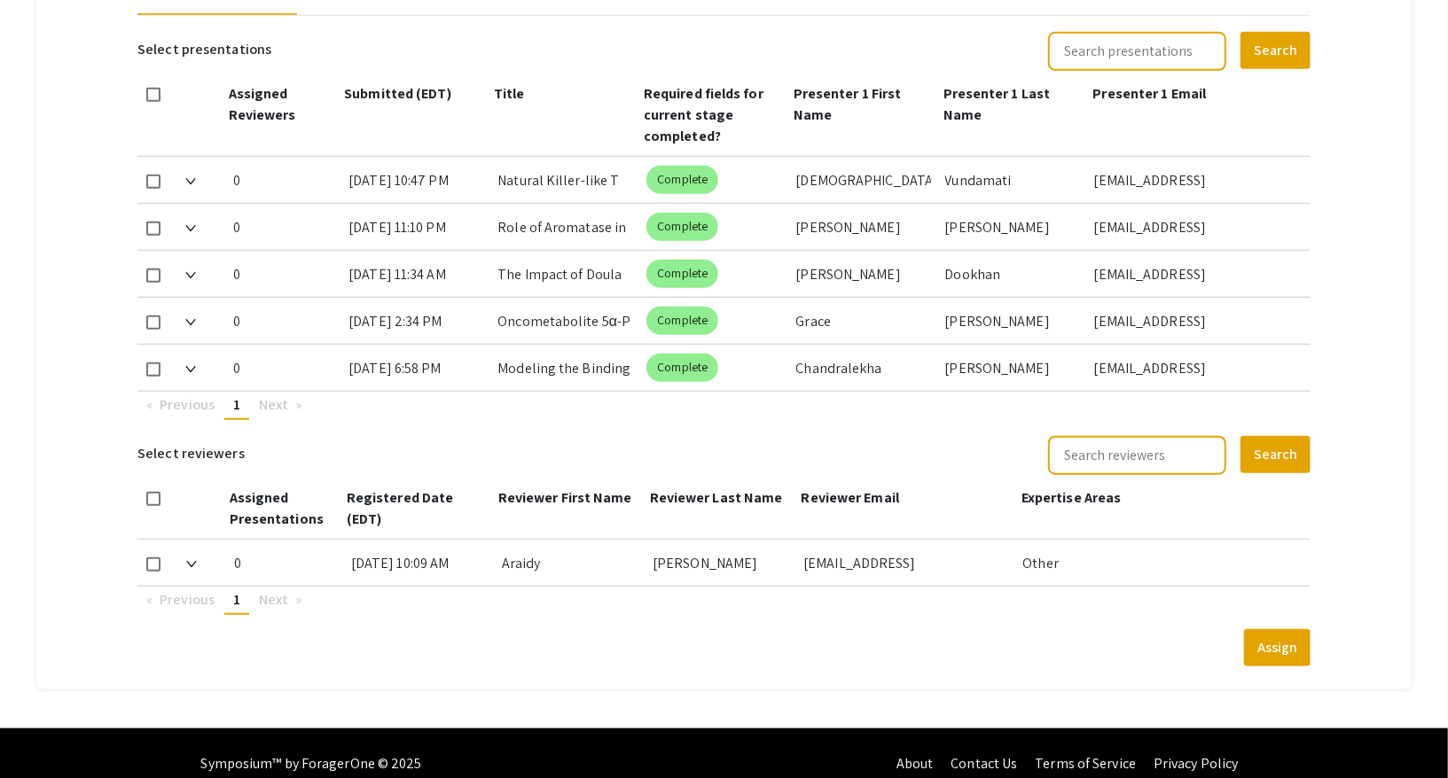
scroll to position [796, 0]
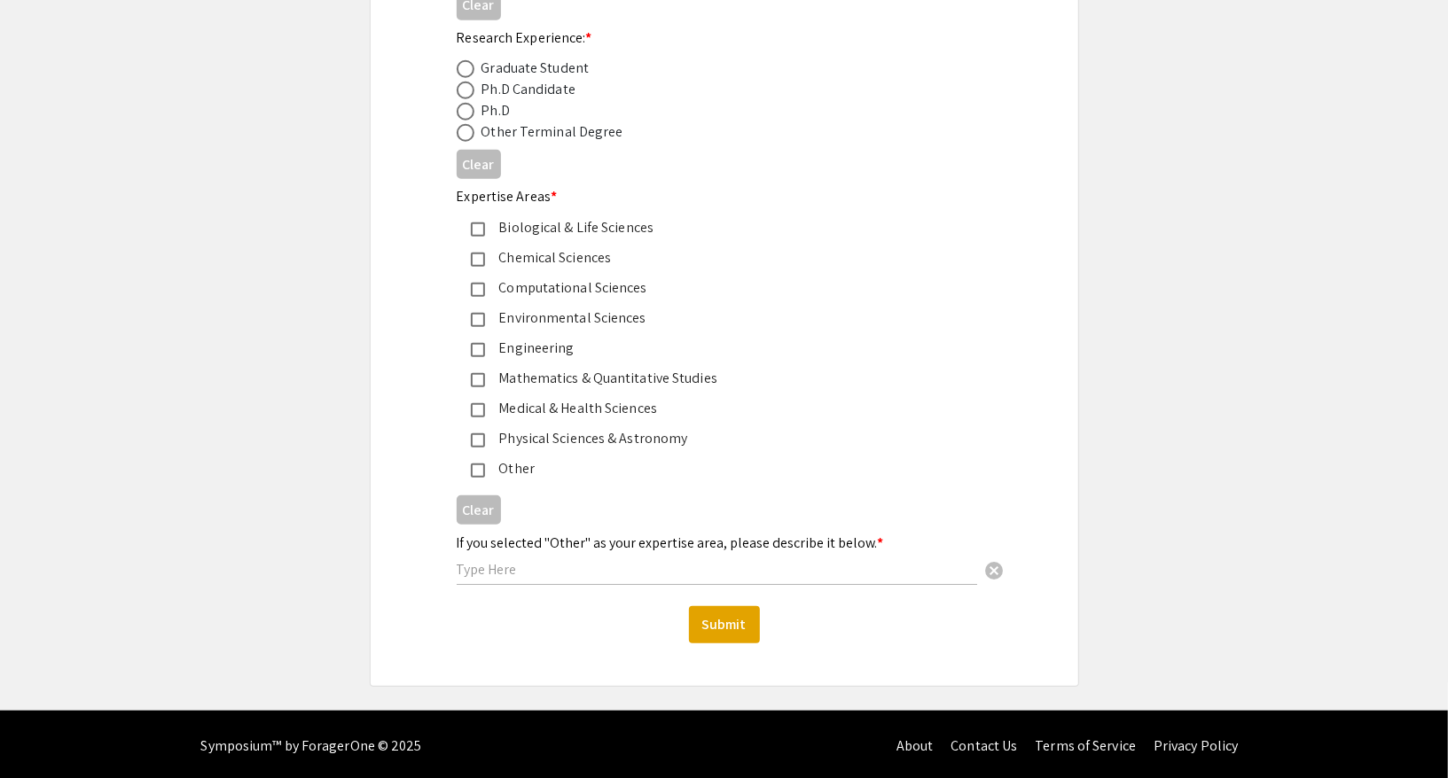
scroll to position [220, 0]
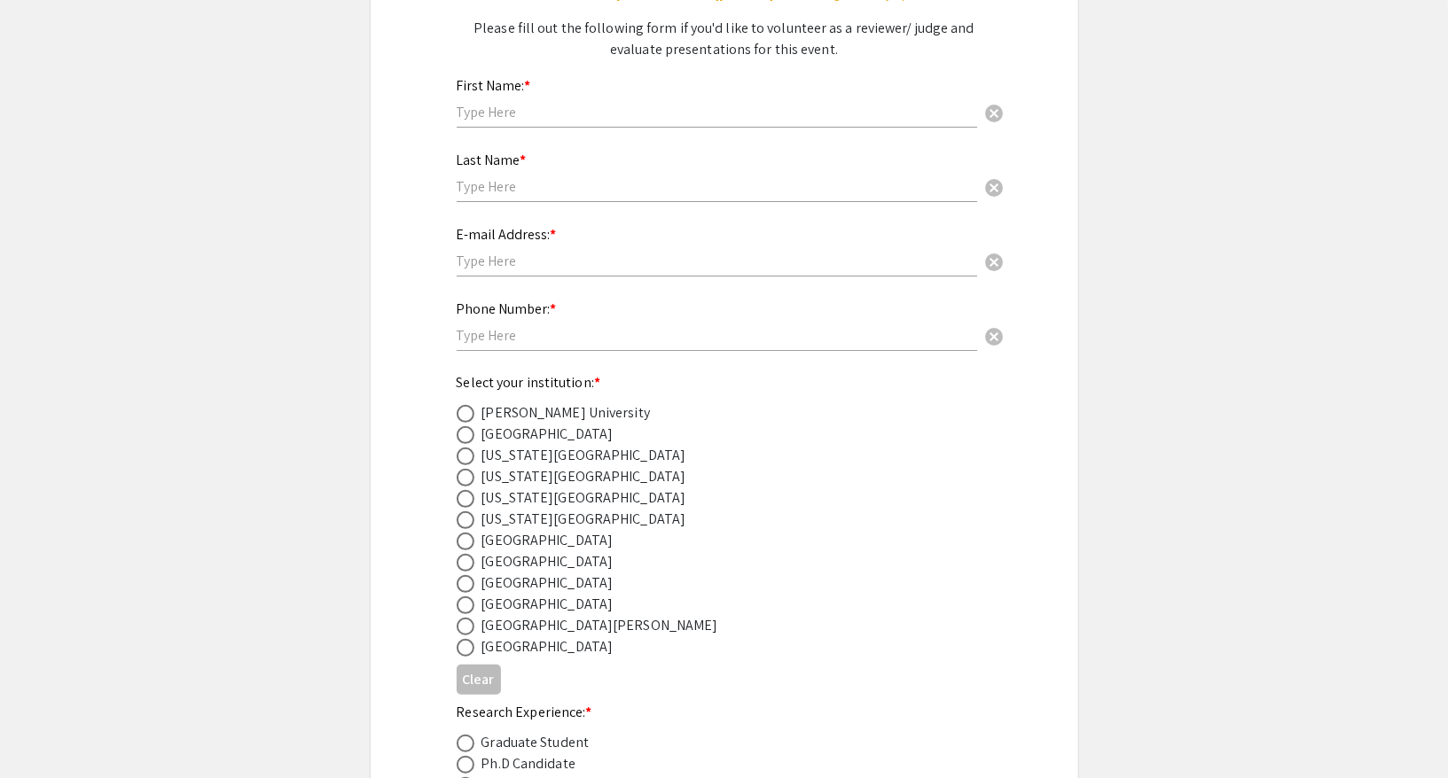
click at [1209, 383] on app-event-submission "Reviewer Recruitment Form for 2025 Life Sciences South Florida STEM Undergradua…" at bounding box center [724, 622] width 1448 height 1479
